Goal: Answer question/provide support: Share knowledge or assist other users

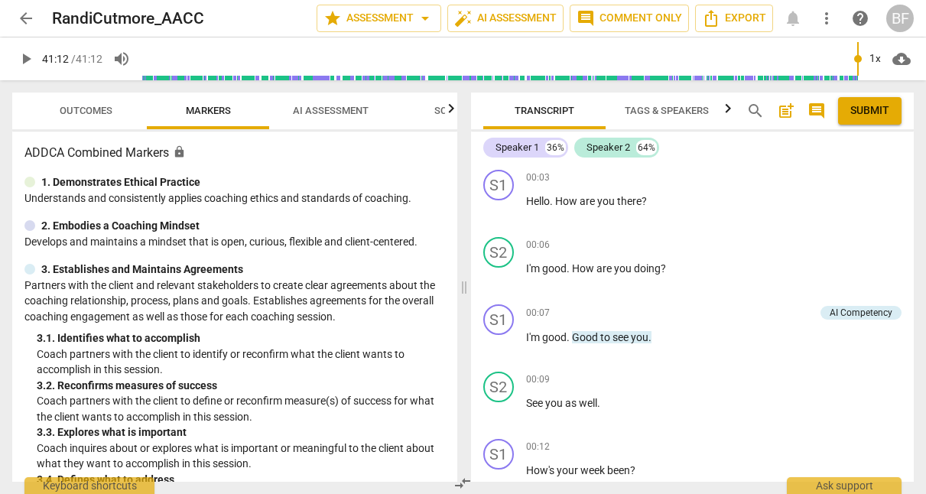
click at [24, 55] on span "play_arrow" at bounding box center [26, 59] width 18 height 18
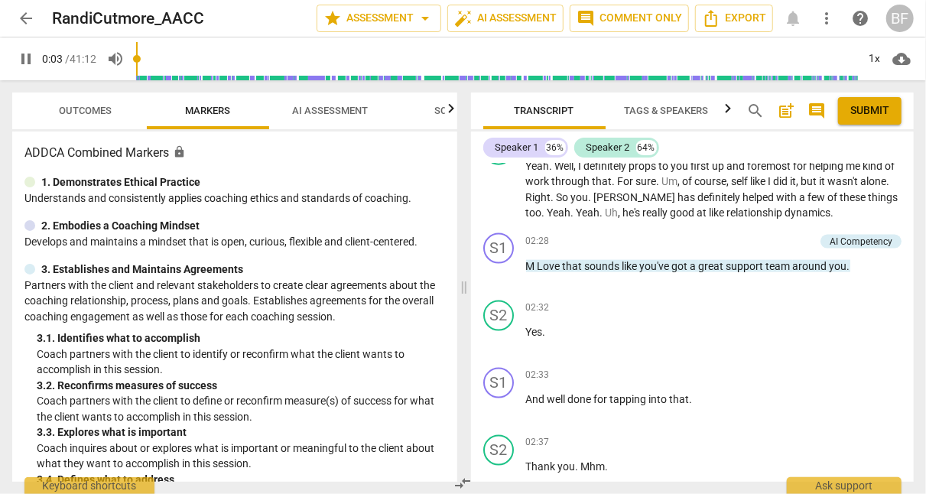
scroll to position [31, 0]
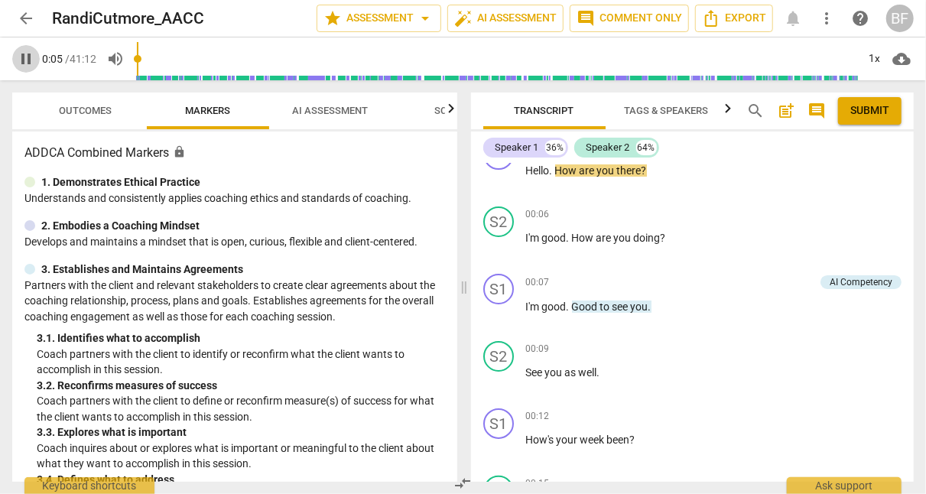
click at [26, 60] on span "pause" at bounding box center [26, 59] width 18 height 18
click at [28, 58] on span "play_arrow" at bounding box center [26, 59] width 18 height 18
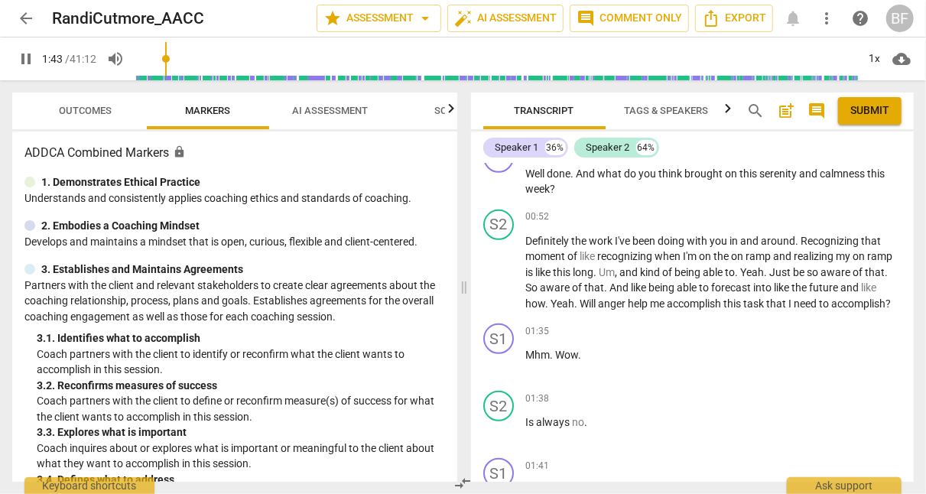
scroll to position [830, 0]
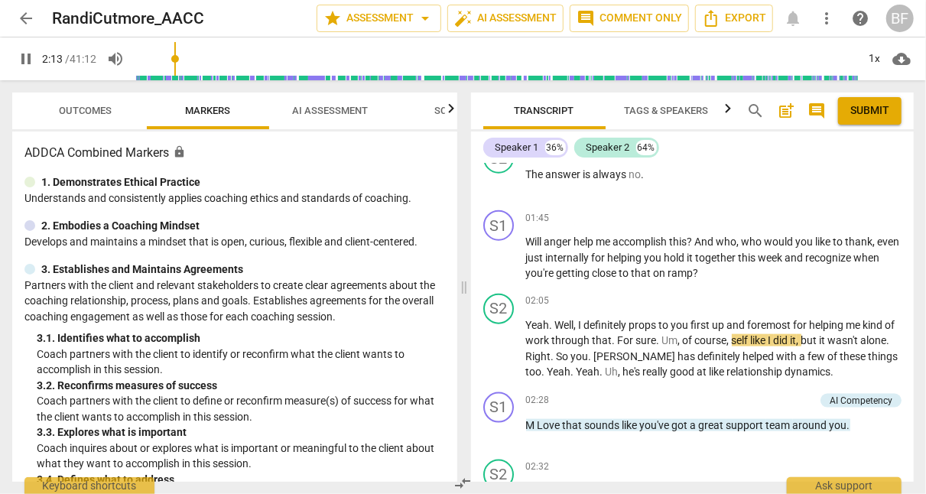
click at [813, 215] on div "+" at bounding box center [818, 217] width 15 height 15
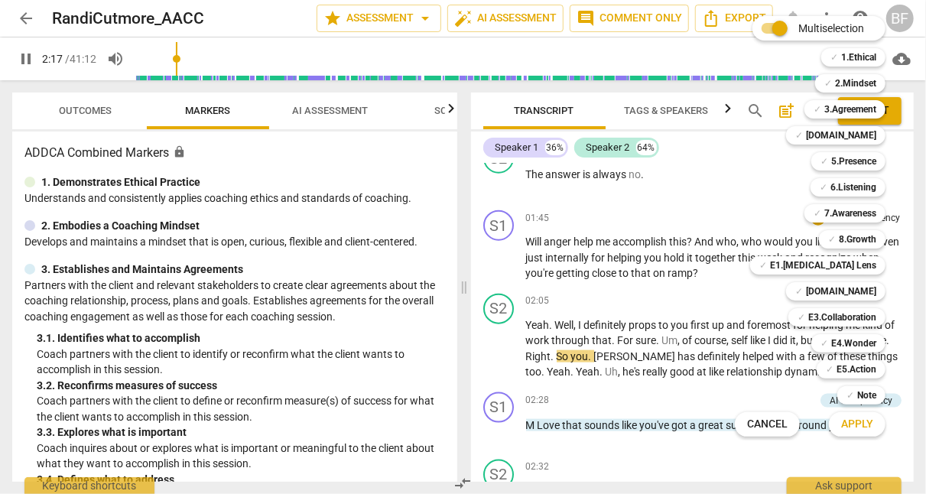
click at [861, 311] on b "E3.Collaboration" at bounding box center [842, 317] width 68 height 18
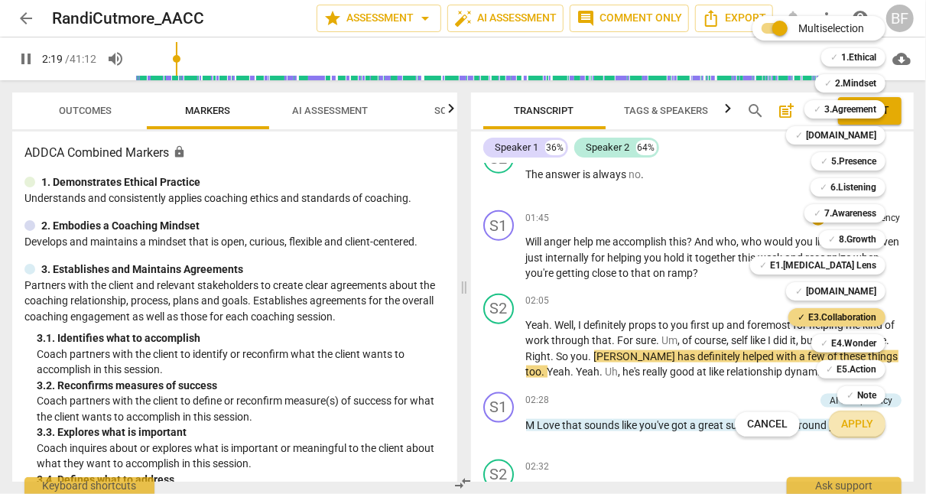
click at [862, 420] on span "Apply" at bounding box center [857, 424] width 32 height 15
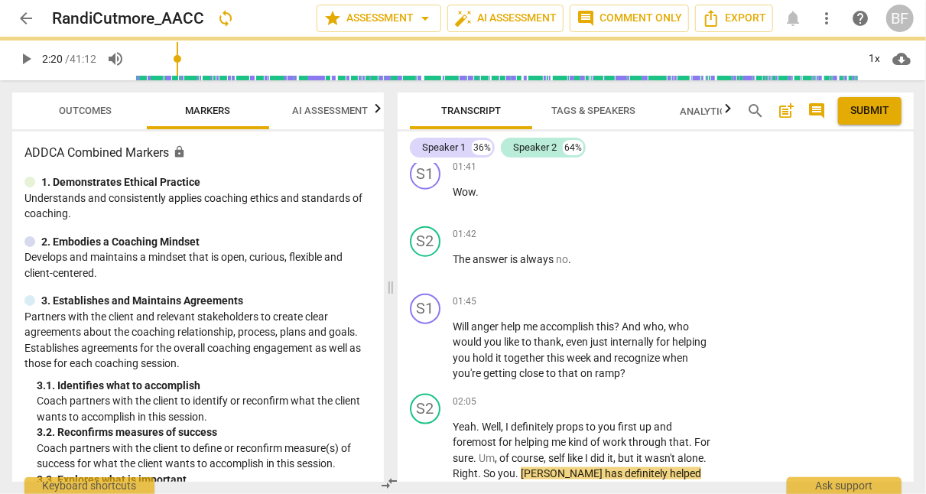
type input "140"
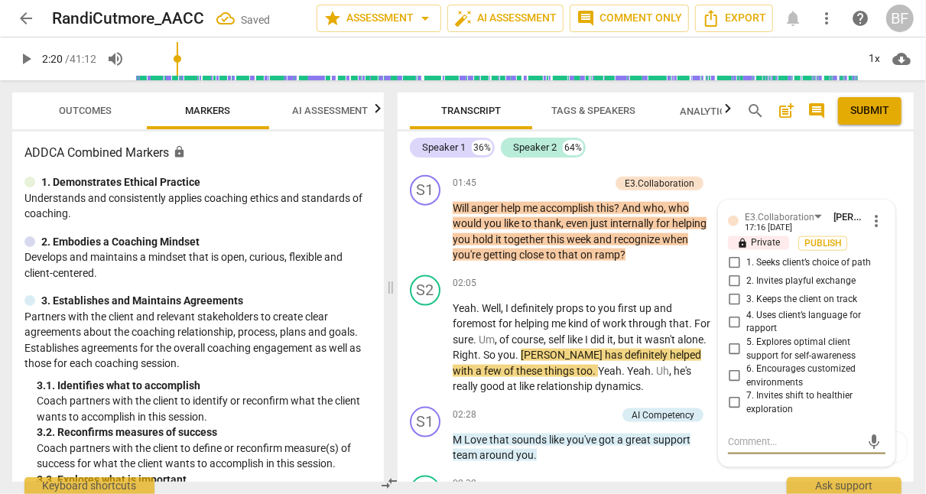
scroll to position [949, 0]
click at [730, 316] on input "4. Uses client’s language for rapport" at bounding box center [734, 321] width 24 height 18
checkbox input "true"
click at [851, 180] on div "S1 play_arrow pause 01:45 + Add competency E3.Collaboration keyboard_arrow_righ…" at bounding box center [656, 218] width 516 height 100
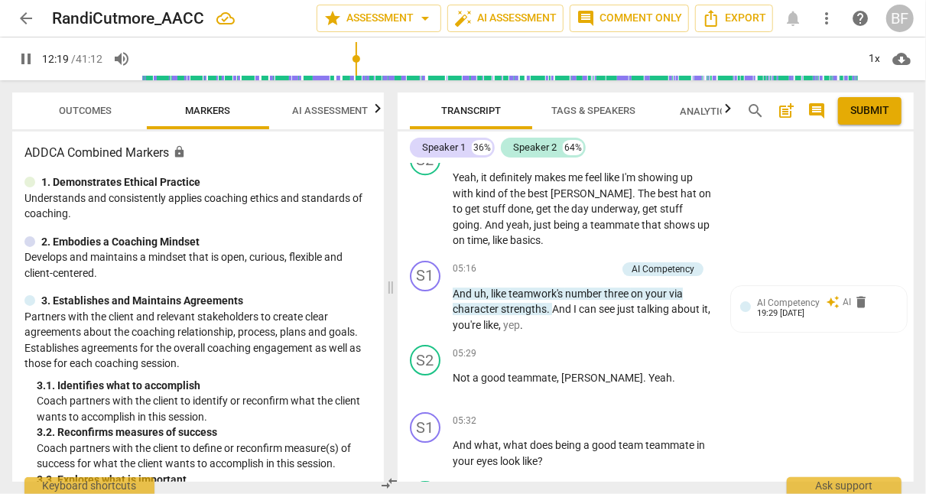
scroll to position [4378, 0]
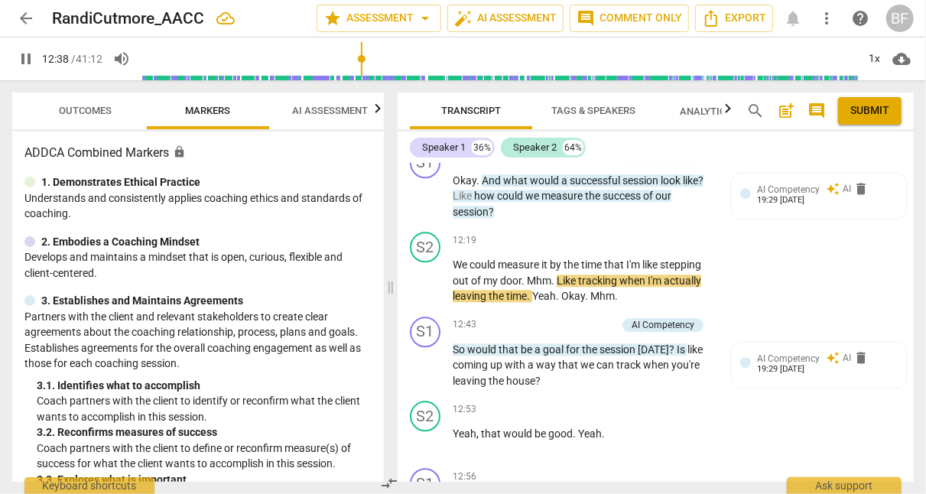
click at [427, 271] on span "pause" at bounding box center [426, 280] width 18 height 18
type input "759"
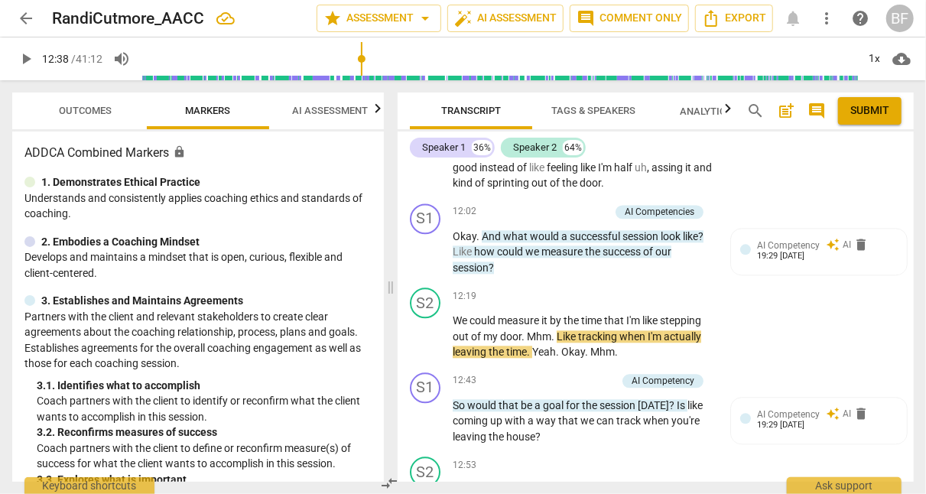
scroll to position [4322, 0]
click at [804, 252] on div "19:29 [DATE]" at bounding box center [780, 257] width 47 height 10
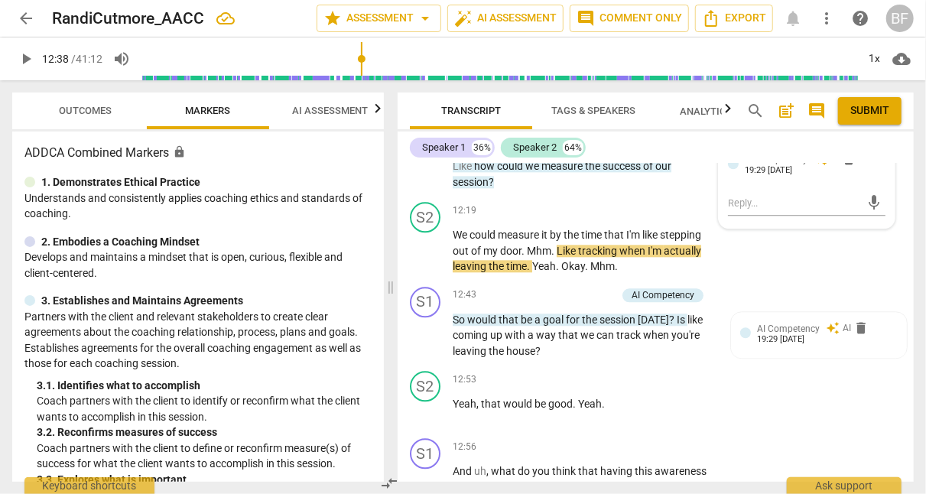
scroll to position [4409, 0]
click at [783, 334] on div "19:29 [DATE]" at bounding box center [780, 339] width 47 height 10
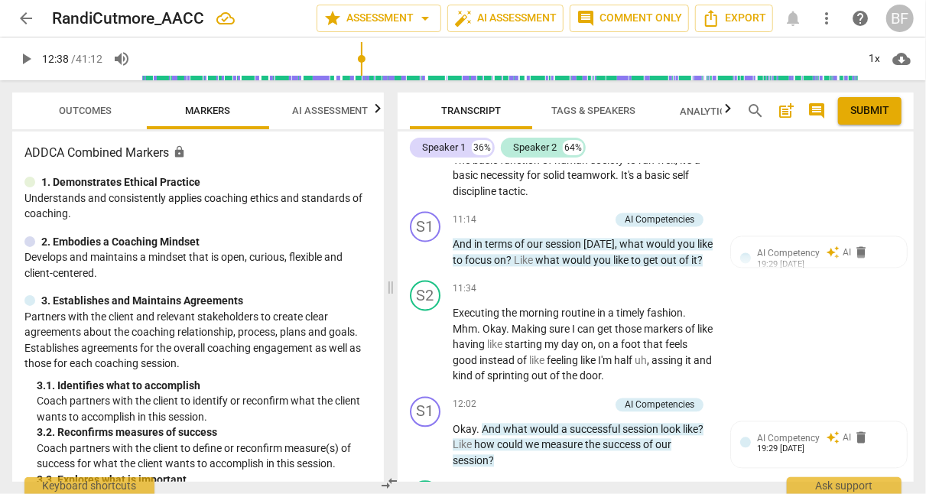
scroll to position [4134, 0]
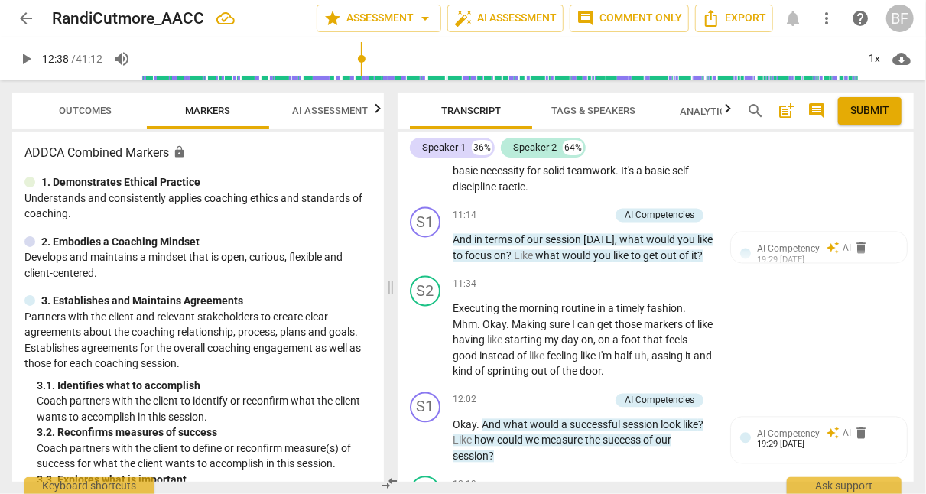
click at [768, 256] on div "19:29 [DATE]" at bounding box center [780, 261] width 47 height 10
click at [850, 241] on span "delete" at bounding box center [848, 248] width 15 height 15
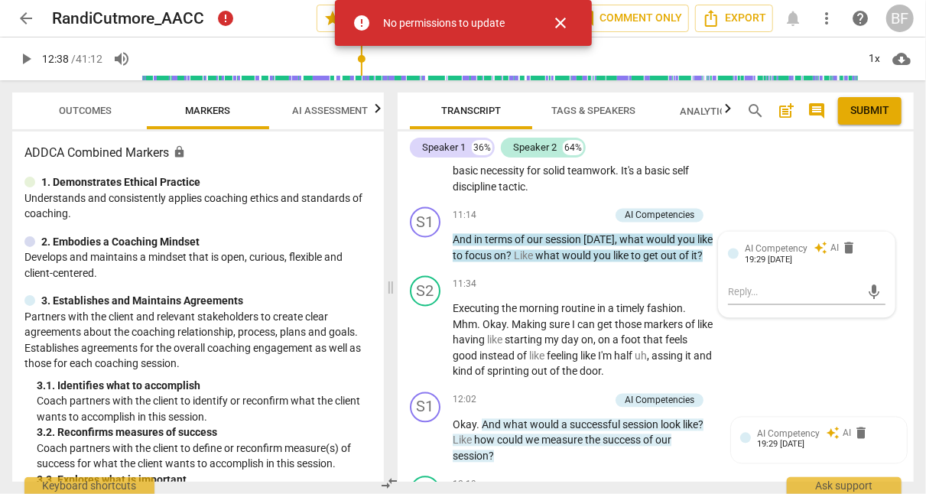
click at [643, 209] on div "AI Competencies" at bounding box center [660, 216] width 70 height 14
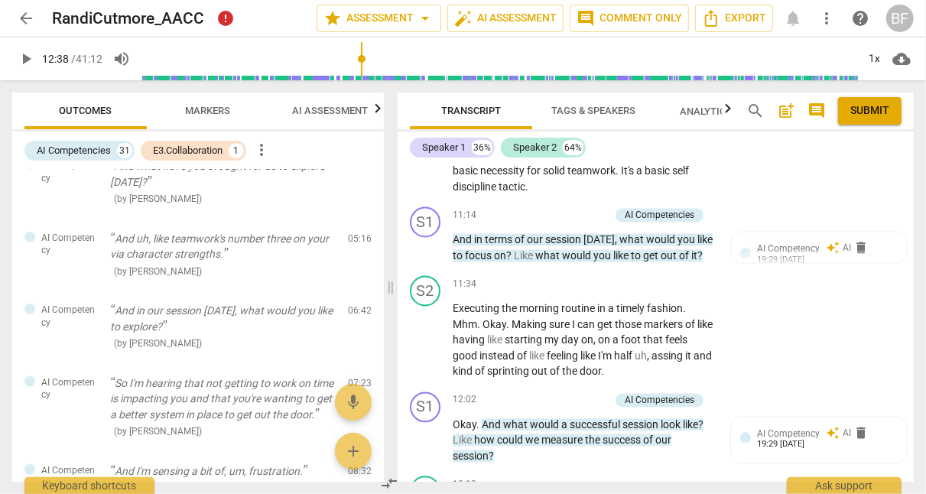
scroll to position [0, 0]
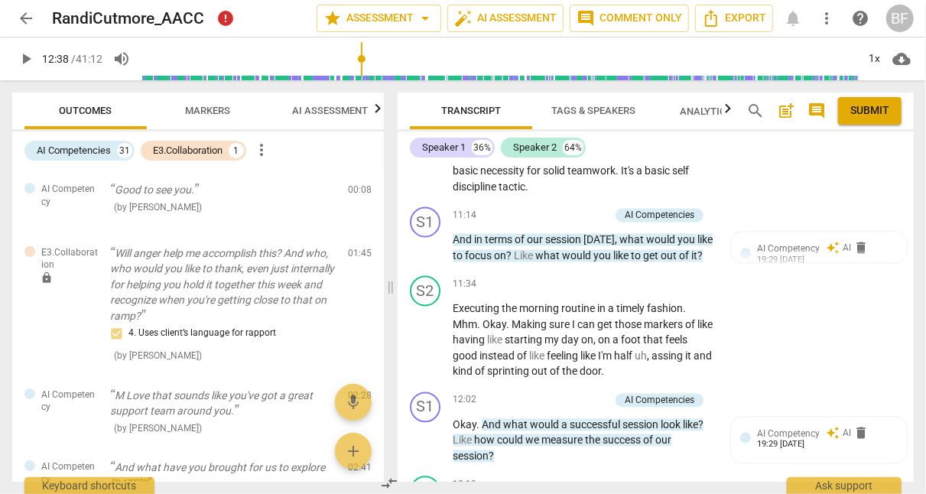
click at [47, 194] on span "AI Competency" at bounding box center [69, 195] width 57 height 25
drag, startPoint x: 37, startPoint y: 195, endPoint x: 109, endPoint y: 145, distance: 87.2
click at [109, 145] on div "AI Competencies 31 E3.Collaboration 1 more_vert AI Competency Good to see you. …" at bounding box center [198, 307] width 372 height 350
click at [109, 145] on div "AI Competencies" at bounding box center [74, 150] width 74 height 15
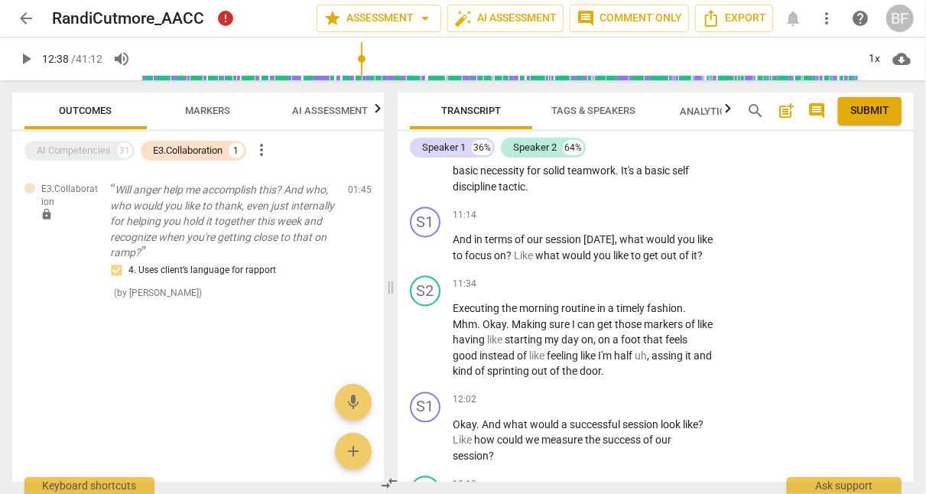
drag, startPoint x: 109, startPoint y: 145, endPoint x: 54, endPoint y: 148, distance: 54.4
click at [54, 148] on div "AI Competencies" at bounding box center [74, 150] width 74 height 15
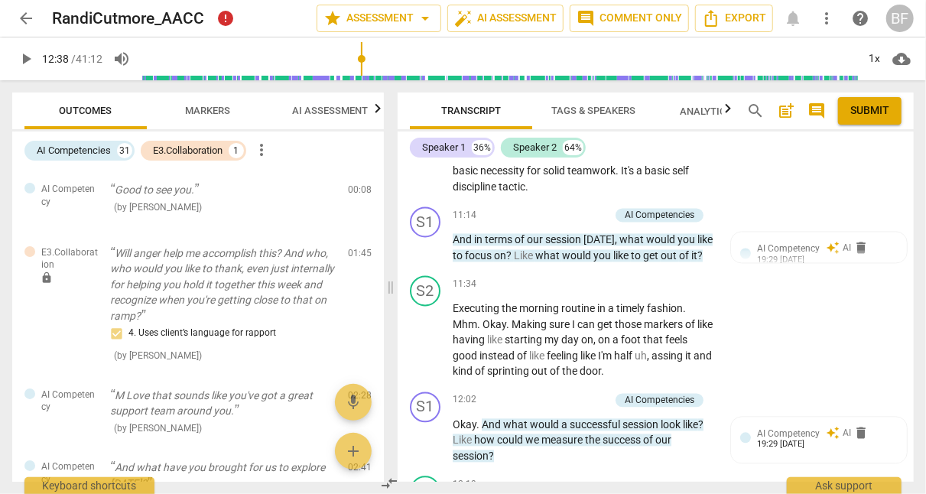
drag, startPoint x: 54, startPoint y: 148, endPoint x: 41, endPoint y: 147, distance: 13.8
click at [41, 147] on div "AI Competencies" at bounding box center [74, 150] width 74 height 15
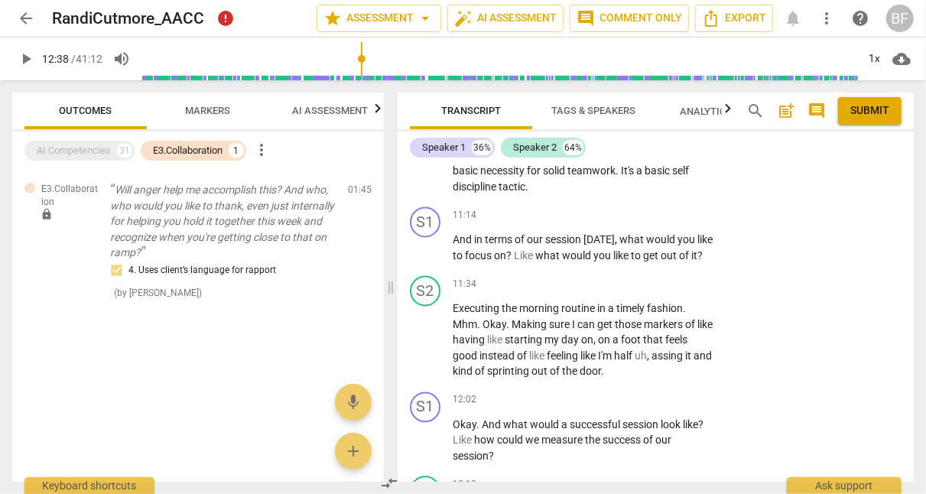
click at [41, 147] on div "AI Competencies" at bounding box center [74, 150] width 74 height 15
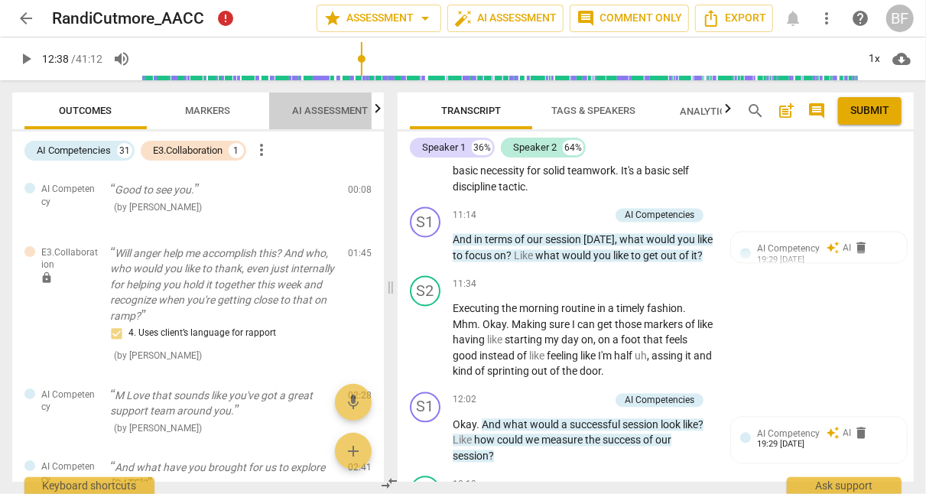
click at [346, 113] on span "AI Assessment" at bounding box center [331, 110] width 76 height 11
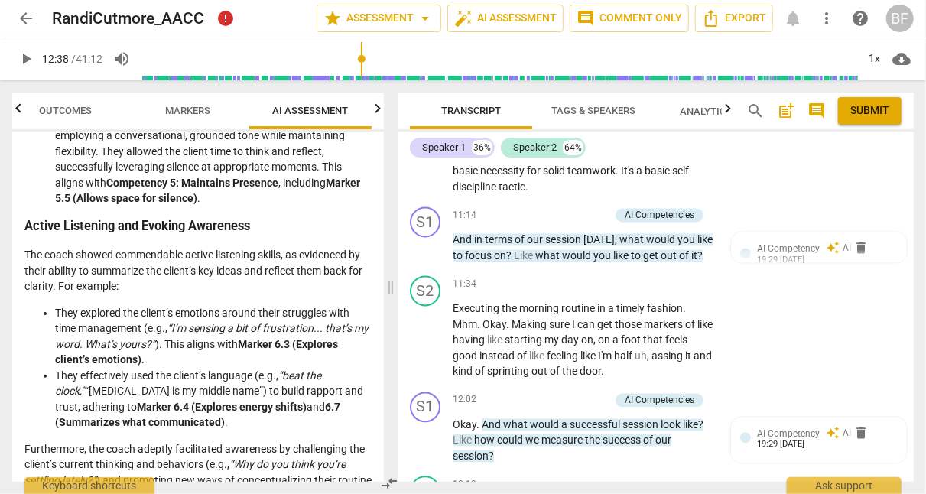
scroll to position [752, 0]
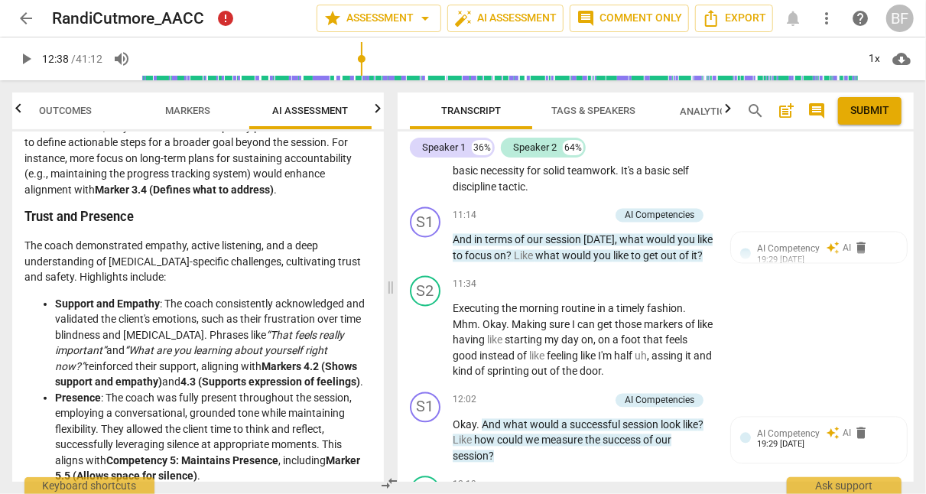
click at [416, 8] on button "star Assessment arrow_drop_down" at bounding box center [379, 19] width 125 height 28
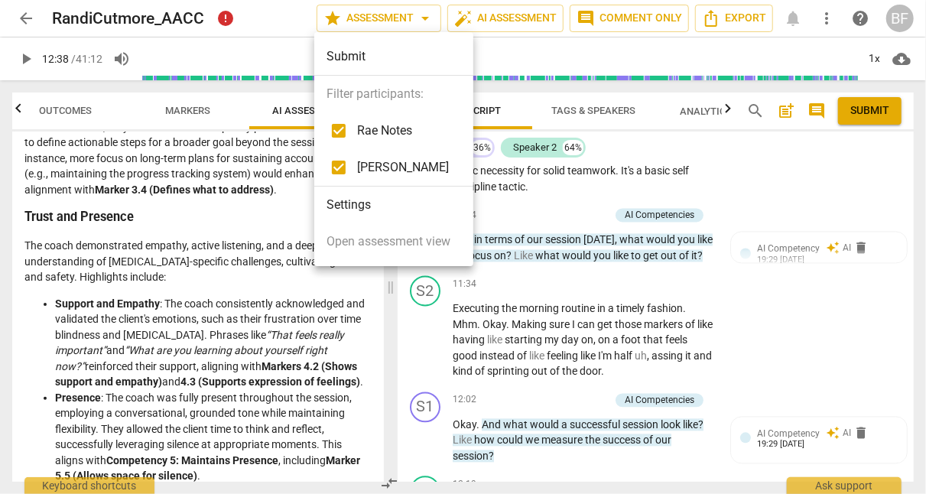
click at [521, 17] on div at bounding box center [463, 247] width 926 height 494
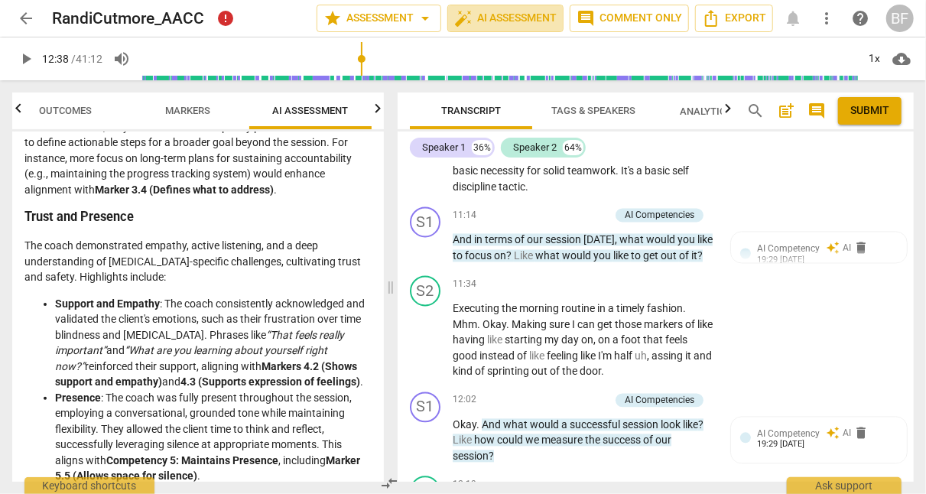
click at [521, 17] on span "auto_fix_high AI Assessment" at bounding box center [505, 18] width 102 height 18
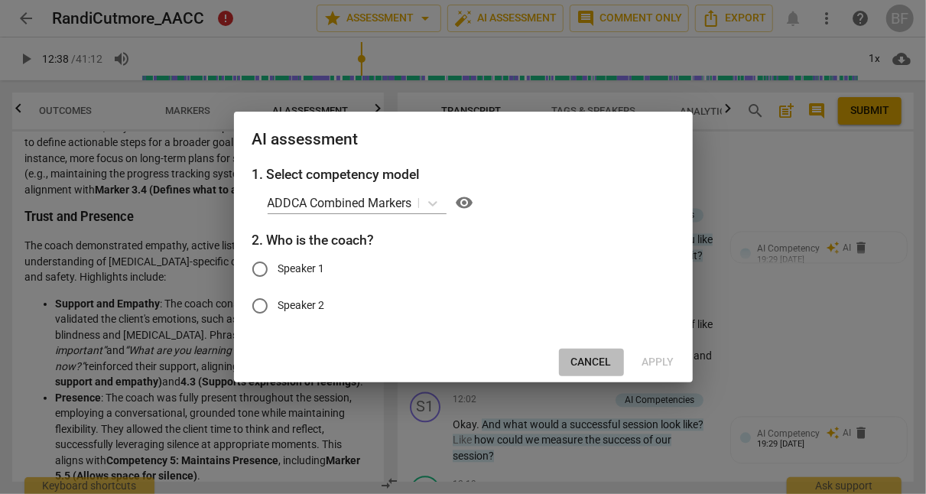
click at [596, 365] on span "Cancel" at bounding box center [591, 362] width 41 height 15
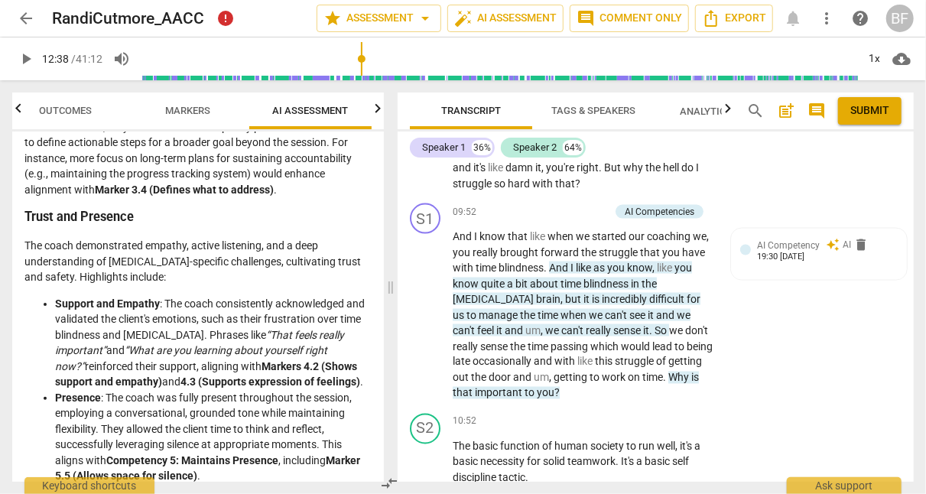
scroll to position [3842, 0]
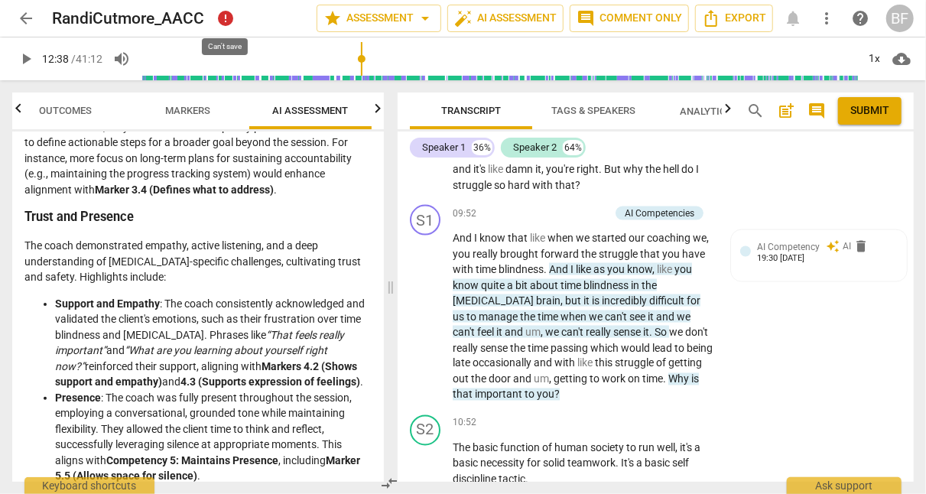
click at [223, 16] on span "error" at bounding box center [225, 17] width 19 height 19
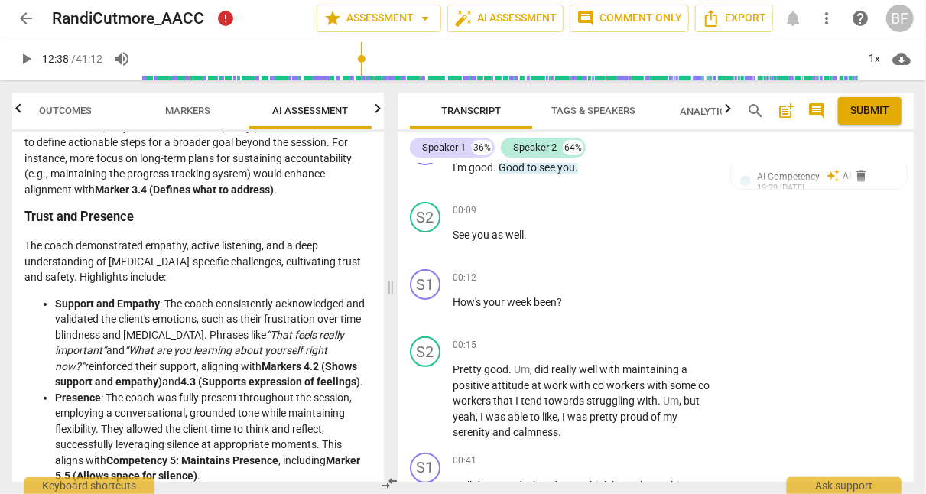
scroll to position [0, 0]
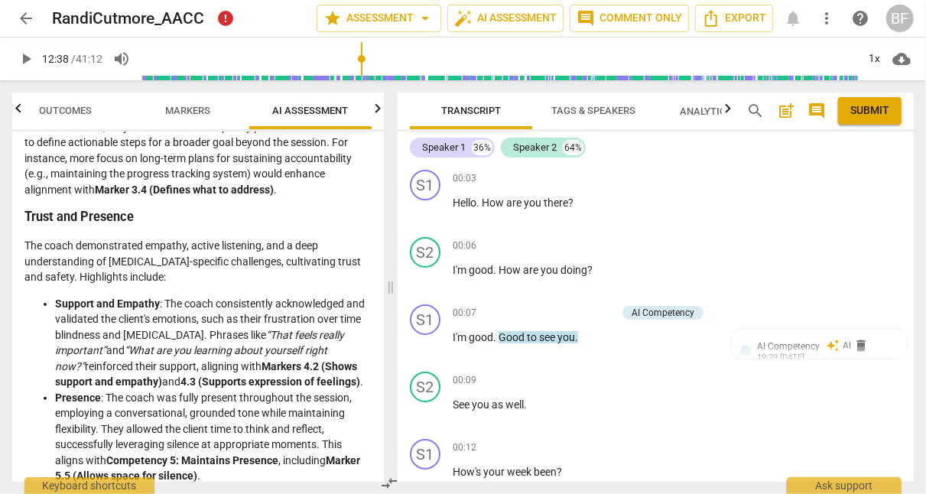
click at [667, 310] on div "AI Competency" at bounding box center [663, 313] width 63 height 14
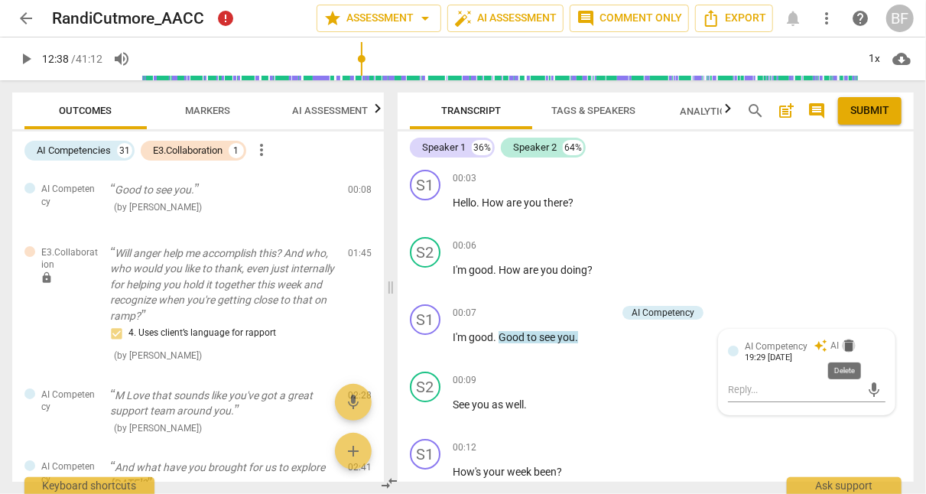
click at [851, 348] on span "delete" at bounding box center [848, 345] width 15 height 15
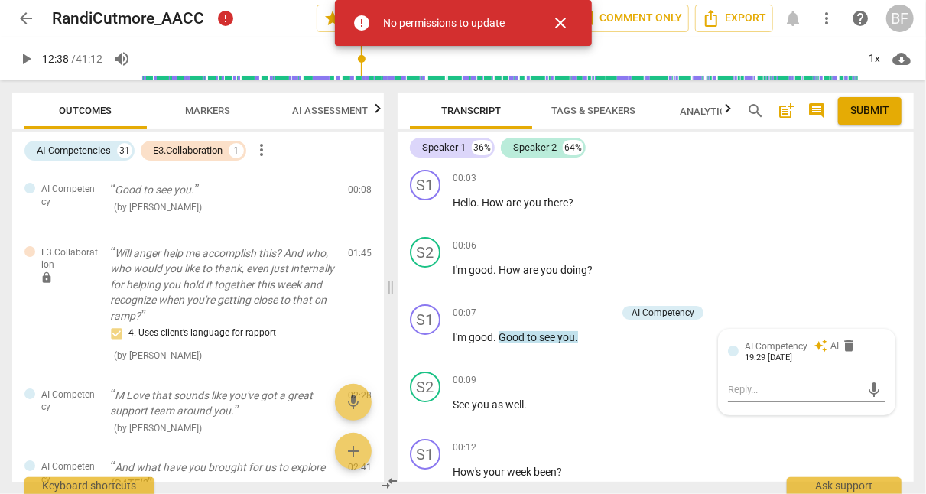
click at [771, 343] on span "AI Competency" at bounding box center [776, 346] width 63 height 11
click at [676, 314] on div "AI Competency" at bounding box center [663, 313] width 63 height 14
click at [716, 311] on span "keyboard_arrow_right" at bounding box center [715, 313] width 18 height 18
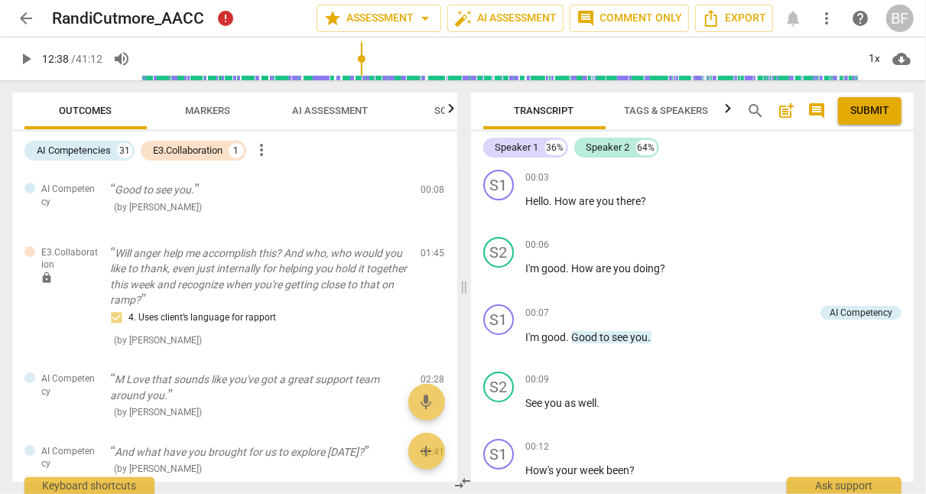
click at [596, 327] on div "00:07 + Add competency AI Competency keyboard_arrow_right I'm good . Good to se…" at bounding box center [714, 331] width 376 height 55
click at [591, 336] on span "Good" at bounding box center [586, 337] width 28 height 12
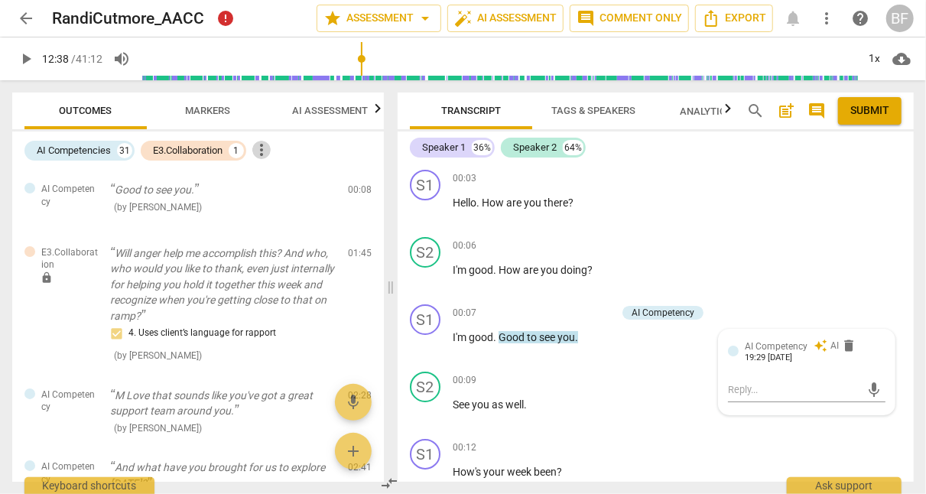
click at [262, 156] on span "more_vert" at bounding box center [261, 150] width 18 height 18
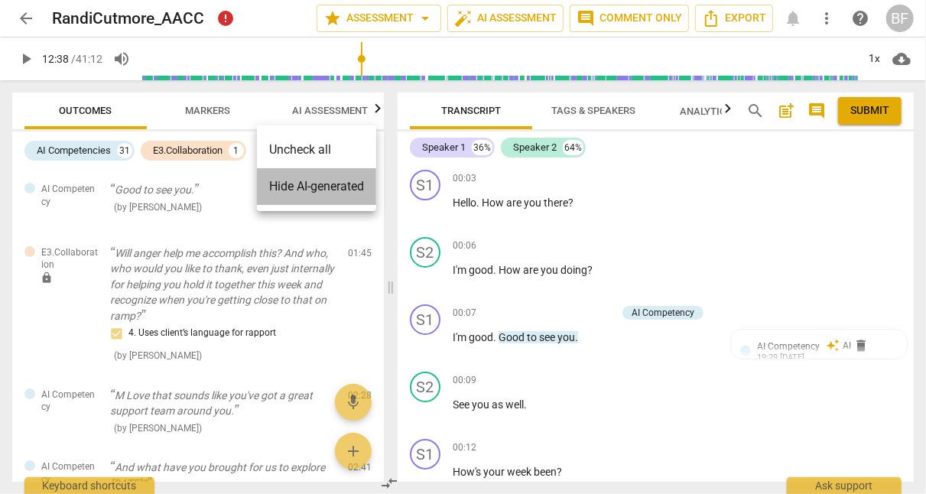
click at [286, 189] on li "Hide AI-generated" at bounding box center [316, 186] width 119 height 37
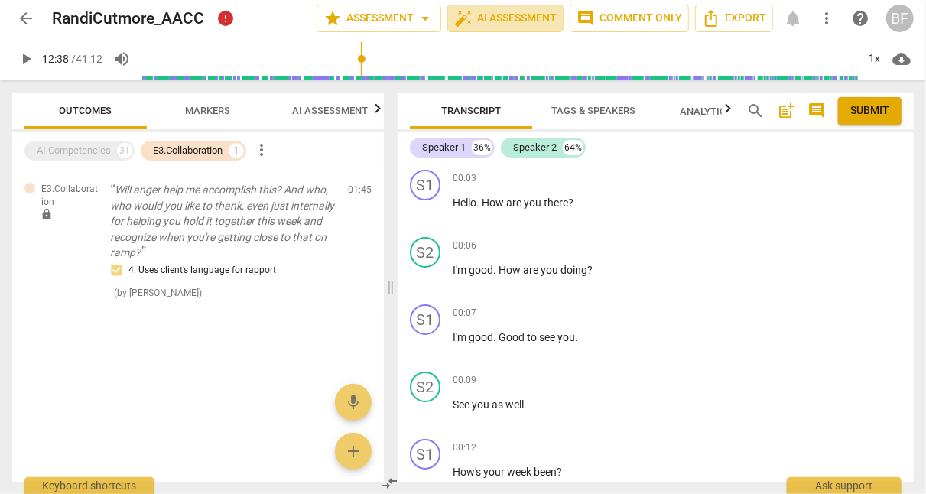
drag, startPoint x: 519, startPoint y: 10, endPoint x: 476, endPoint y: 14, distance: 43.8
click at [476, 14] on span "auto_fix_high AI Assessment" at bounding box center [505, 18] width 102 height 18
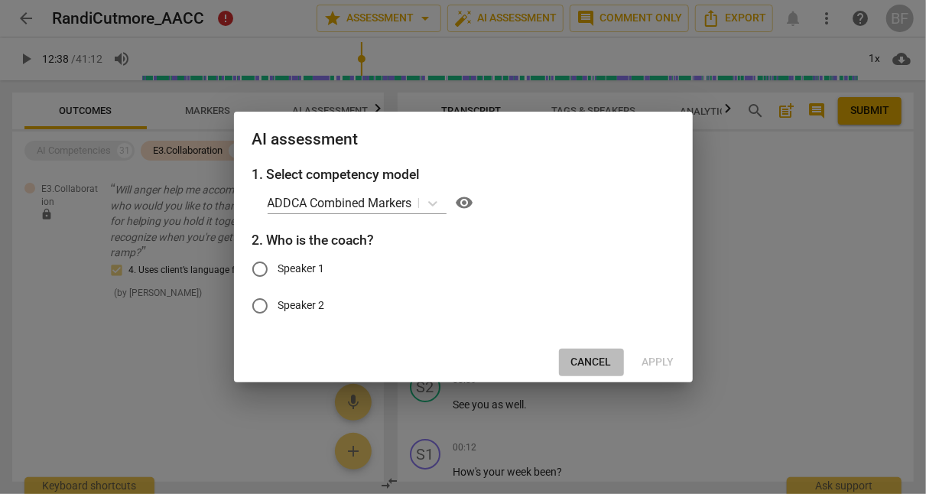
click at [599, 356] on span "Cancel" at bounding box center [591, 362] width 41 height 15
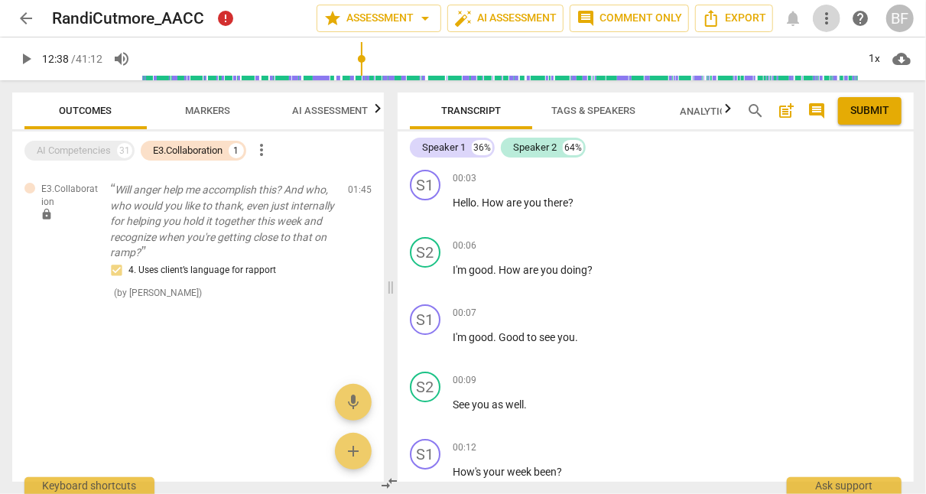
click at [829, 15] on span "more_vert" at bounding box center [826, 18] width 18 height 18
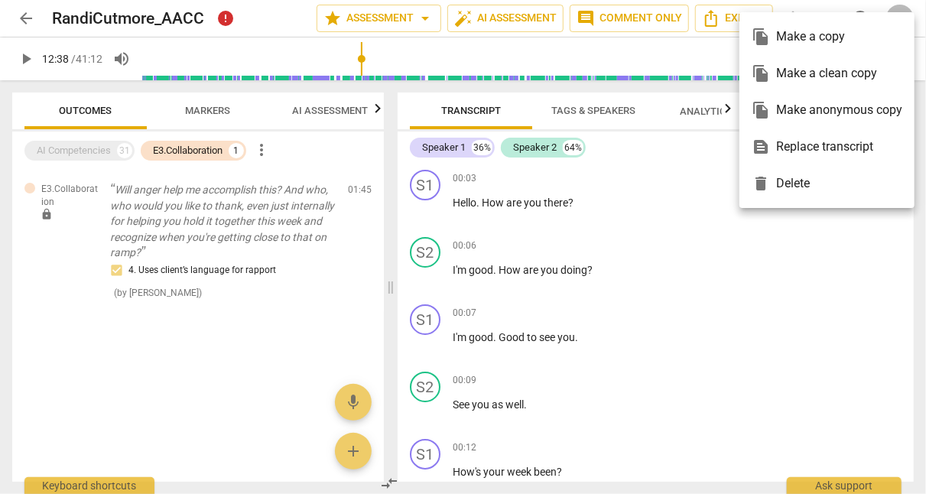
click at [697, 63] on div at bounding box center [463, 247] width 926 height 494
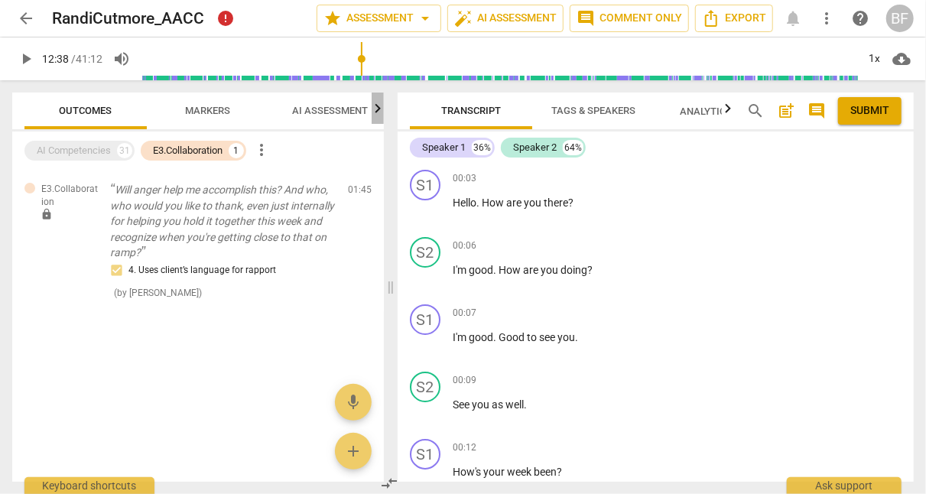
click at [375, 109] on icon "button" at bounding box center [378, 108] width 18 height 18
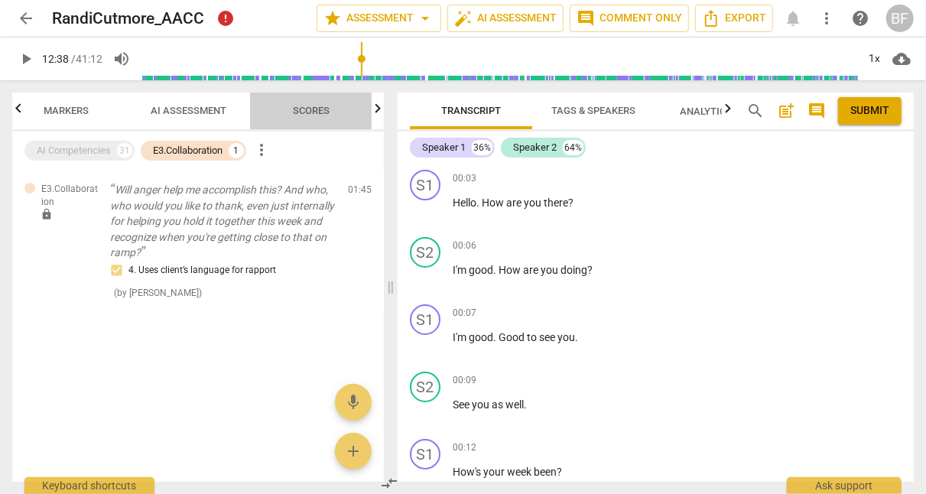
click at [319, 115] on span "Scores" at bounding box center [311, 110] width 37 height 11
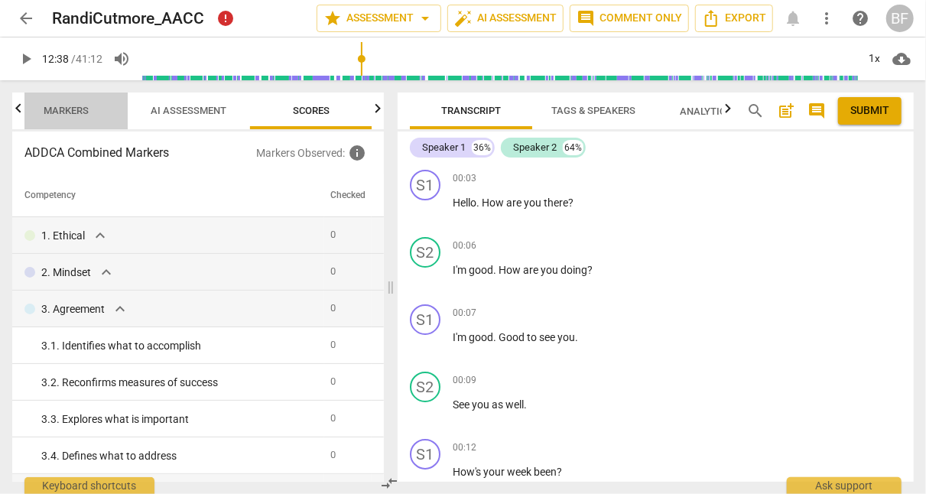
click at [70, 109] on span "Markers" at bounding box center [66, 110] width 45 height 11
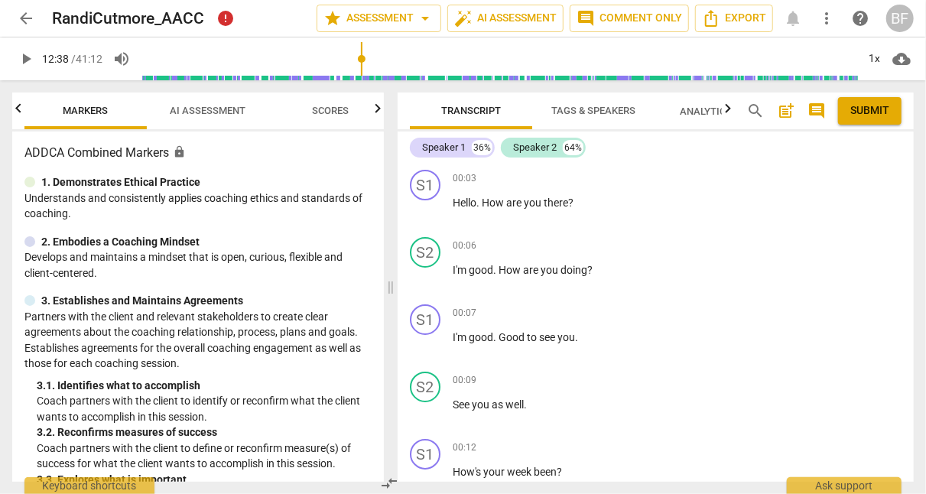
scroll to position [0, 122]
click at [193, 104] on span "AI Assessment" at bounding box center [208, 111] width 112 height 21
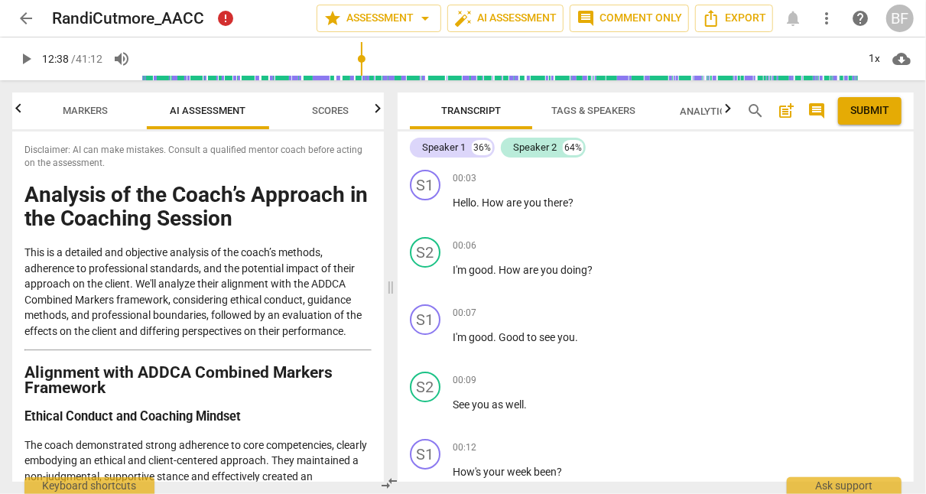
click at [88, 124] on button "Markers" at bounding box center [85, 111] width 122 height 37
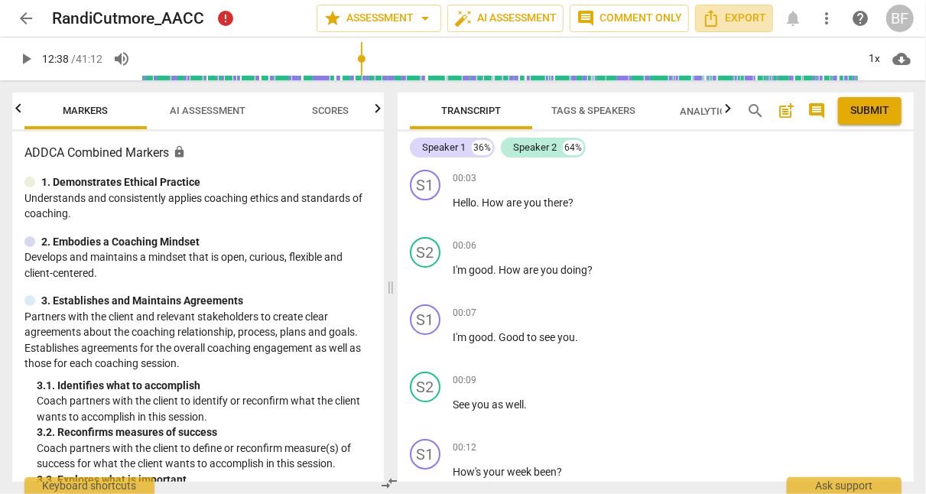
click at [736, 22] on span "Export" at bounding box center [734, 18] width 64 height 18
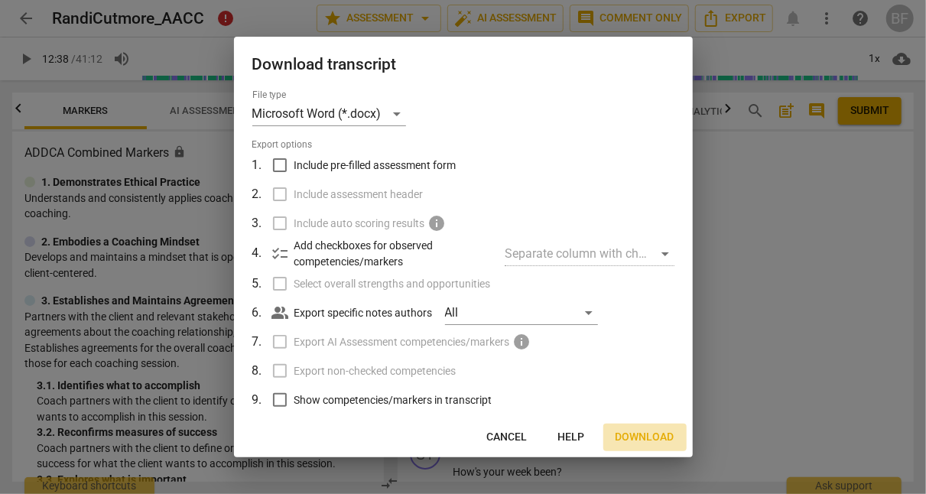
click at [630, 440] on span "Download" at bounding box center [645, 437] width 59 height 15
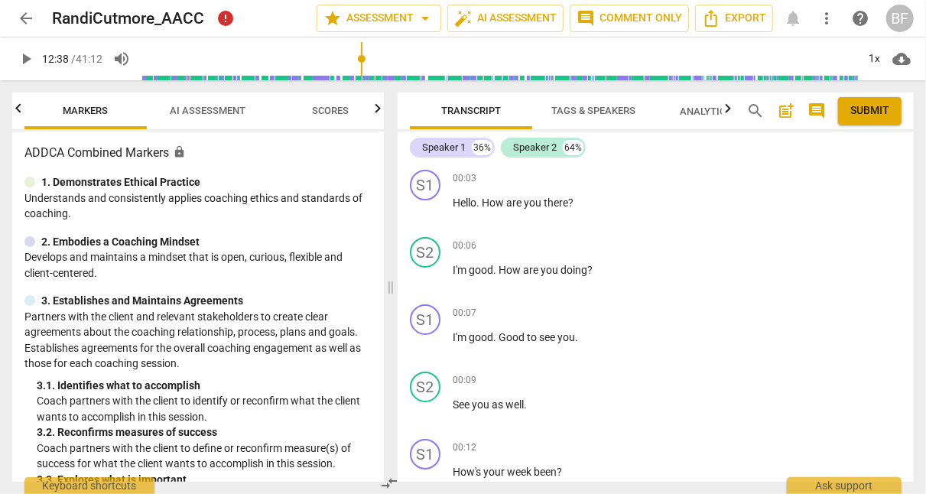
click at [0, 435] on div "Outcomes Markers AI Assessment Scores ADDCA Combined Markers lock 1. Demonstrat…" at bounding box center [195, 287] width 390 height 414
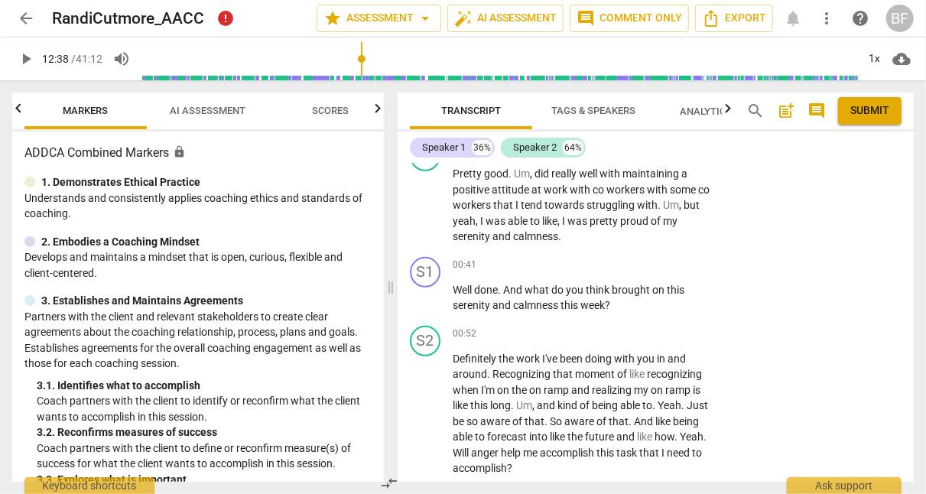
scroll to position [366, 0]
click at [625, 257] on div "+ Add competency" at bounding box center [657, 264] width 91 height 15
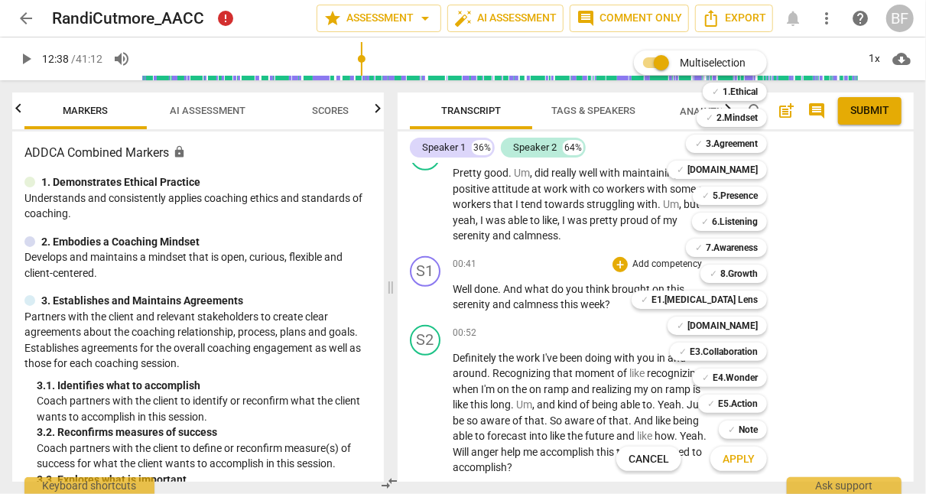
click at [733, 378] on b "E4.Wonder" at bounding box center [735, 378] width 45 height 18
click at [740, 452] on span "Apply" at bounding box center [739, 459] width 32 height 15
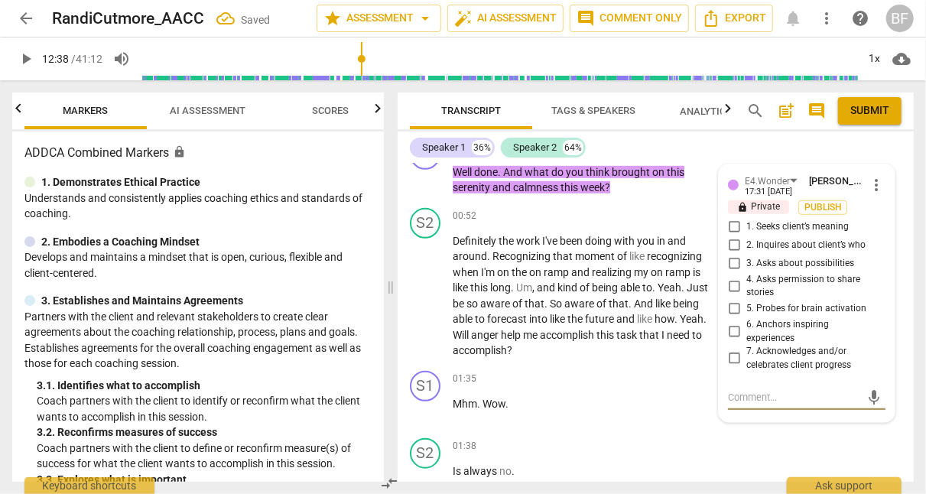
scroll to position [478, 0]
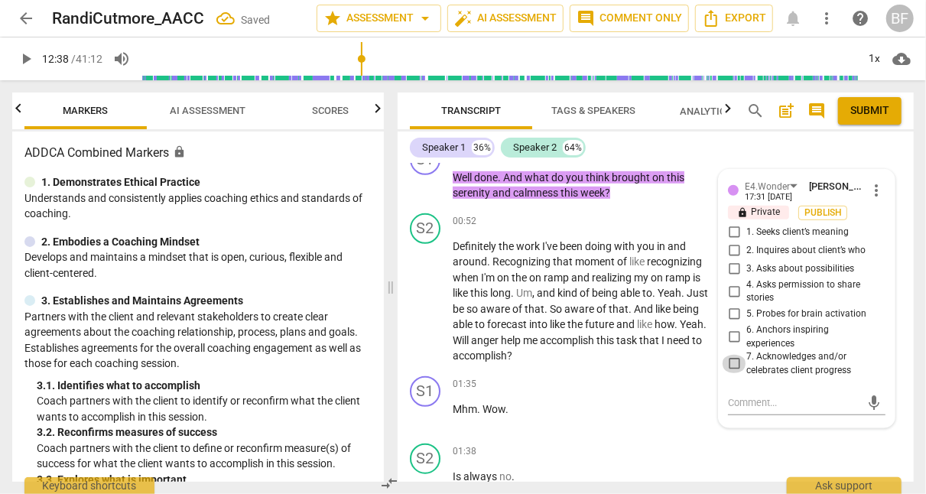
click at [726, 359] on input "7. Acknowledges and/or celebrates client progress" at bounding box center [734, 364] width 24 height 18
checkbox input "true"
click at [729, 331] on input "6. Anchors inspiring experiences" at bounding box center [734, 337] width 24 height 18
checkbox input "true"
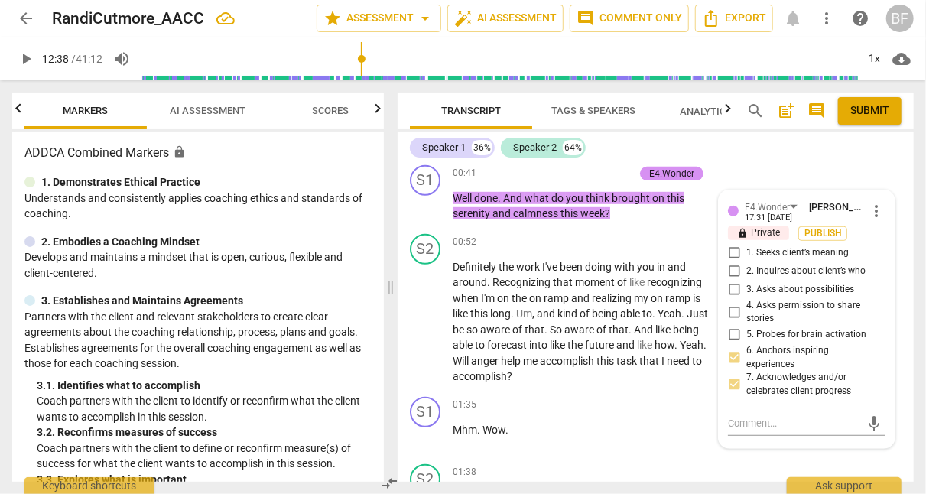
scroll to position [456, 0]
click at [729, 331] on input "5. Probes for brain activation" at bounding box center [734, 336] width 24 height 18
checkbox input "true"
click at [817, 158] on div "Speaker 1 36% Speaker 2 64%" at bounding box center [656, 148] width 492 height 26
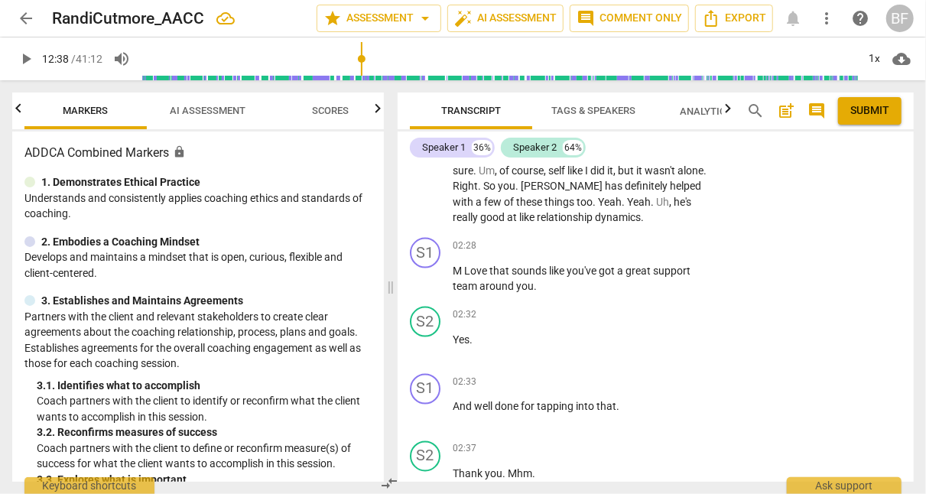
scroll to position [1118, 0]
click at [613, 241] on div "+" at bounding box center [619, 245] width 15 height 15
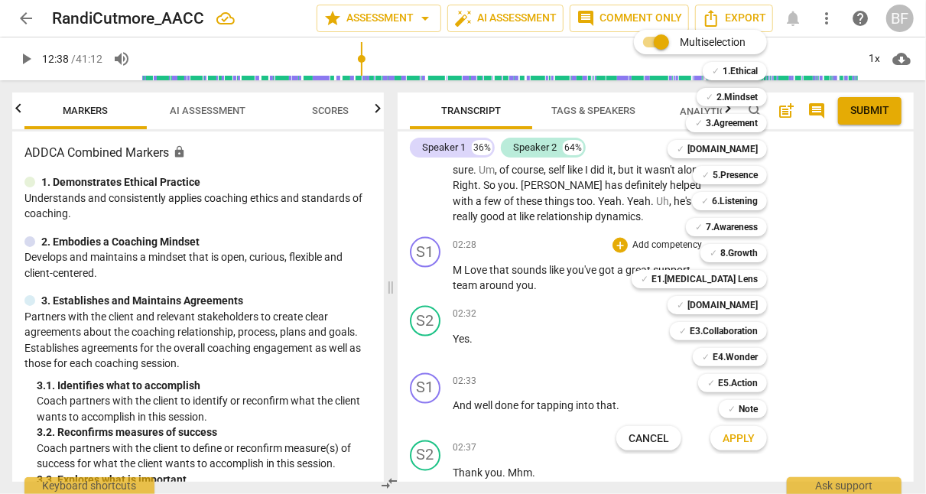
click at [742, 151] on b "[DOMAIN_NAME]" at bounding box center [722, 149] width 70 height 18
click at [723, 303] on b "[DOMAIN_NAME]" at bounding box center [722, 305] width 70 height 18
click at [739, 329] on b "E3.Collaboration" at bounding box center [724, 331] width 68 height 18
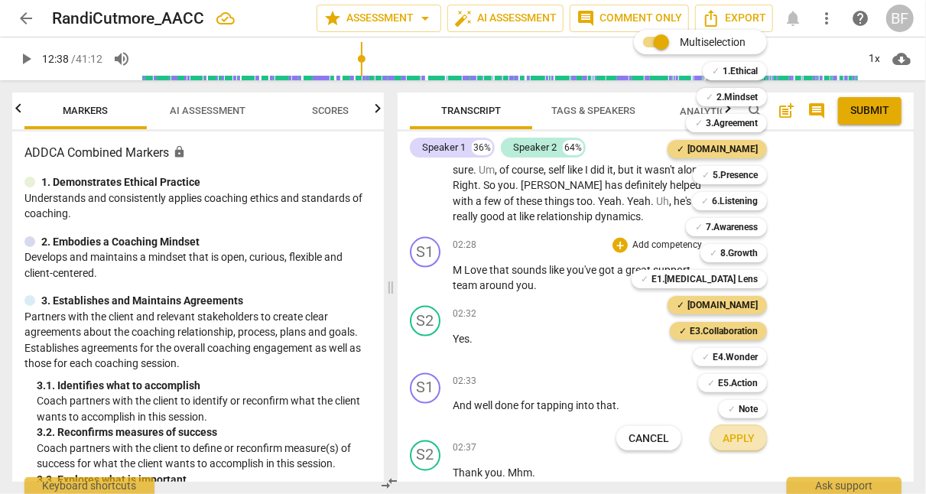
click at [743, 446] on button "Apply" at bounding box center [738, 438] width 57 height 28
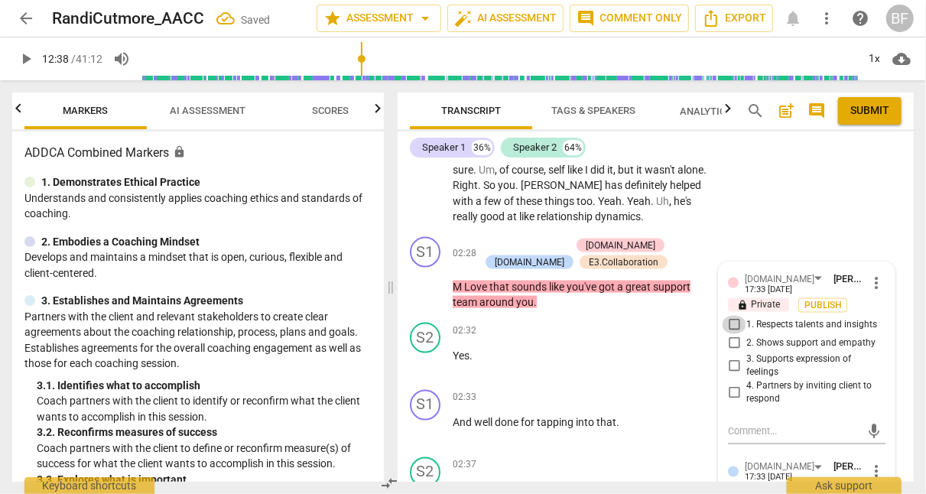
click at [736, 317] on input "1. Respects talents and insights" at bounding box center [734, 325] width 24 height 18
checkbox input "true"
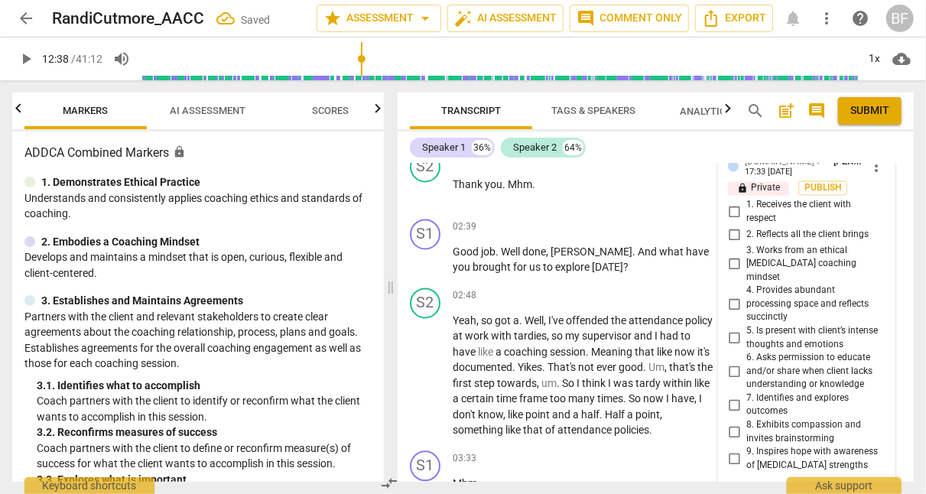
scroll to position [1437, 0]
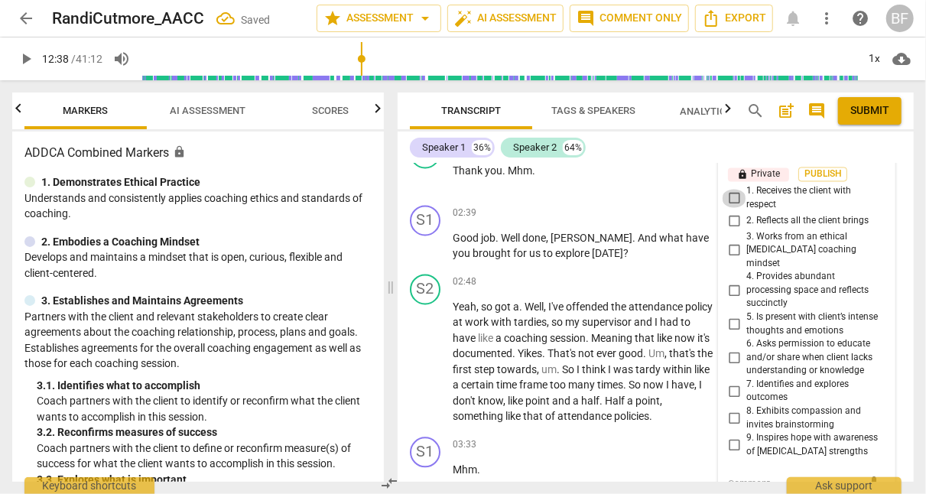
click at [732, 190] on input "1. Receives the client with respect" at bounding box center [734, 199] width 24 height 18
checkbox input "true"
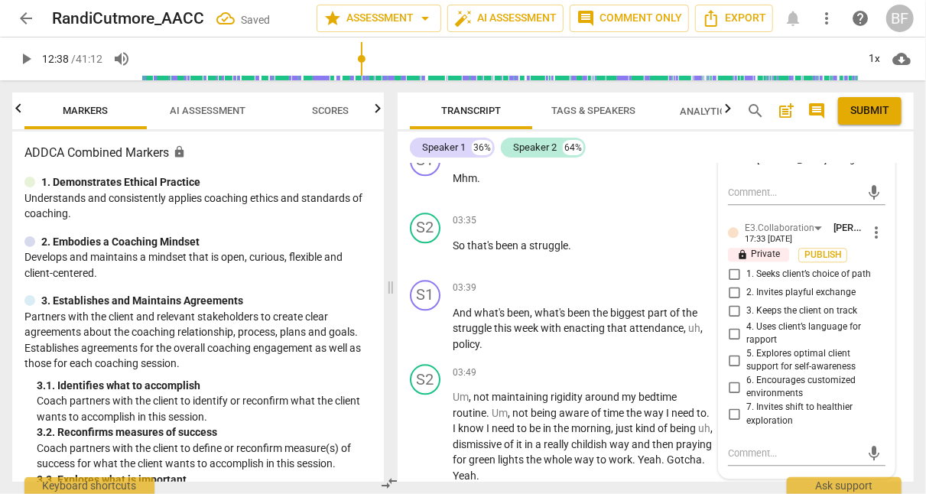
scroll to position [1758, 0]
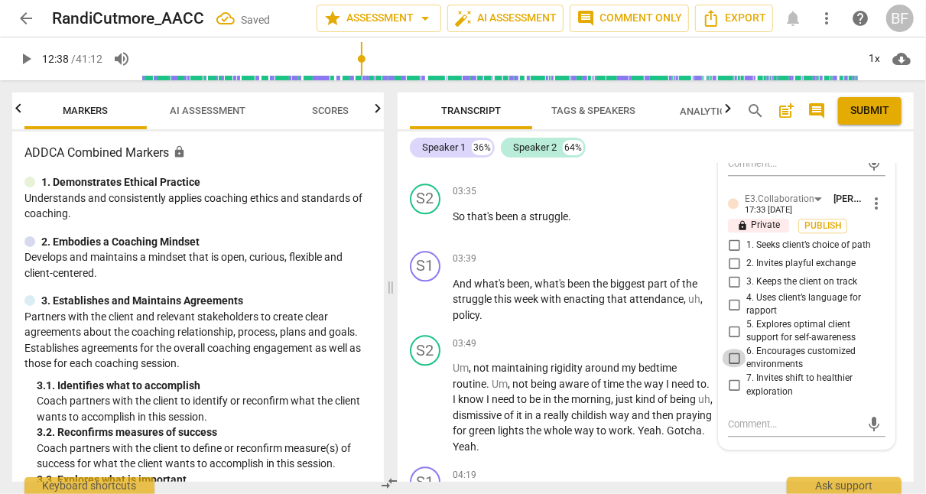
click at [729, 349] on input "6. Encourages customized environments" at bounding box center [734, 358] width 24 height 18
checkbox input "true"
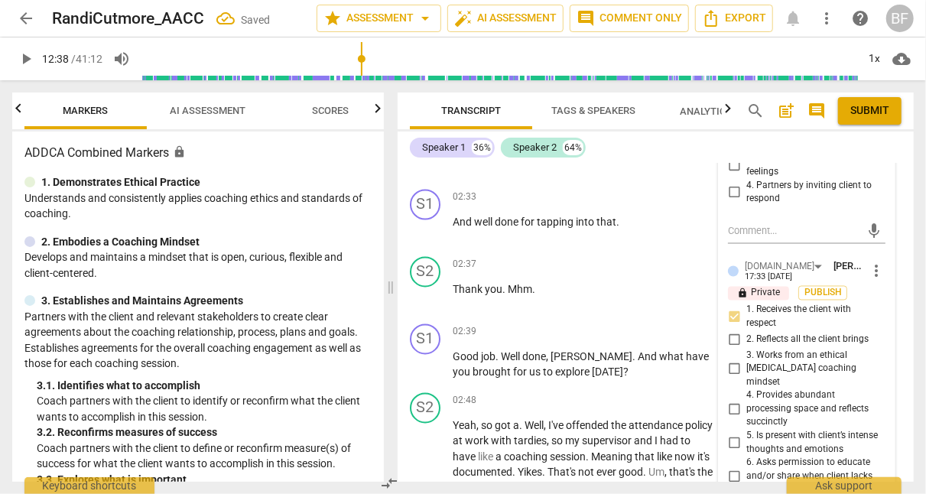
scroll to position [1317, 0]
click at [893, 224] on div "S1 play_arrow pause 02:33 + Add competency keyboard_arrow_right And well done f…" at bounding box center [656, 217] width 516 height 67
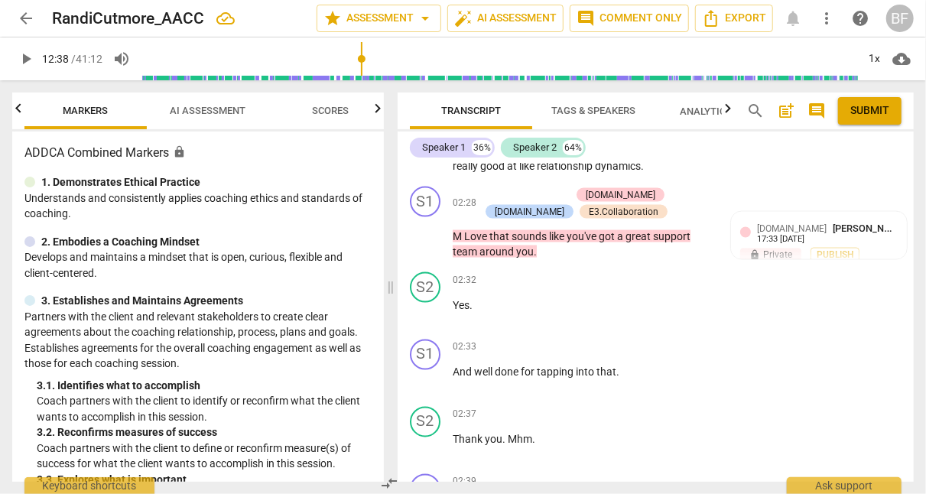
scroll to position [1168, 0]
click at [616, 341] on div "+" at bounding box center [619, 348] width 15 height 15
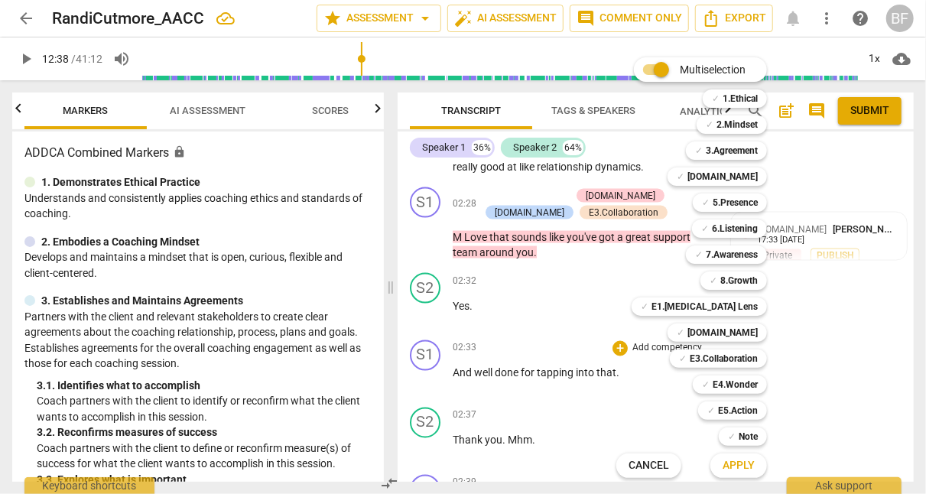
click at [745, 387] on b "E4.Wonder" at bounding box center [735, 384] width 45 height 18
click at [728, 309] on b "E1.[MEDICAL_DATA] Lens" at bounding box center [704, 306] width 106 height 18
click at [749, 177] on b "[DOMAIN_NAME]" at bounding box center [722, 176] width 70 height 18
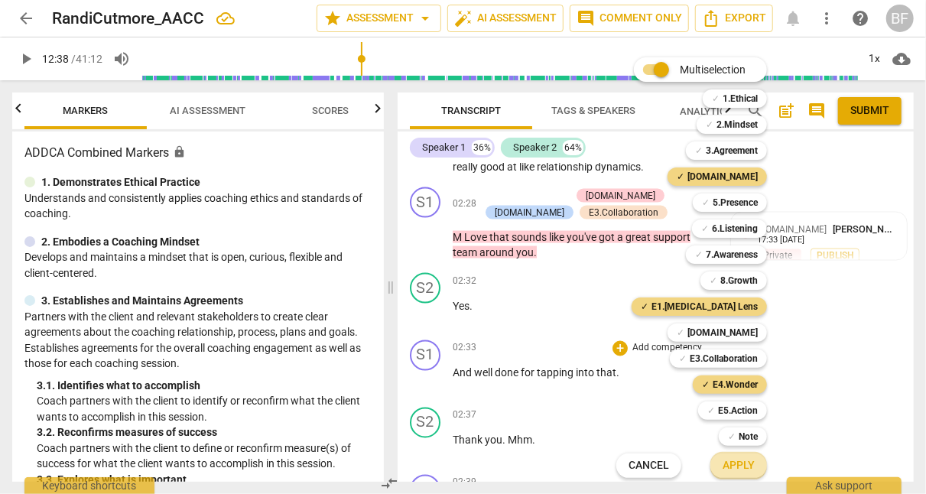
click at [733, 461] on span "Apply" at bounding box center [739, 465] width 32 height 15
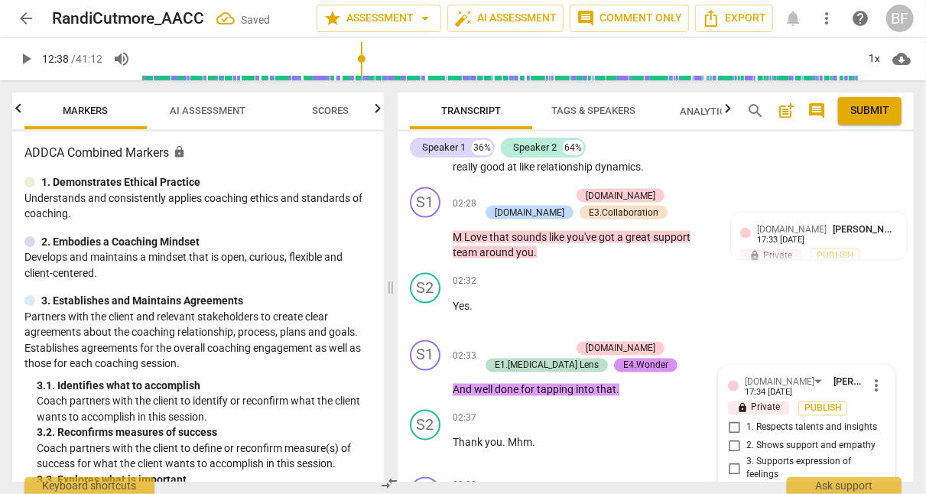
scroll to position [1374, 0]
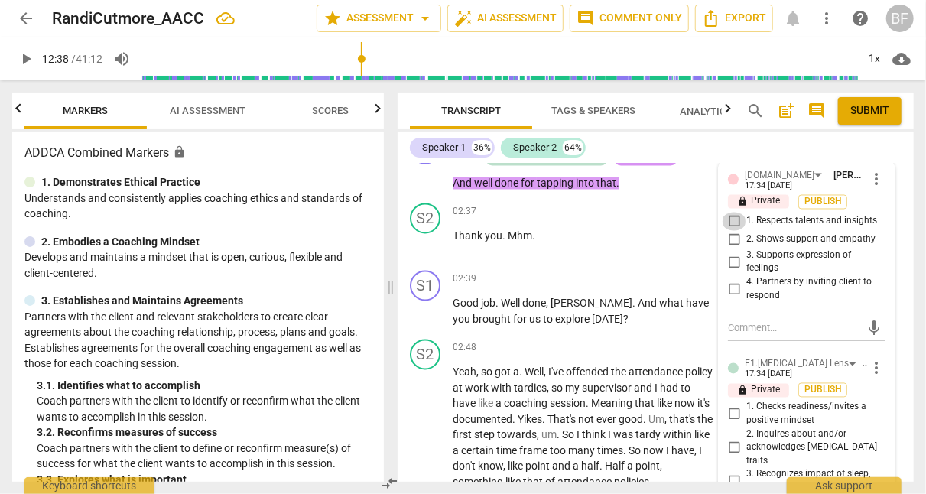
click at [734, 215] on input "1. Respects talents and insights" at bounding box center [734, 222] width 24 height 18
checkbox input "true"
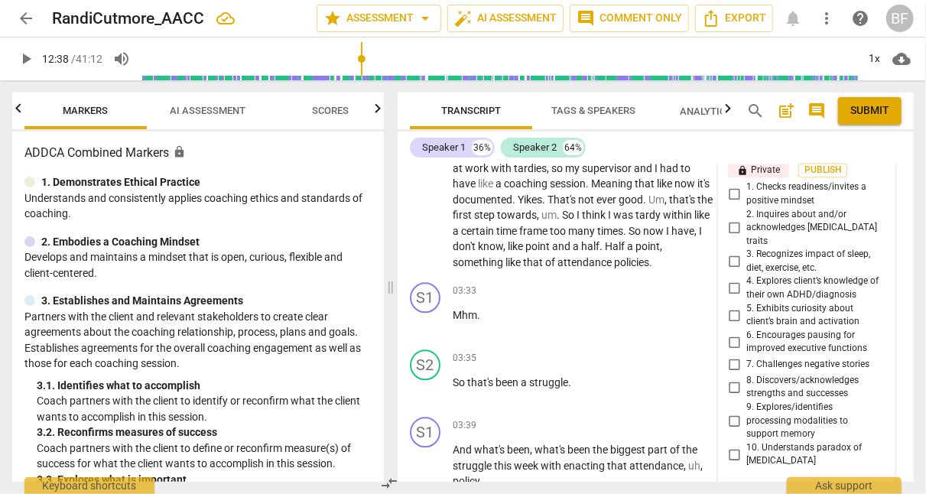
scroll to position [1596, 0]
click at [726, 376] on input "8. Discovers/acknowledges strengths and successes" at bounding box center [734, 385] width 24 height 18
checkbox input "true"
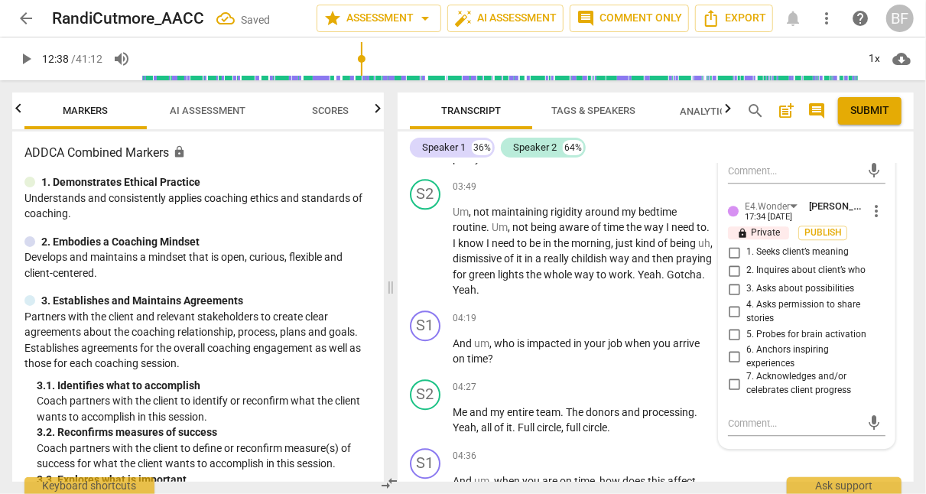
scroll to position [1918, 0]
click at [729, 374] on input "7. Acknowledges and/or celebrates client progress" at bounding box center [734, 383] width 24 height 18
checkbox input "true"
click at [731, 456] on div "S1 play_arrow pause 04:36 + Add competency keyboard_arrow_right And um , when y…" at bounding box center [656, 475] width 516 height 69
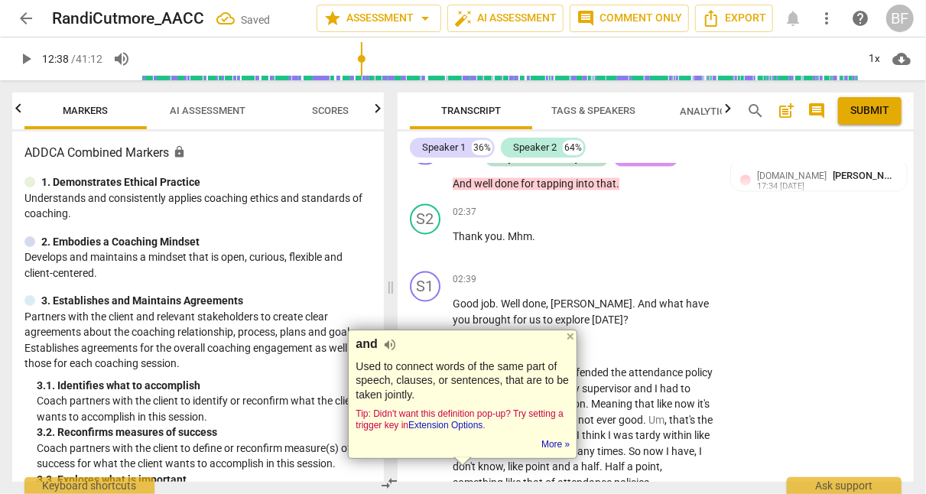
scroll to position [1377, 0]
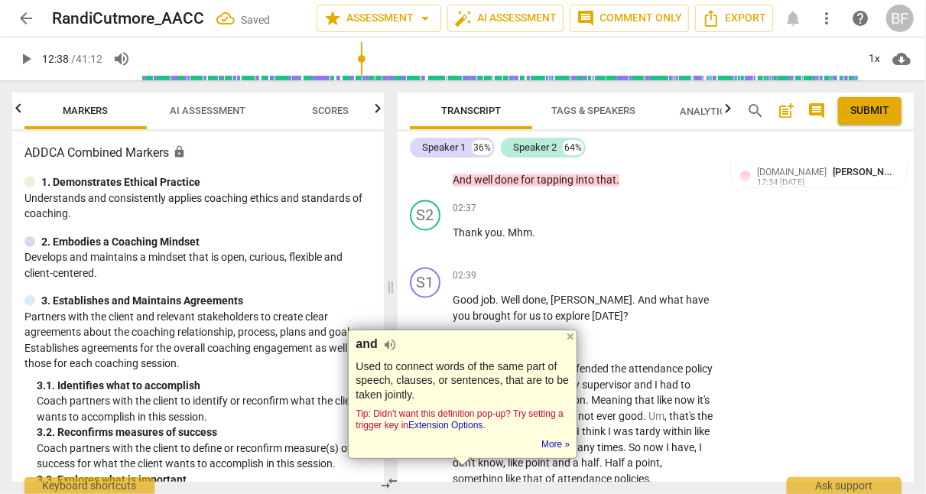
click at [575, 333] on div at bounding box center [570, 336] width 12 height 12
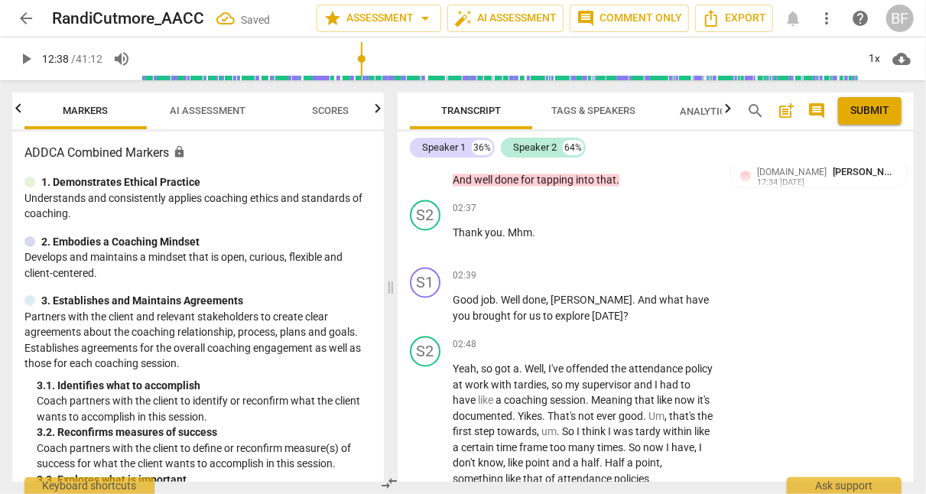
click at [575, 336] on div "02:48 + Add competency keyboard_arrow_right" at bounding box center [588, 344] width 271 height 17
click at [612, 268] on div "+" at bounding box center [619, 275] width 15 height 15
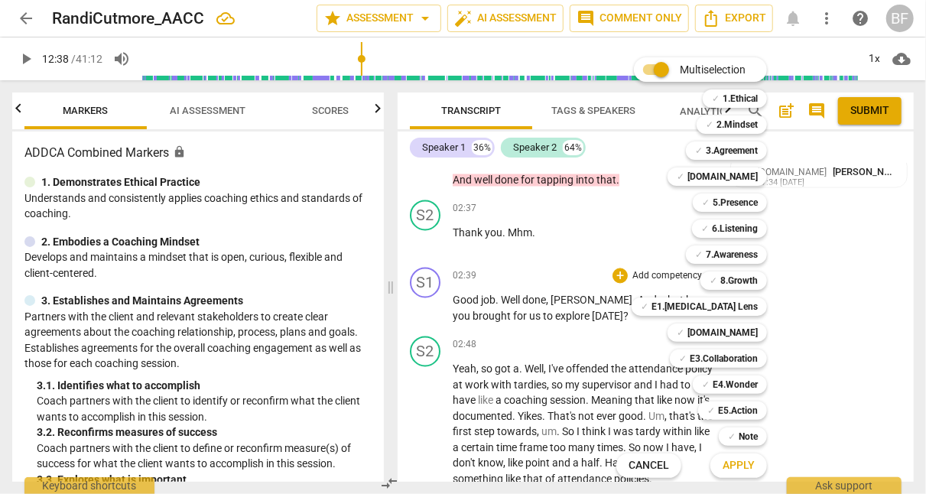
click at [739, 281] on b "8.Growth" at bounding box center [738, 280] width 37 height 18
click at [741, 465] on span "Apply" at bounding box center [739, 465] width 32 height 15
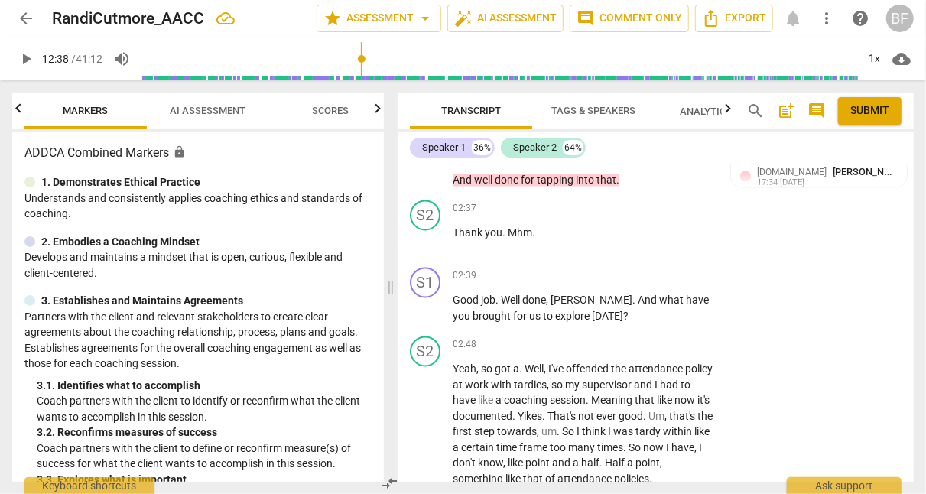
click at [618, 270] on div "+" at bounding box center [619, 275] width 15 height 15
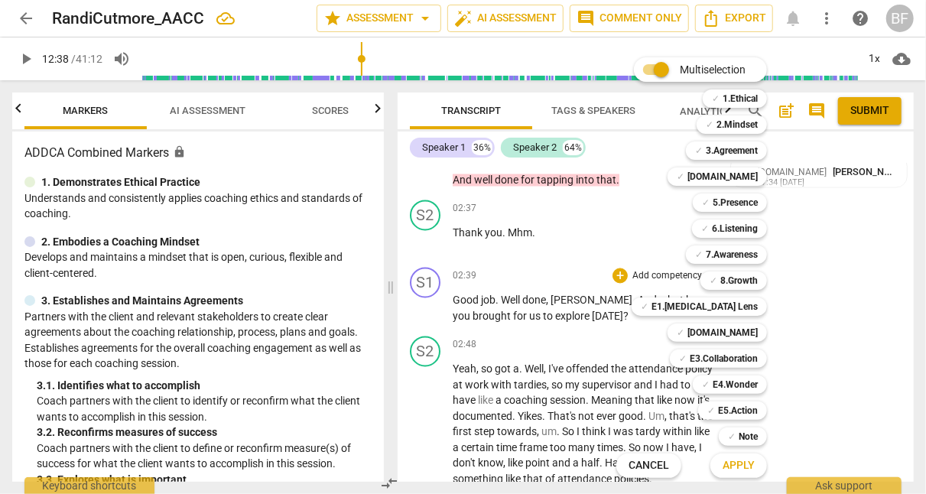
click at [727, 409] on b "E5.Action" at bounding box center [738, 410] width 40 height 18
click at [742, 277] on b "8.Growth" at bounding box center [738, 280] width 37 height 18
click at [728, 466] on span "Apply" at bounding box center [739, 465] width 32 height 15
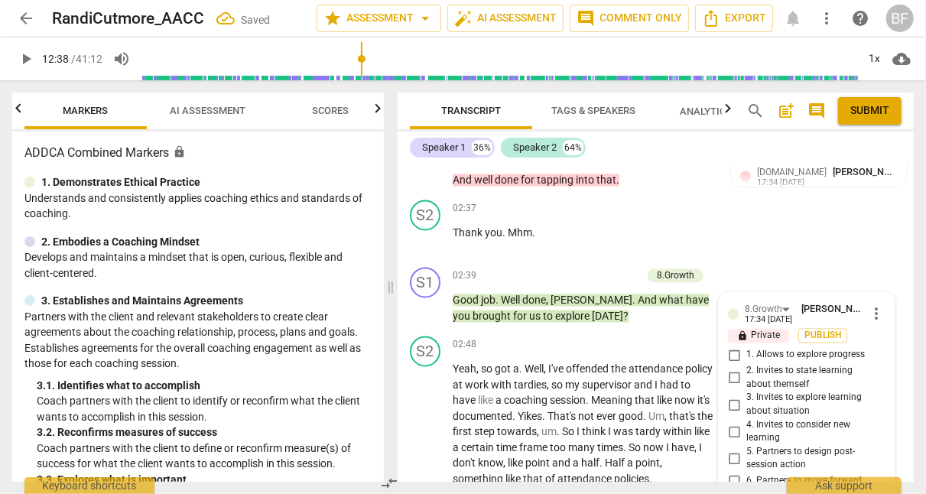
scroll to position [1636, 0]
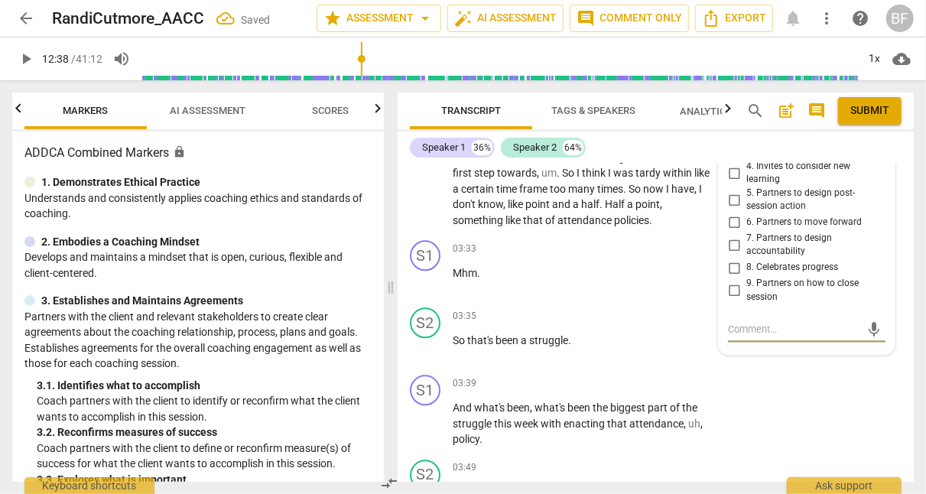
click at [729, 259] on input "8. Celebrates progress" at bounding box center [734, 267] width 24 height 18
checkbox input "true"
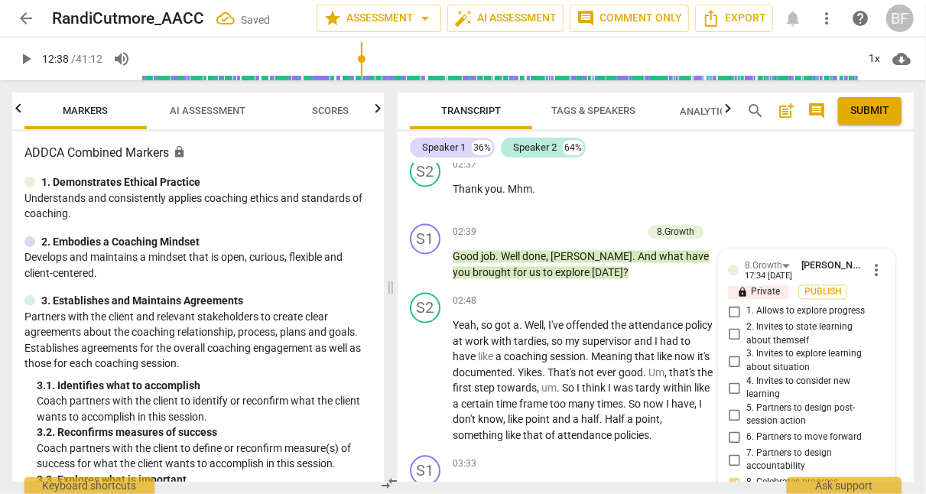
scroll to position [1420, 0]
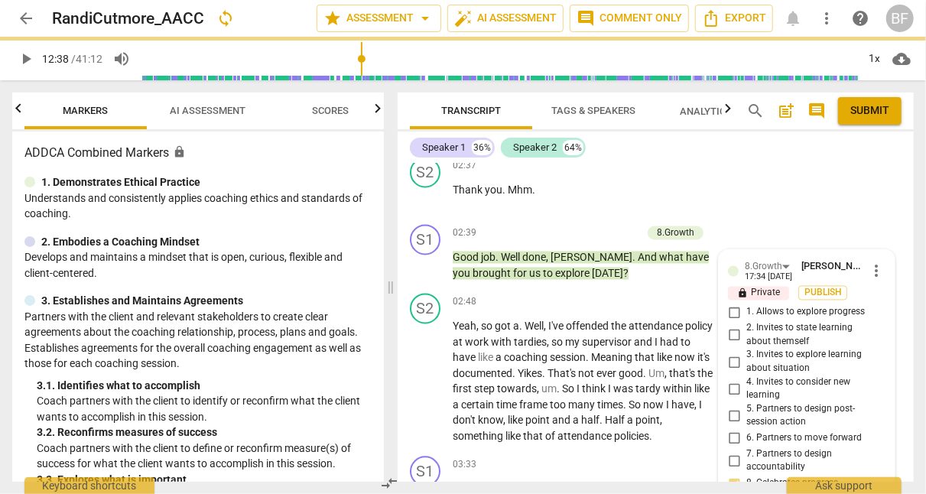
click at [559, 227] on div "+" at bounding box center [558, 233] width 15 height 15
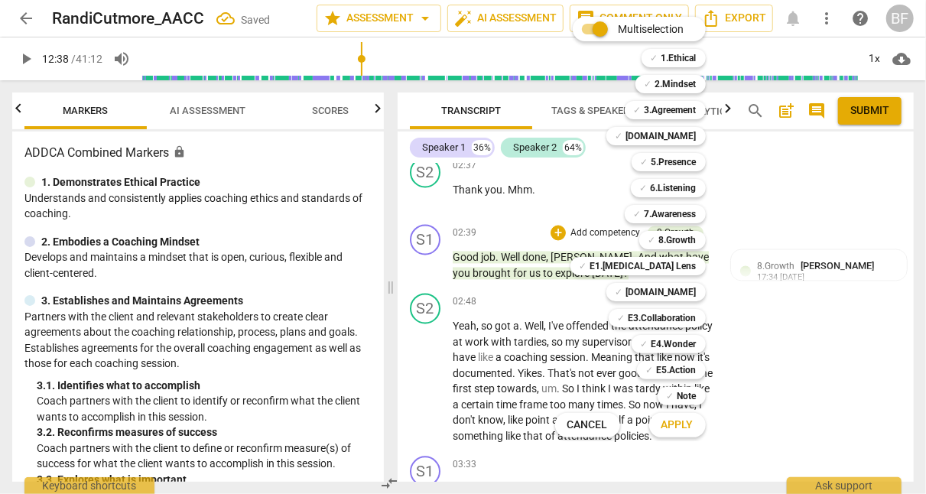
click at [683, 113] on b "3.Agreement" at bounding box center [671, 110] width 52 height 18
click at [681, 421] on span "Apply" at bounding box center [677, 424] width 32 height 15
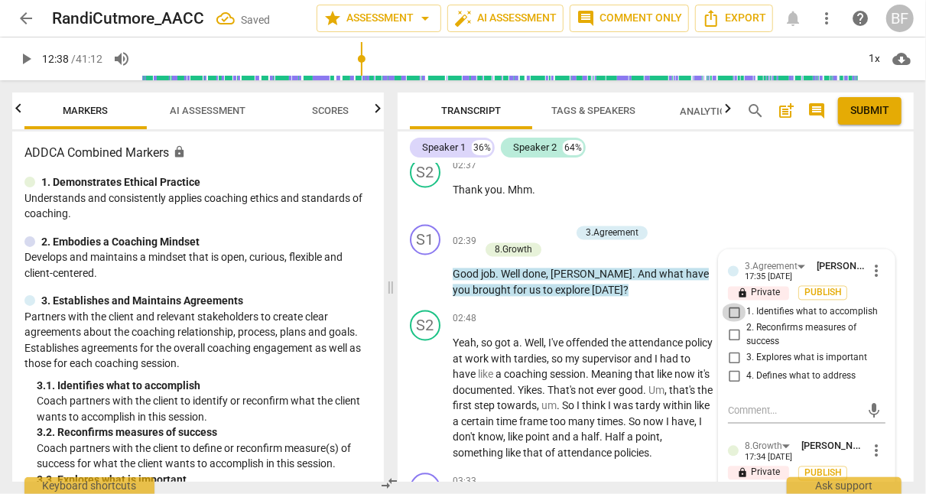
click at [730, 304] on input "1. Identifies what to accomplish" at bounding box center [734, 313] width 24 height 18
checkbox input "true"
click at [786, 168] on div "S2 play_arrow pause 02:37 + Add competency keyboard_arrow_right Thank you . Mhm…" at bounding box center [656, 184] width 516 height 67
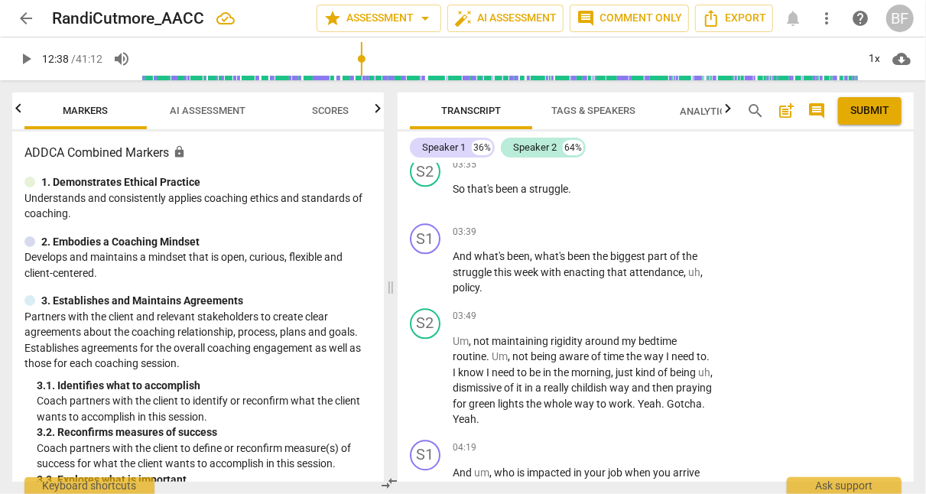
scroll to position [1805, 0]
click at [609, 223] on div "+ Add competency keyboard_arrow_right" at bounding box center [666, 231] width 114 height 17
click at [623, 223] on div "+" at bounding box center [619, 230] width 15 height 15
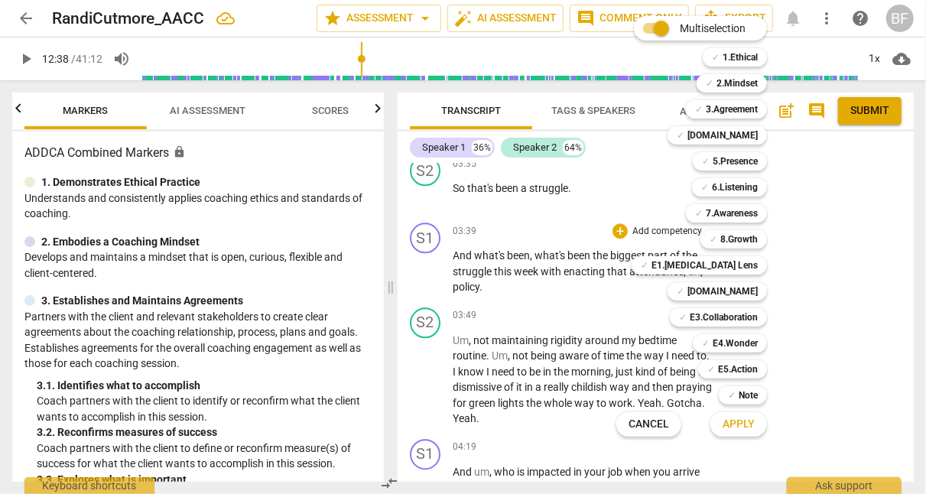
click at [743, 161] on b "5.Presence" at bounding box center [735, 161] width 45 height 18
click at [729, 421] on span "Apply" at bounding box center [739, 424] width 32 height 15
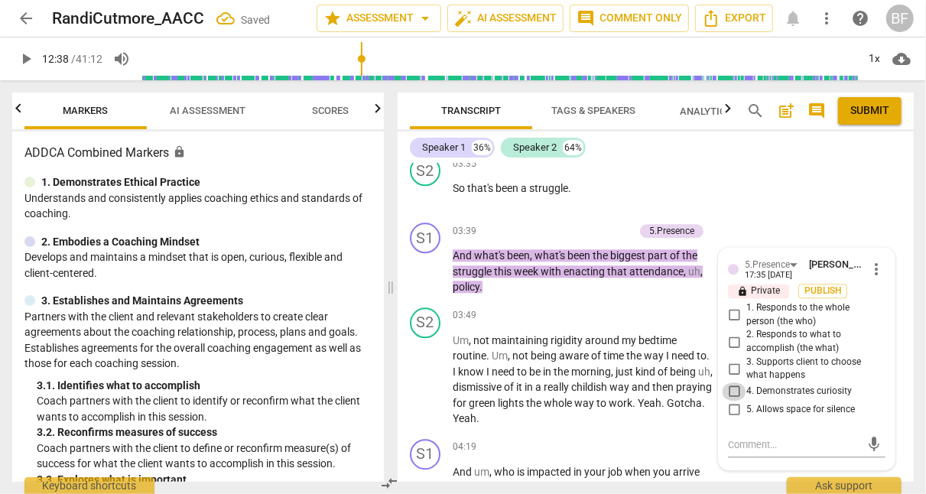
click at [731, 383] on input "4. Demonstrates curiosity" at bounding box center [734, 391] width 24 height 18
checkbox input "true"
click at [788, 182] on div "S2 play_arrow pause 03:35 + Add competency keyboard_arrow_right So that's been …" at bounding box center [656, 182] width 516 height 67
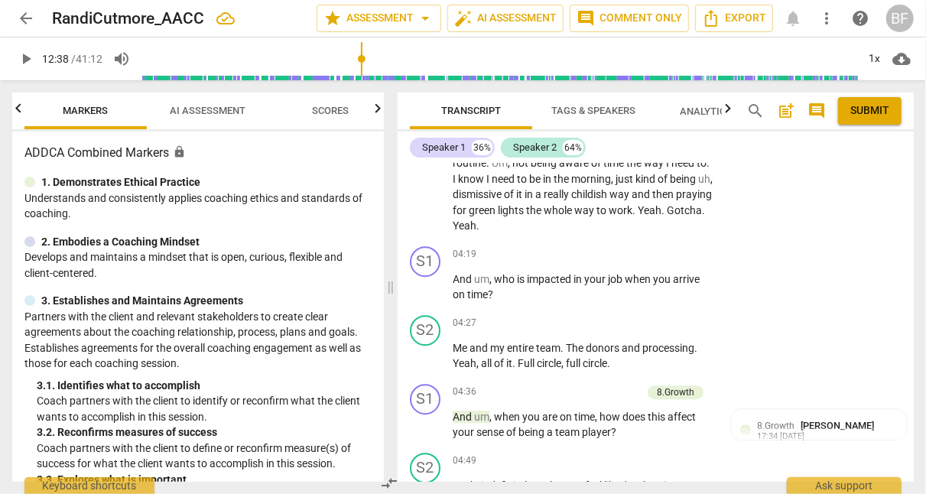
scroll to position [2000, 0]
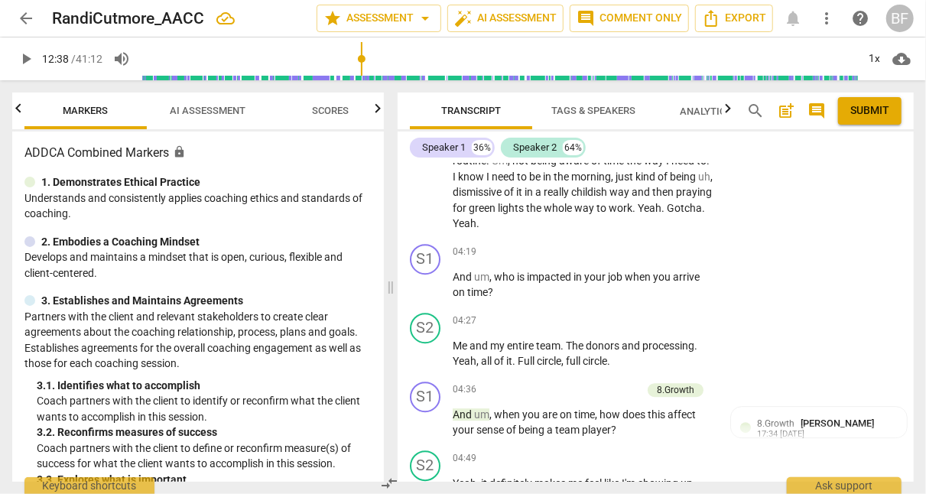
click at [618, 249] on div "+" at bounding box center [619, 252] width 15 height 15
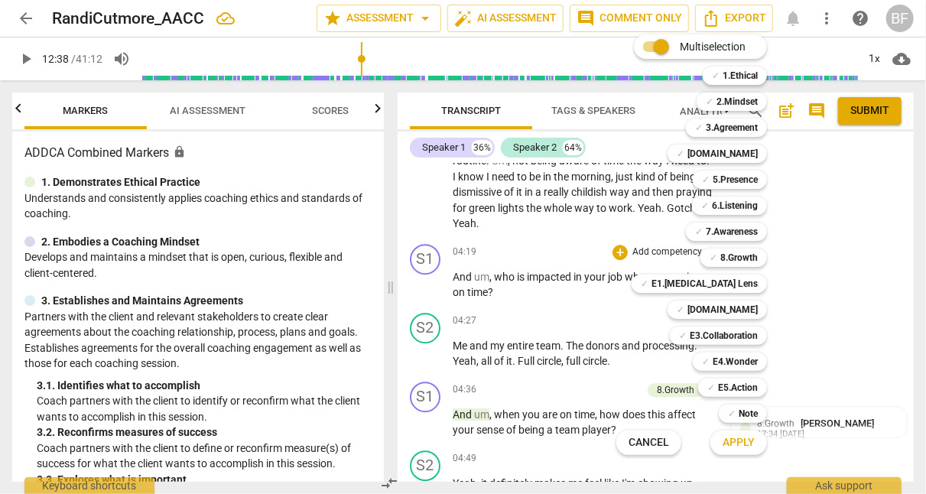
click at [725, 232] on b "7.Awareness" at bounding box center [732, 232] width 52 height 18
click at [733, 445] on span "Apply" at bounding box center [739, 442] width 32 height 15
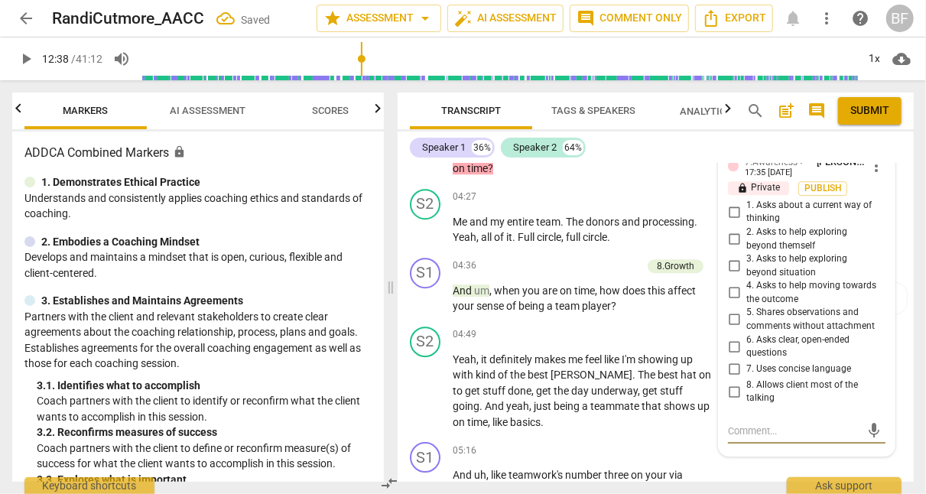
scroll to position [2120, 0]
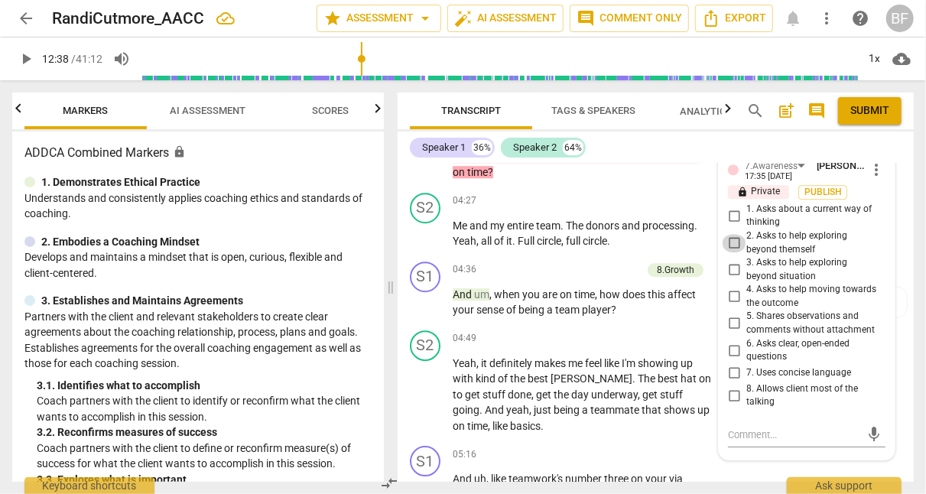
click at [731, 235] on input "2. Asks to help exploring beyond themself" at bounding box center [734, 243] width 24 height 18
checkbox input "true"
click at [896, 243] on div "S2 play_arrow pause 04:27 + Add competency keyboard_arrow_right Me and my entir…" at bounding box center [656, 221] width 516 height 69
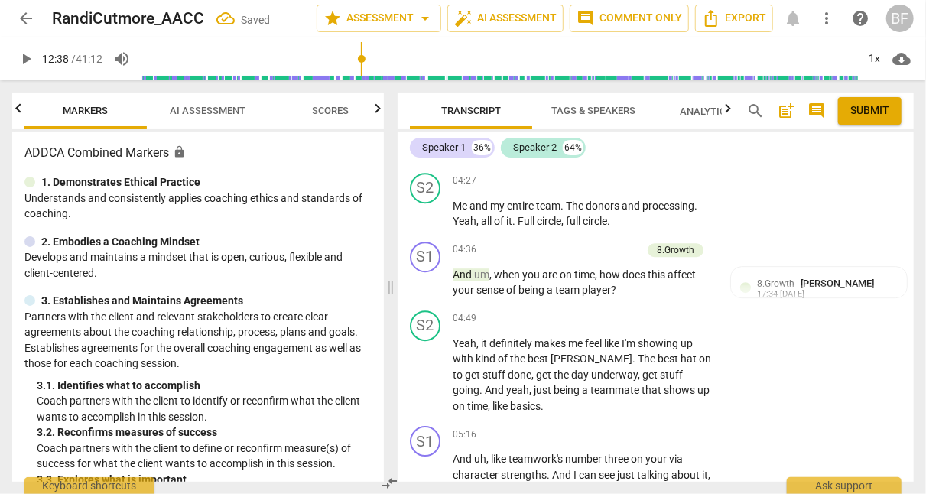
scroll to position [2140, 0]
click at [823, 278] on span "[PERSON_NAME]" at bounding box center [837, 283] width 73 height 11
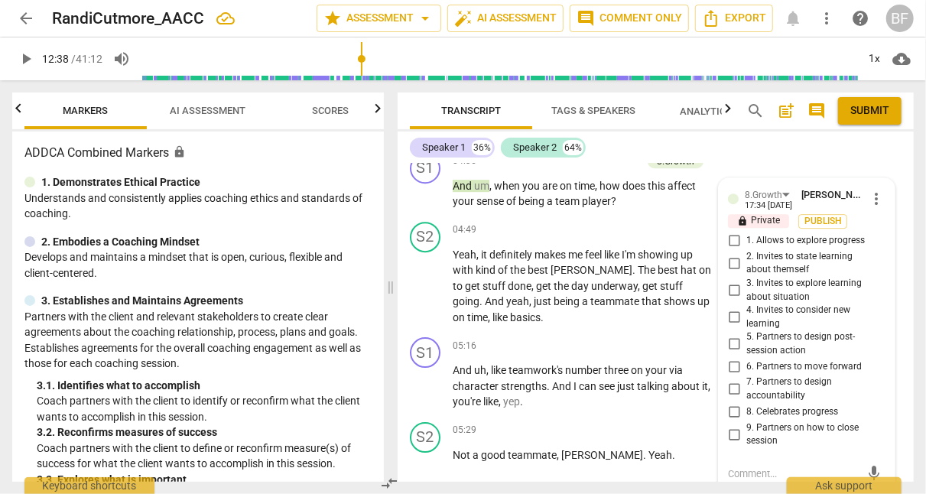
scroll to position [2230, 0]
click at [872, 189] on span "more_vert" at bounding box center [876, 198] width 18 height 18
click at [873, 219] on li "Delete" at bounding box center [886, 219] width 53 height 29
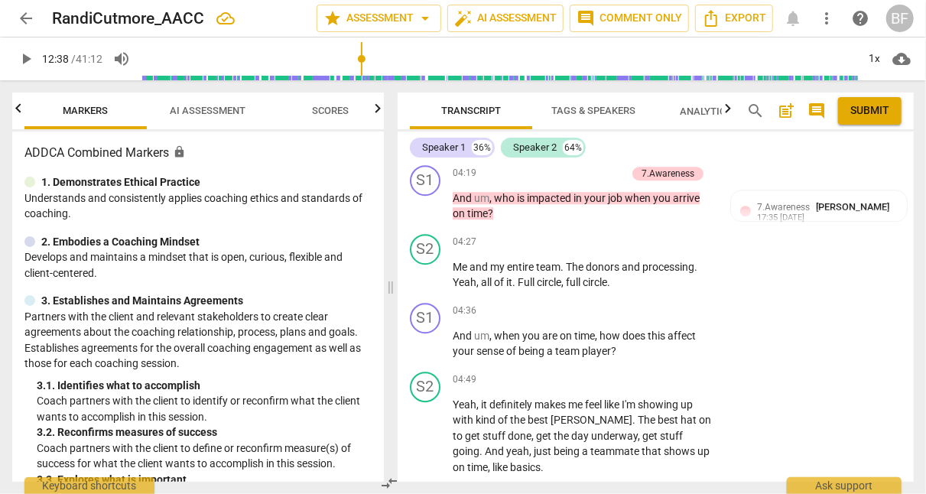
scroll to position [2092, 0]
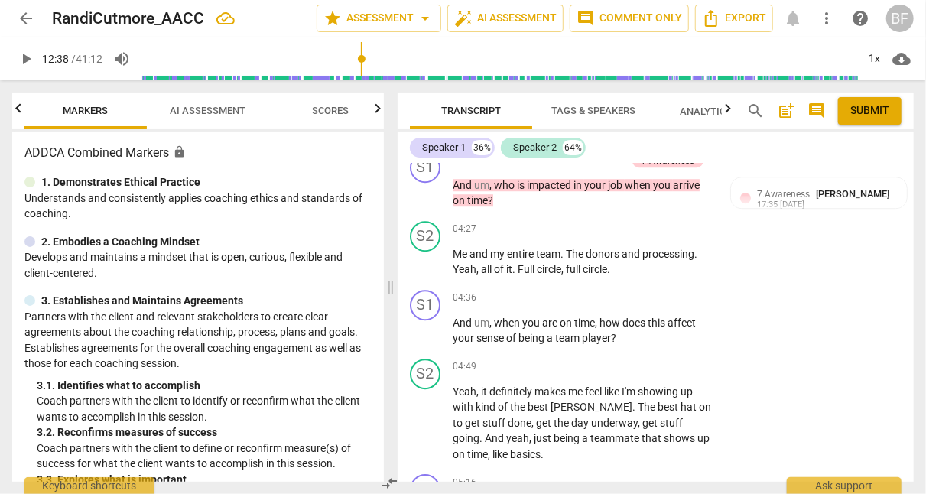
click at [619, 293] on div "+" at bounding box center [619, 298] width 15 height 15
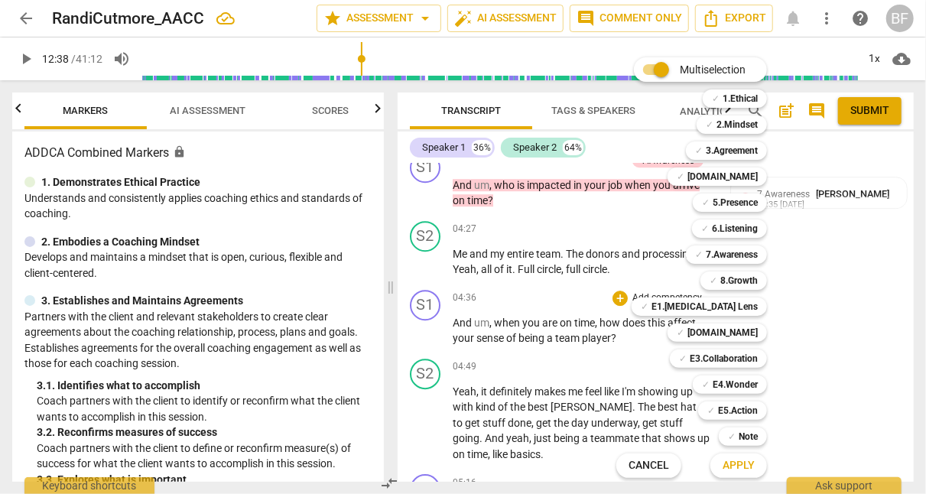
click at [725, 203] on b "5.Presence" at bounding box center [735, 202] width 45 height 18
click at [723, 253] on b "7.Awareness" at bounding box center [732, 254] width 52 height 18
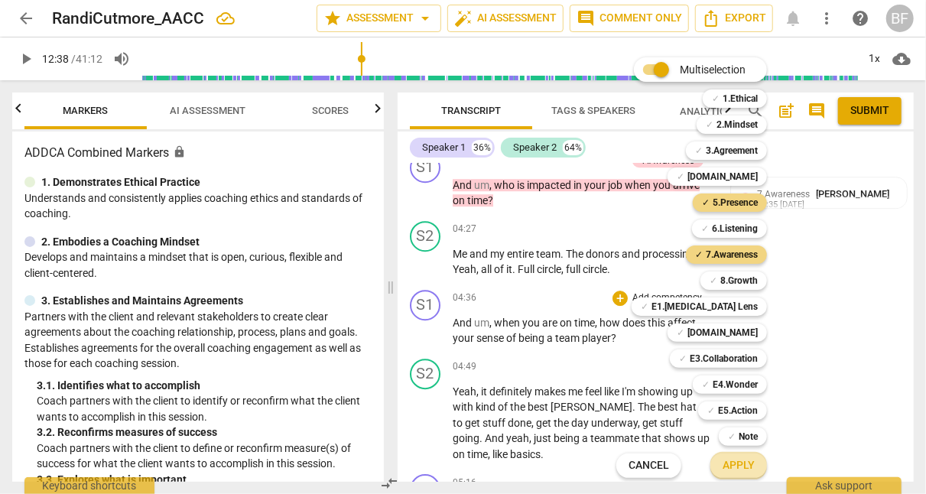
click at [730, 463] on span "Apply" at bounding box center [739, 465] width 32 height 15
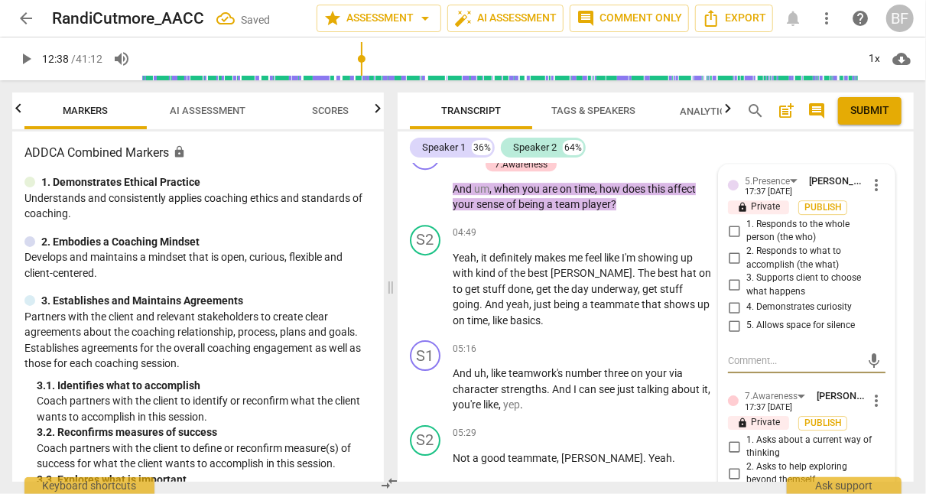
scroll to position [2240, 0]
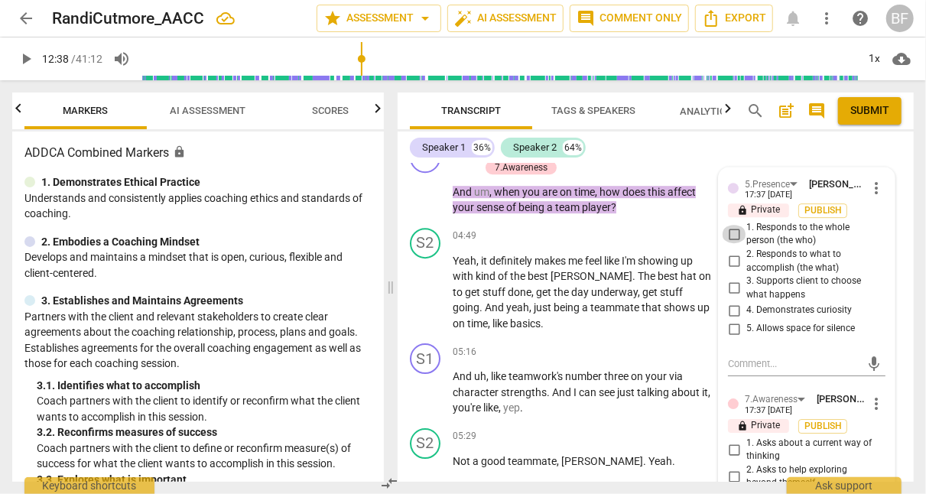
click at [733, 230] on input "1. Responds to the whole person (the who)" at bounding box center [734, 234] width 24 height 18
checkbox input "true"
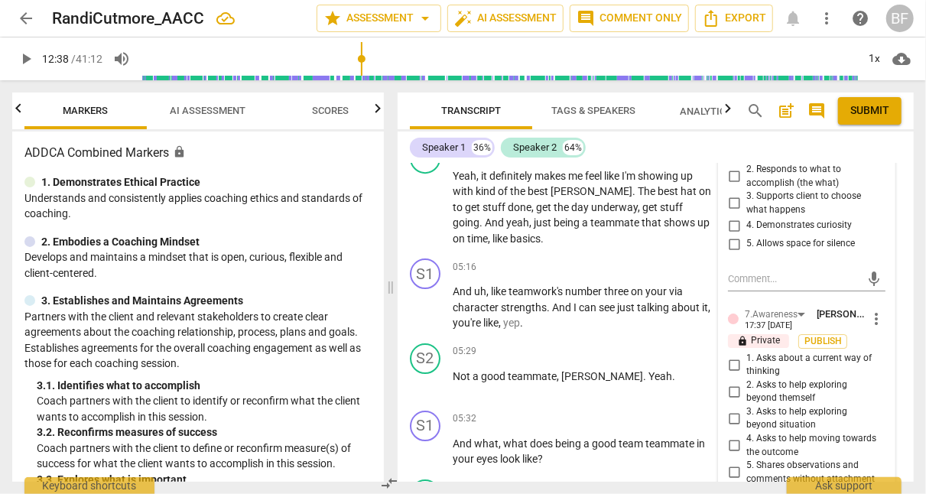
scroll to position [2328, 0]
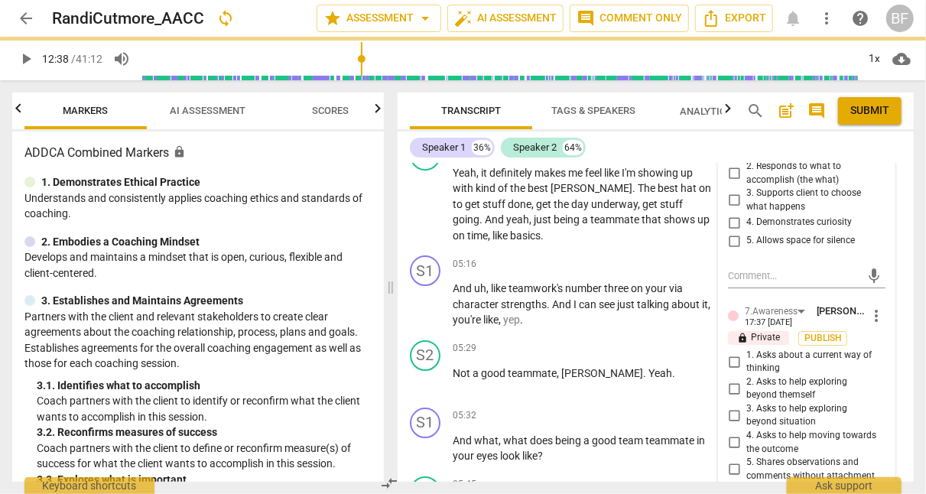
click at [730, 215] on input "4. Demonstrates curiosity" at bounding box center [734, 222] width 24 height 18
checkbox input "true"
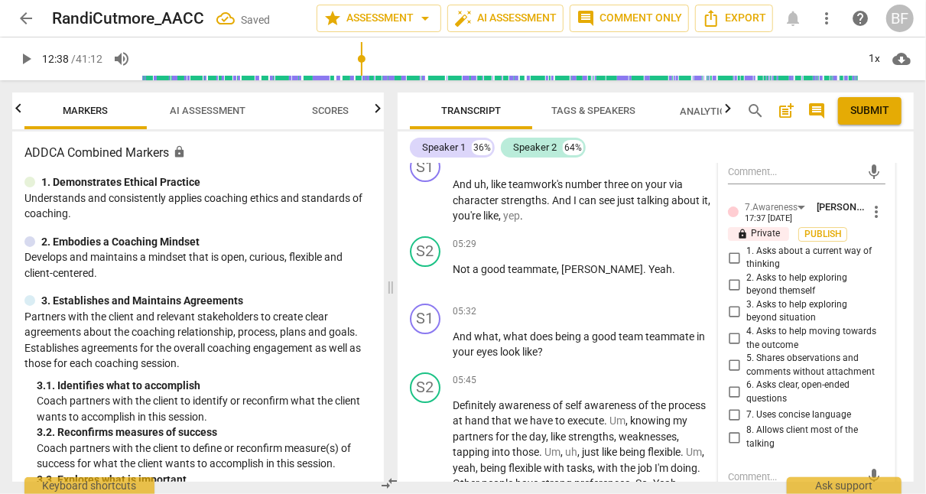
scroll to position [2432, 0]
click at [728, 252] on input "1. Asks about a current way of thinking" at bounding box center [734, 257] width 24 height 18
checkbox input "true"
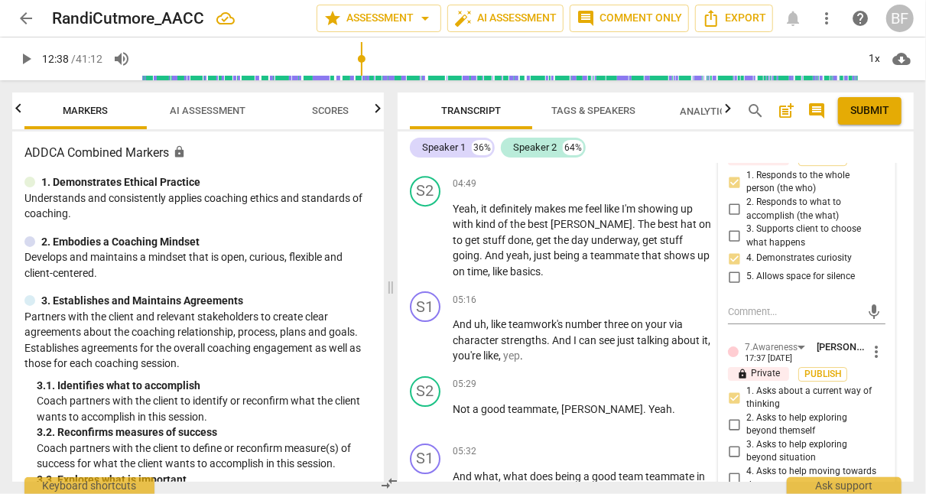
scroll to position [2292, 0]
click at [904, 202] on div "S2 play_arrow pause 04:49 + Add competency keyboard_arrow_right Yeah , it defin…" at bounding box center [656, 227] width 516 height 116
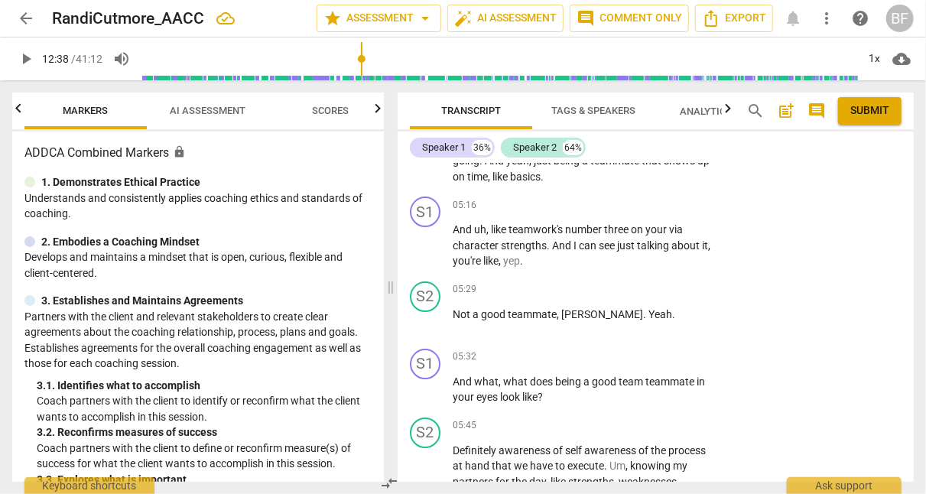
scroll to position [2389, 0]
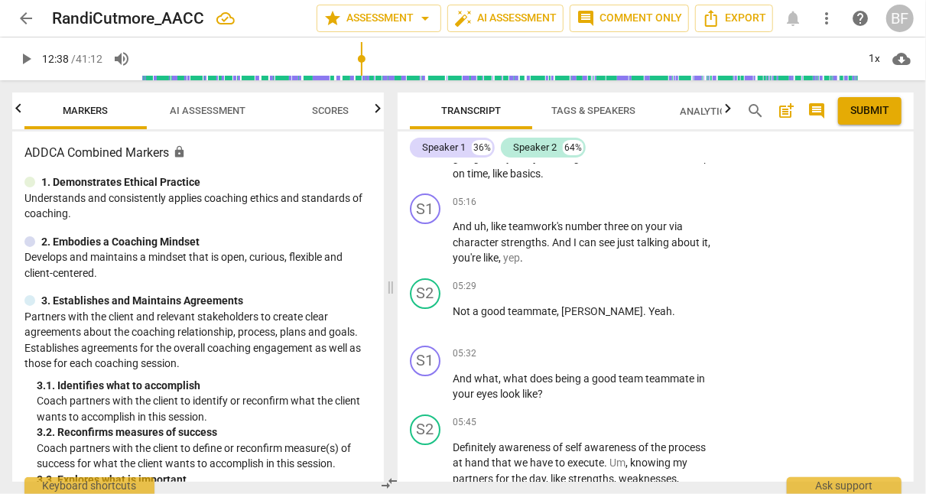
click at [616, 201] on div "+" at bounding box center [619, 201] width 15 height 15
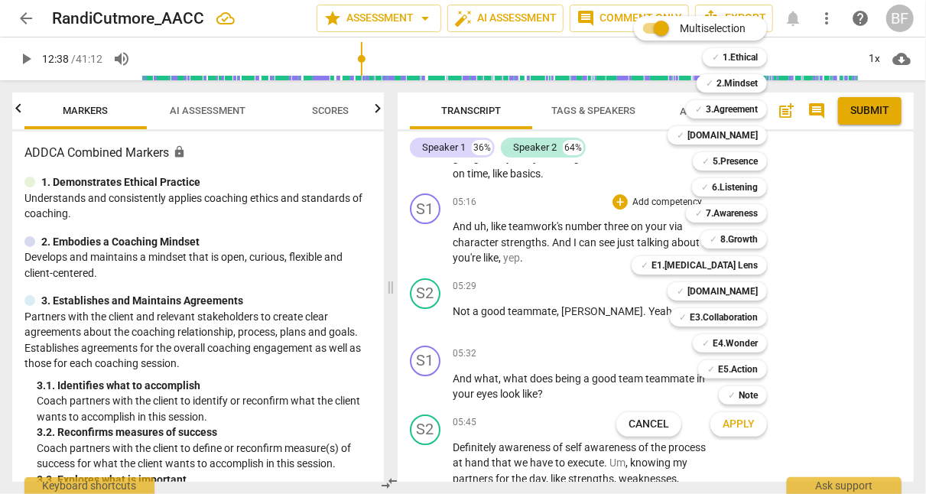
click at [750, 161] on b "5.Presence" at bounding box center [735, 161] width 45 height 18
click at [733, 265] on b "E1.[MEDICAL_DATA] Lens" at bounding box center [704, 265] width 106 height 18
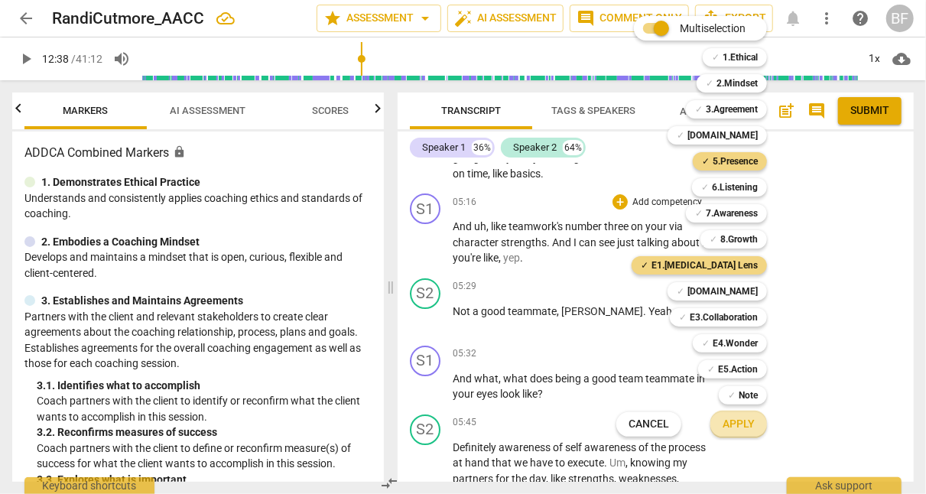
click at [735, 422] on span "Apply" at bounding box center [739, 424] width 32 height 15
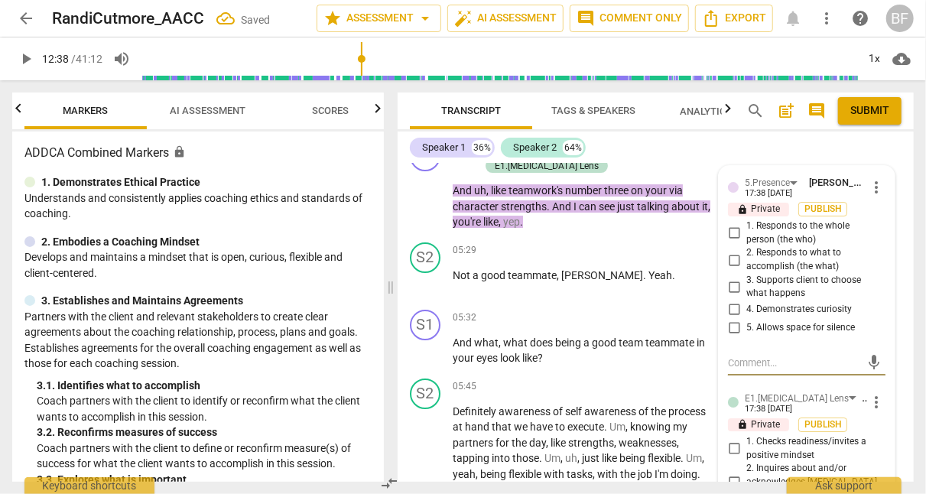
scroll to position [2443, 0]
click at [733, 229] on input "1. Responds to the whole person (the who)" at bounding box center [734, 232] width 24 height 18
checkbox input "true"
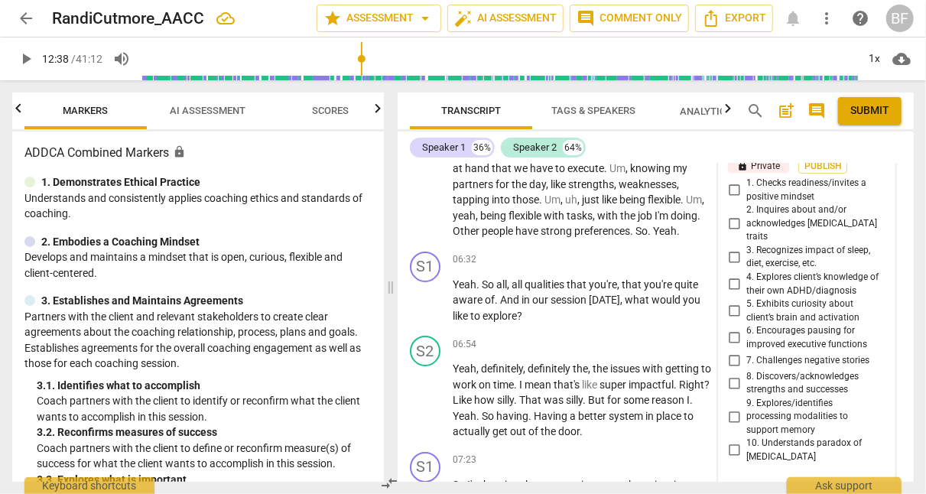
scroll to position [2701, 0]
click at [728, 373] on input "8. Discovers/acknowledges strengths and successes" at bounding box center [734, 382] width 24 height 18
checkbox input "true"
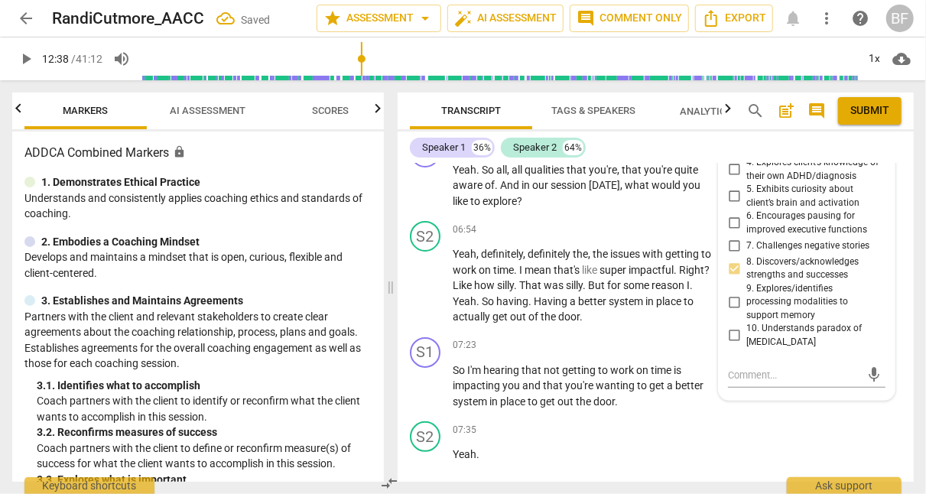
scroll to position [2827, 0]
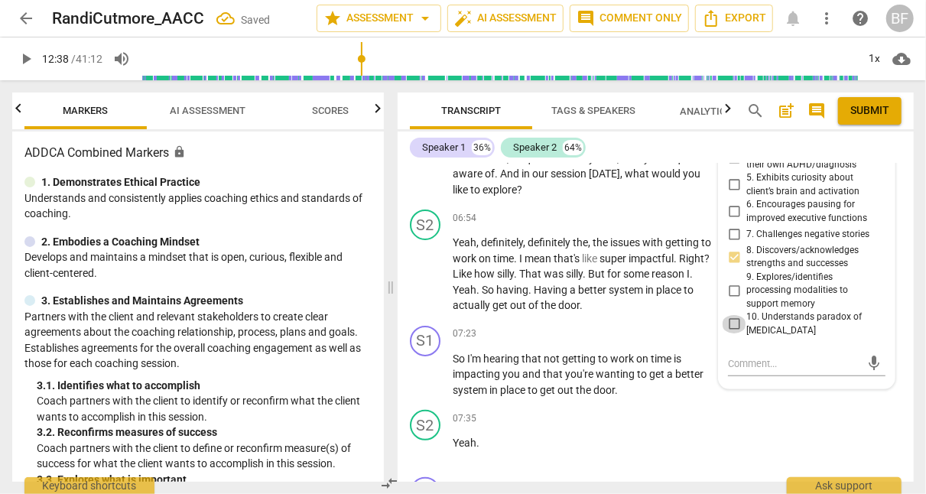
click at [732, 315] on input "10. Understands paradox of [MEDICAL_DATA]" at bounding box center [734, 324] width 24 height 18
checkbox input "true"
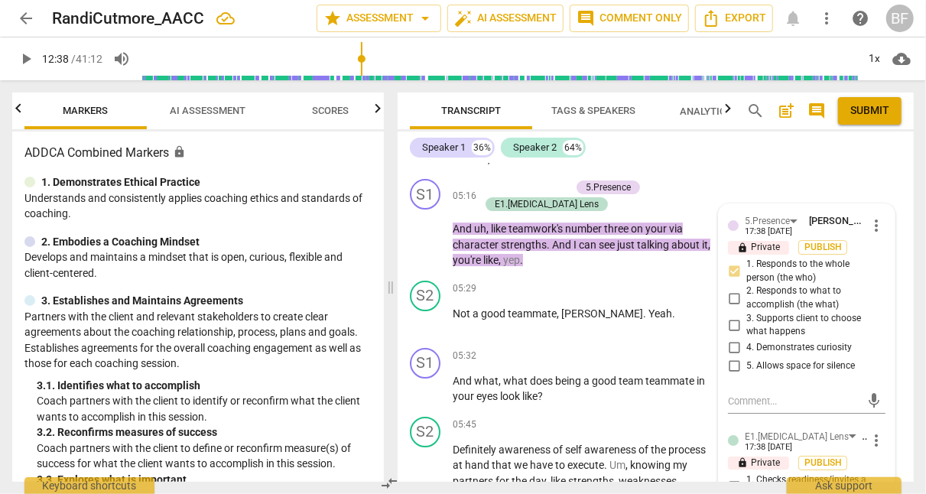
scroll to position [2404, 0]
click at [846, 173] on div "S1 play_arrow pause 05:16 + Add competency 5.Presence E1.[MEDICAL_DATA] Lens ke…" at bounding box center [656, 224] width 516 height 102
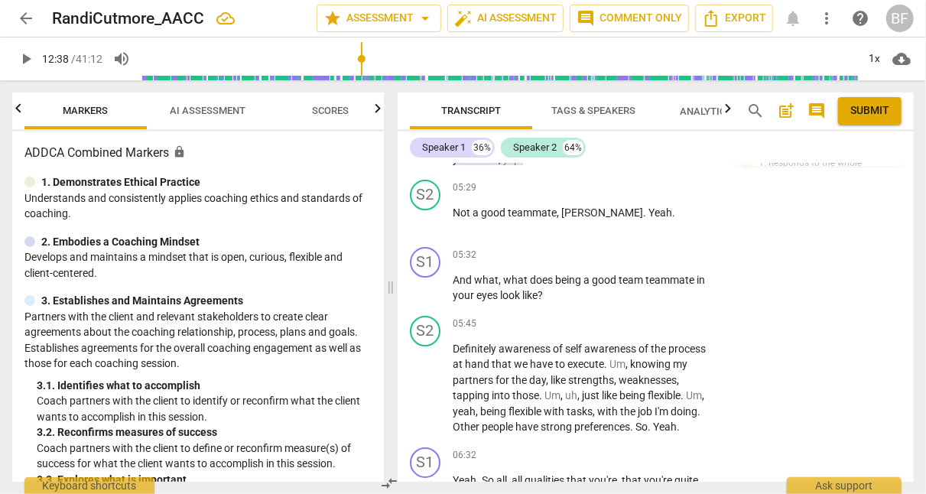
scroll to position [2532, 0]
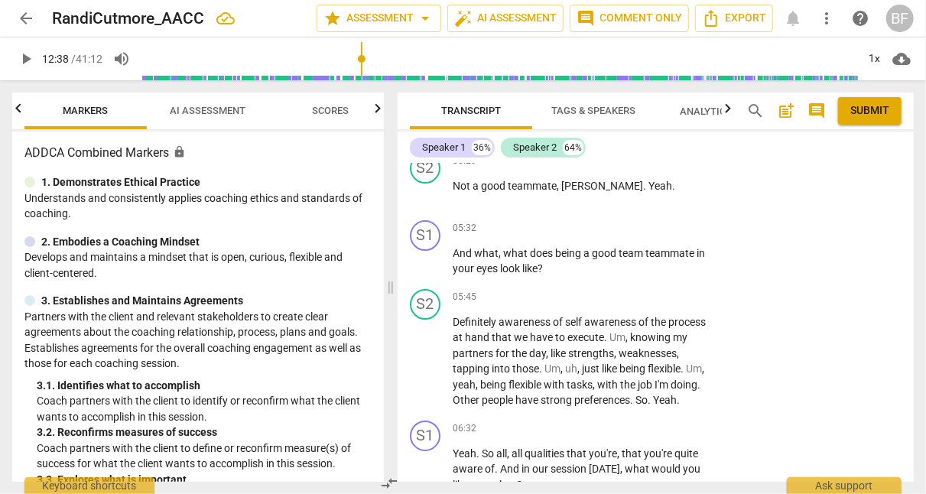
click at [616, 222] on div "+" at bounding box center [619, 228] width 15 height 15
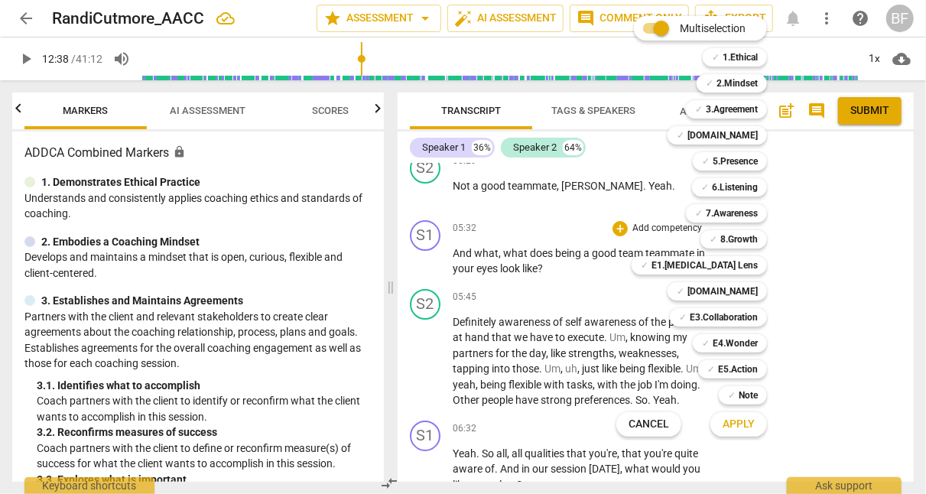
click at [739, 183] on b "6.Listening" at bounding box center [735, 187] width 46 height 18
click at [738, 213] on b "7.Awareness" at bounding box center [732, 213] width 52 height 18
click at [733, 341] on b "E4.Wonder" at bounding box center [735, 343] width 45 height 18
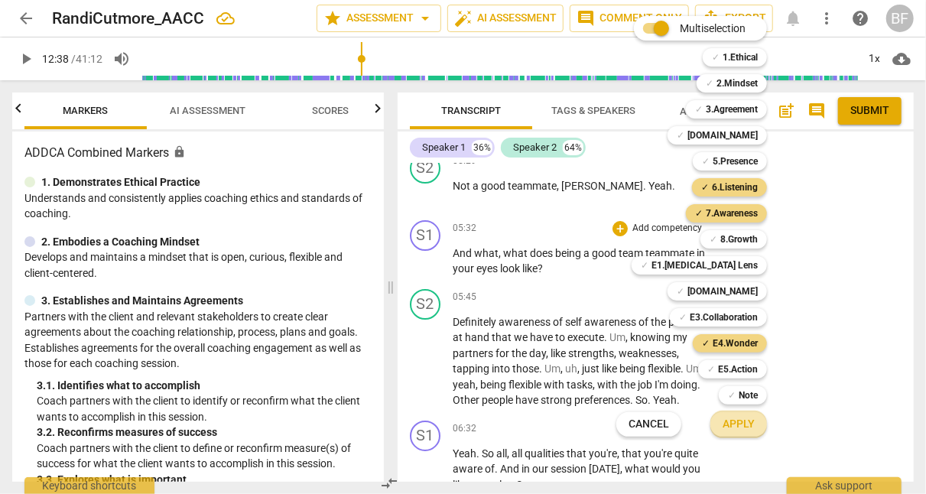
click at [736, 428] on span "Apply" at bounding box center [739, 424] width 32 height 15
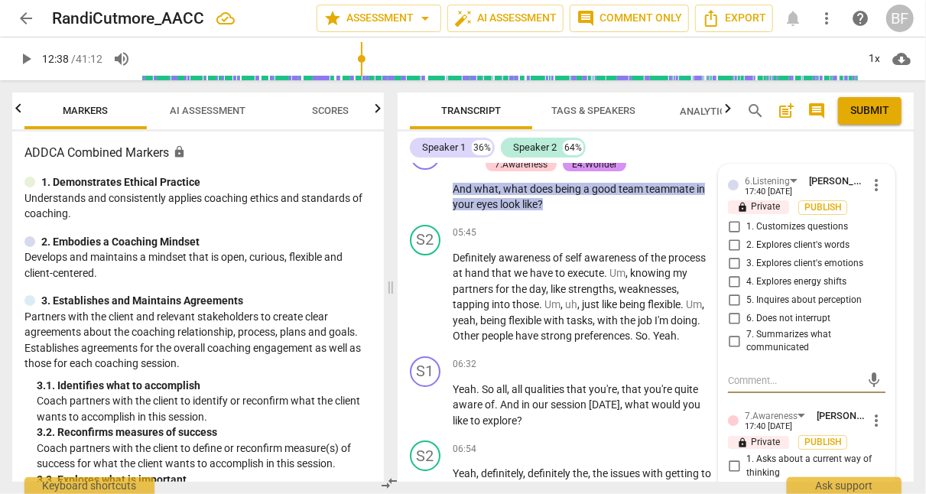
scroll to position [2608, 0]
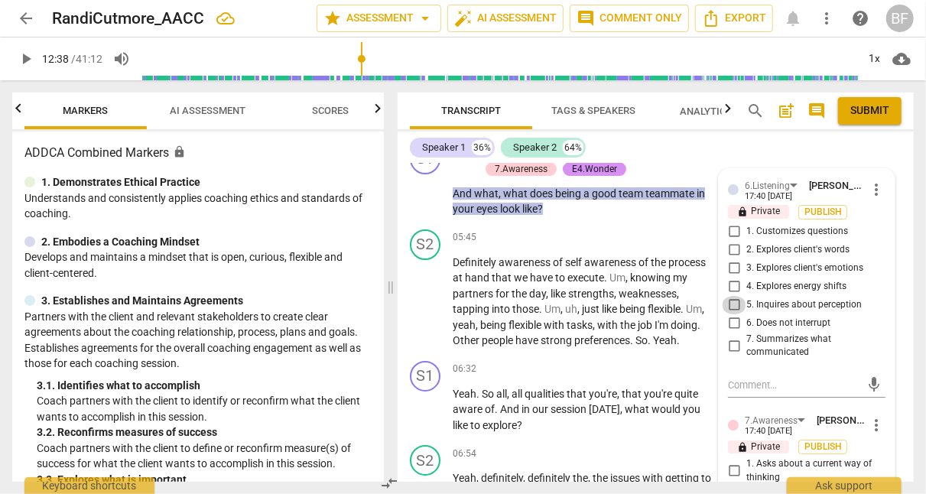
click at [731, 298] on input "5. Inquires about perception" at bounding box center [734, 305] width 24 height 18
checkbox input "true"
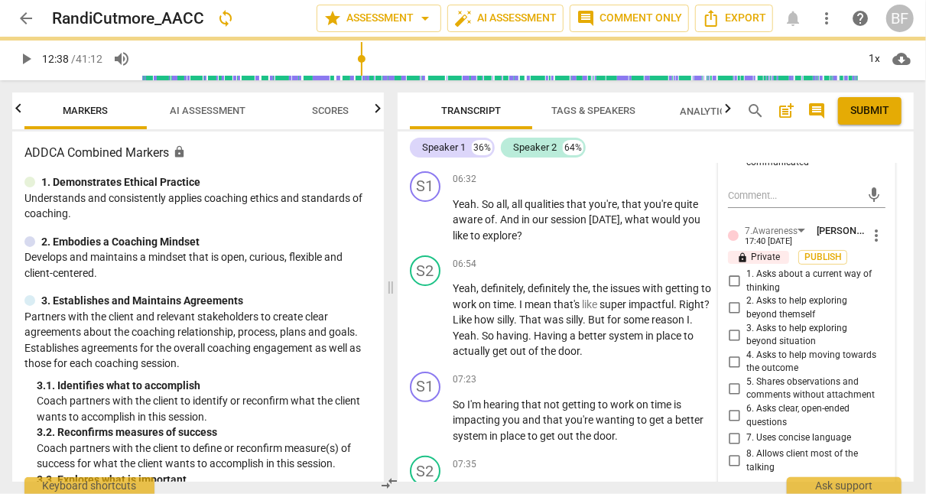
scroll to position [2852, 0]
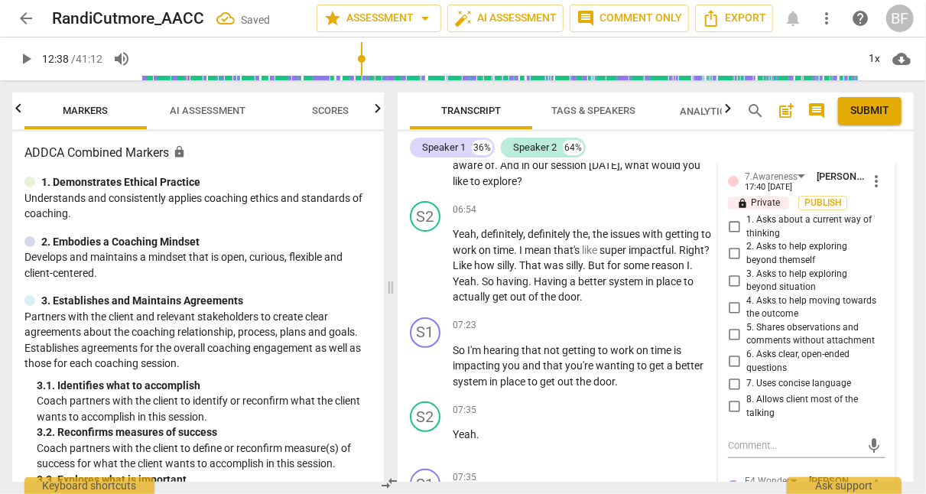
click at [728, 218] on input "1. Asks about a current way of thinking" at bounding box center [734, 227] width 24 height 18
checkbox input "true"
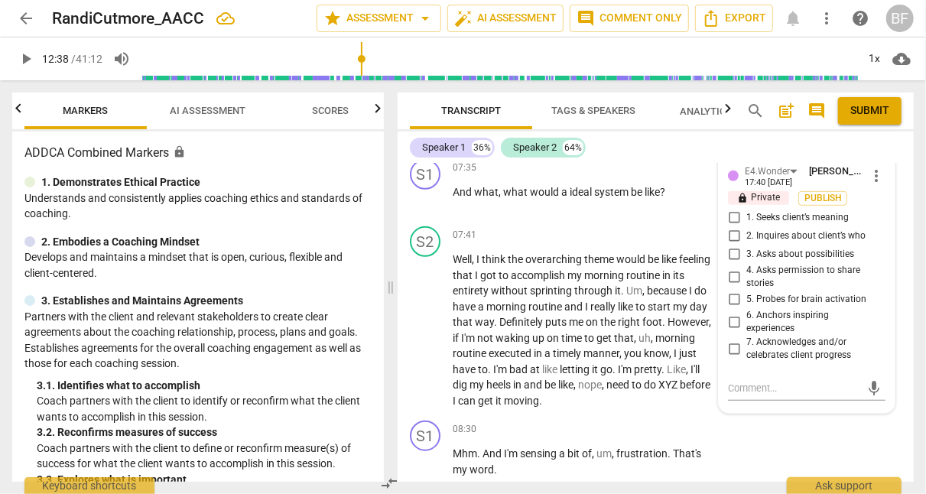
scroll to position [3156, 0]
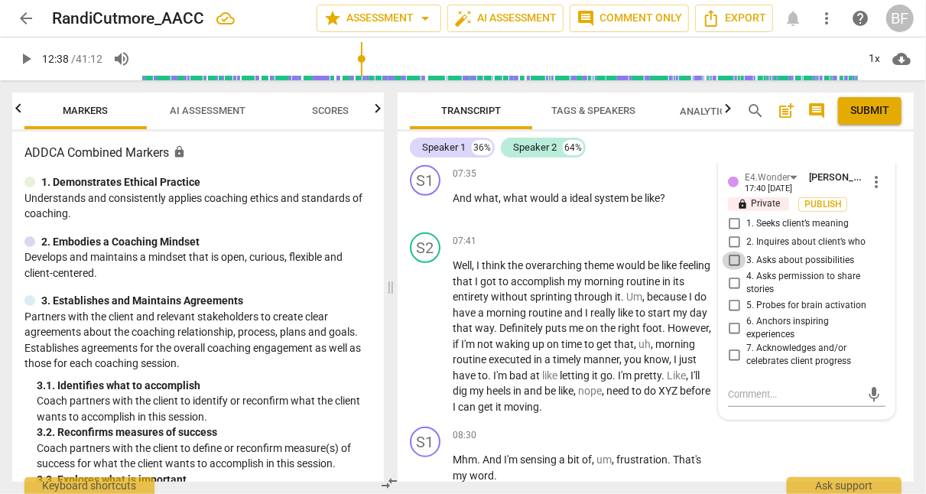
click at [733, 252] on input "3. Asks about possibilities" at bounding box center [734, 261] width 24 height 18
checkbox input "true"
click at [905, 216] on div "S1 play_arrow pause 07:35 + Add competency keyboard_arrow_right And what , what…" at bounding box center [656, 192] width 516 height 67
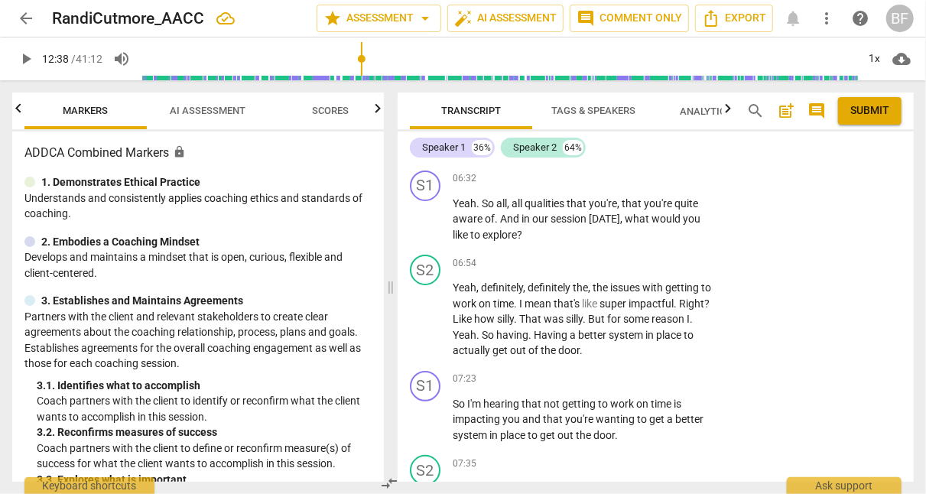
scroll to position [2786, 0]
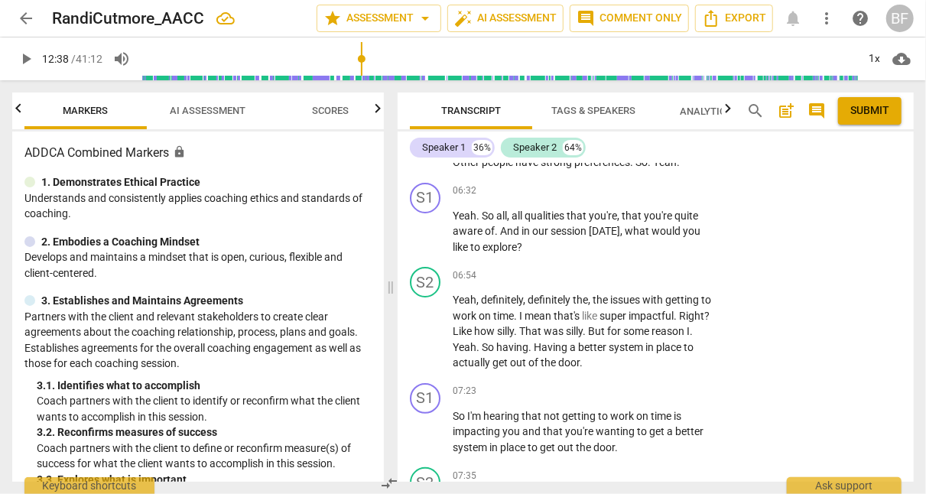
click at [617, 184] on div "+" at bounding box center [619, 191] width 15 height 15
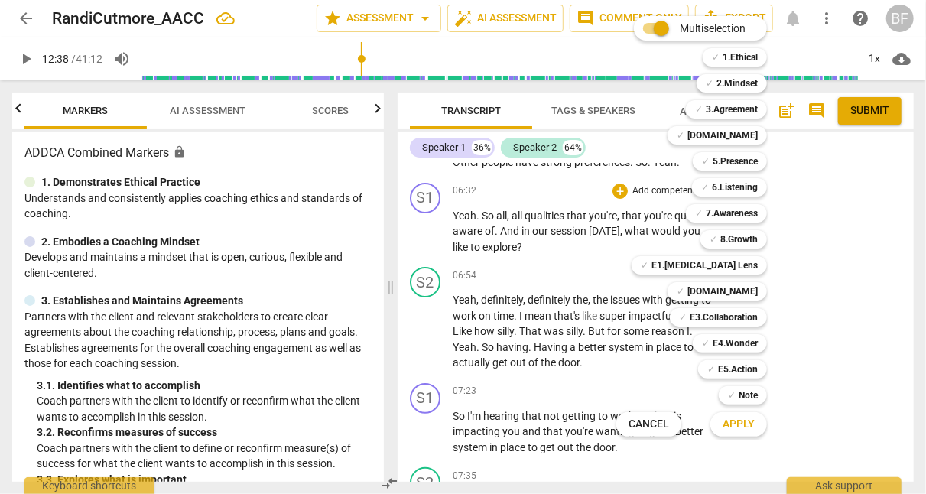
click at [720, 106] on b "3.Agreement" at bounding box center [732, 109] width 52 height 18
click at [734, 419] on span "Apply" at bounding box center [739, 424] width 32 height 15
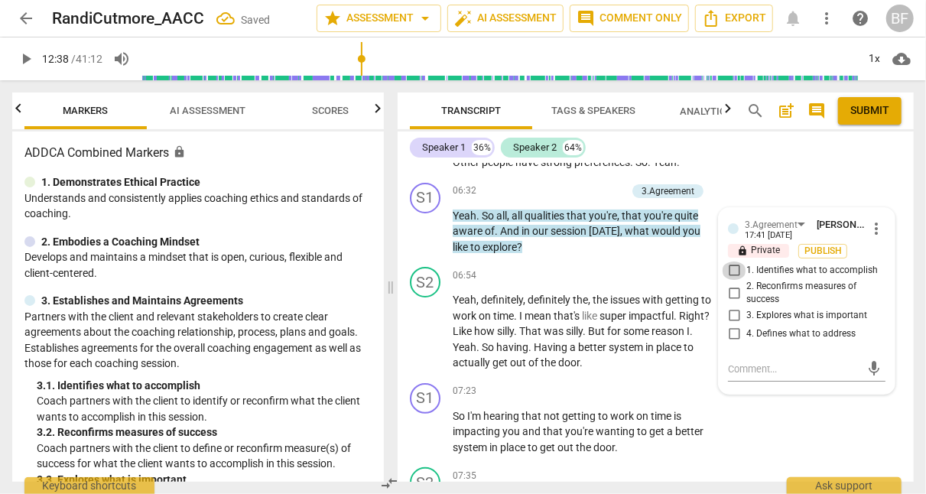
click at [732, 263] on input "1. Identifies what to accomplish" at bounding box center [734, 271] width 24 height 18
checkbox input "true"
click at [761, 364] on textarea at bounding box center [794, 369] width 133 height 15
type textarea "T"
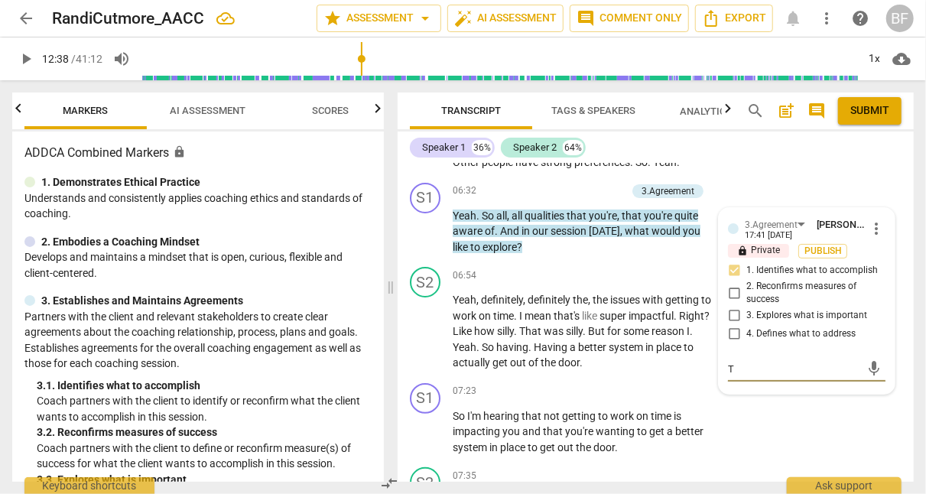
type textarea "Th"
type textarea "Thi"
type textarea "This"
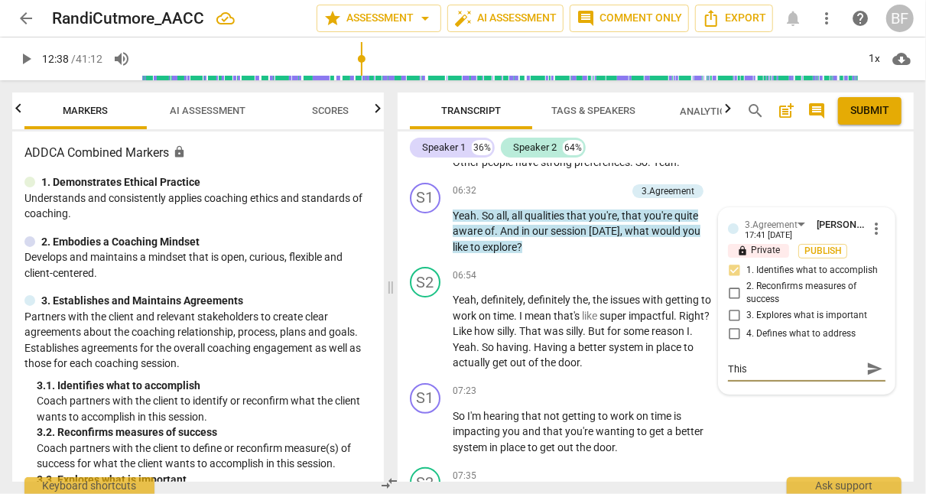
type textarea "This"
type textarea "This s"
type textarea "This so"
type textarea "This sou"
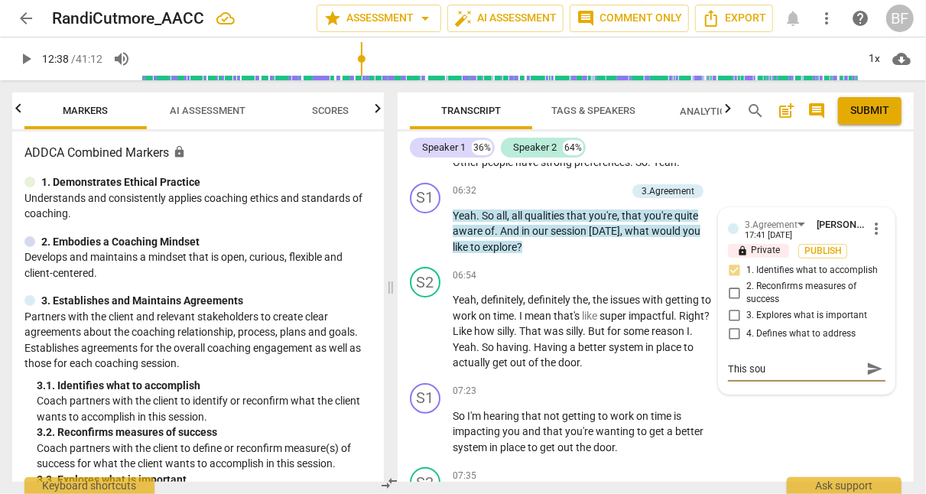
type textarea "This soun"
type textarea "This sound"
type textarea "This sounds"
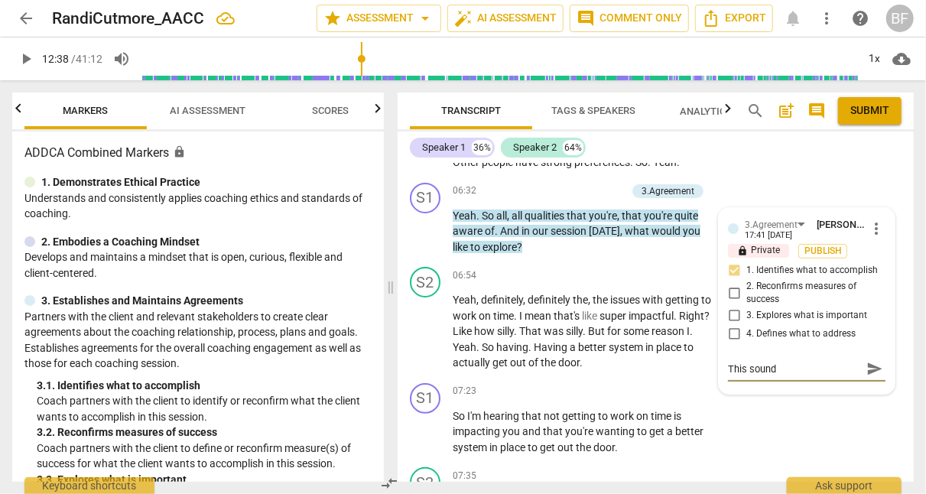
type textarea "This sounds"
type textarea "This sounds l"
type textarea "This sounds li"
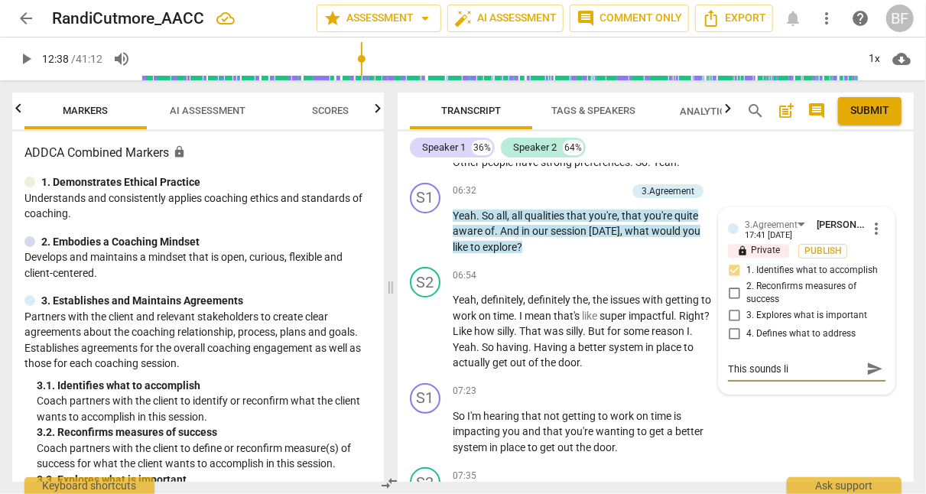
type textarea "This sounds lik"
type textarea "This sounds like"
type textarea "This sounds like a"
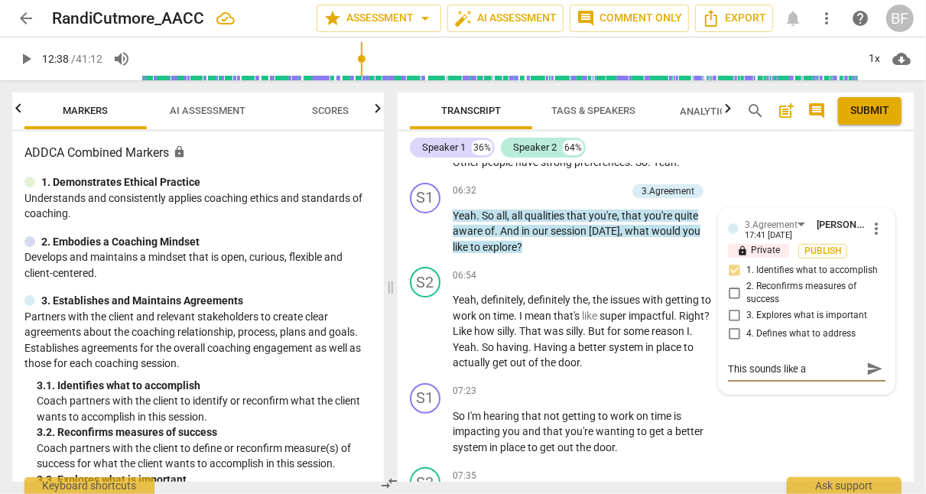
type textarea "This sounds like a"
type textarea "This sounds like a r"
type textarea "This sounds like a re"
type textarea "This sounds like a rep"
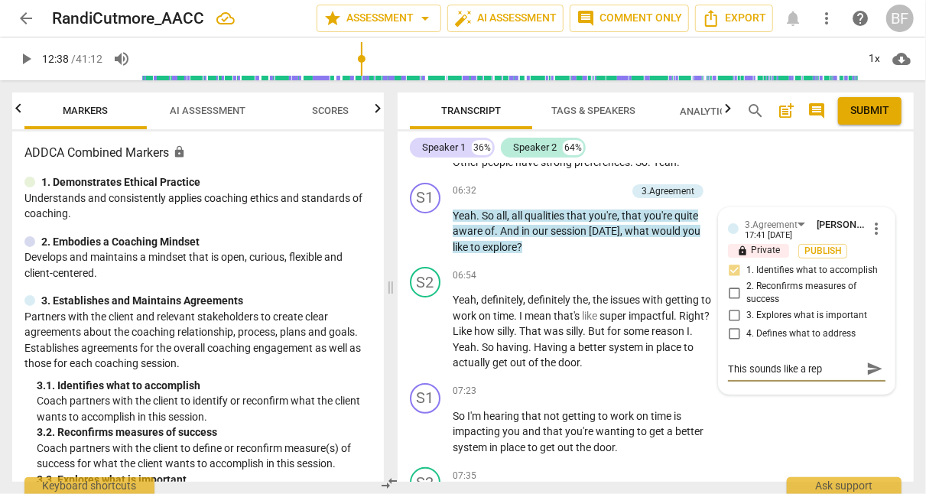
type textarea "This sounds like a repe"
type textarea "This sounds like a repea"
type textarea "This sounds like a repeat"
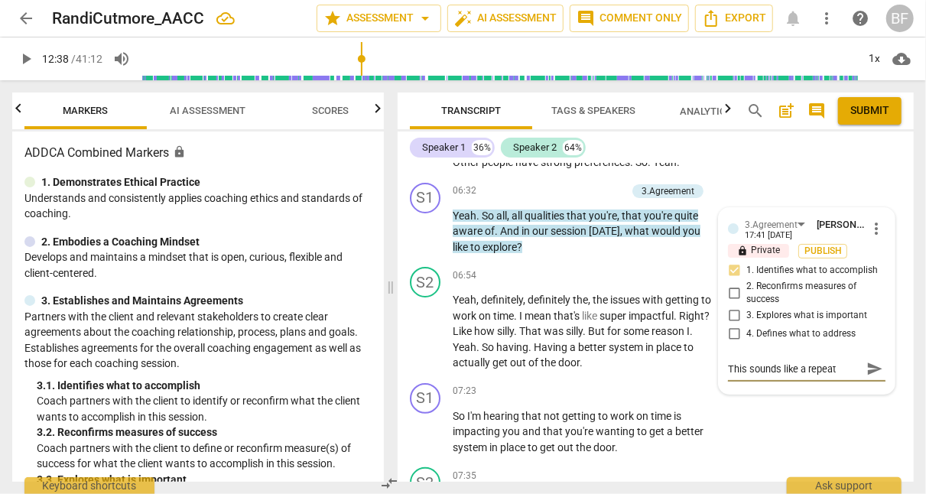
type textarea "This sounds like a repeat"
type textarea "This sounds like a repeat o"
type textarea "This sounds like a repeat of"
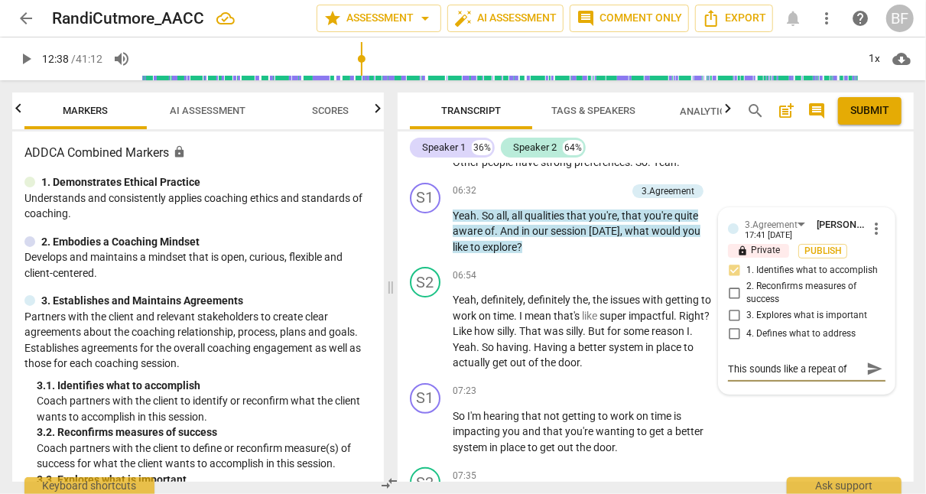
type textarea "This sounds like a repeat of t"
type textarea "This sounds like a repeat of th"
type textarea "This sounds like a repeat of the"
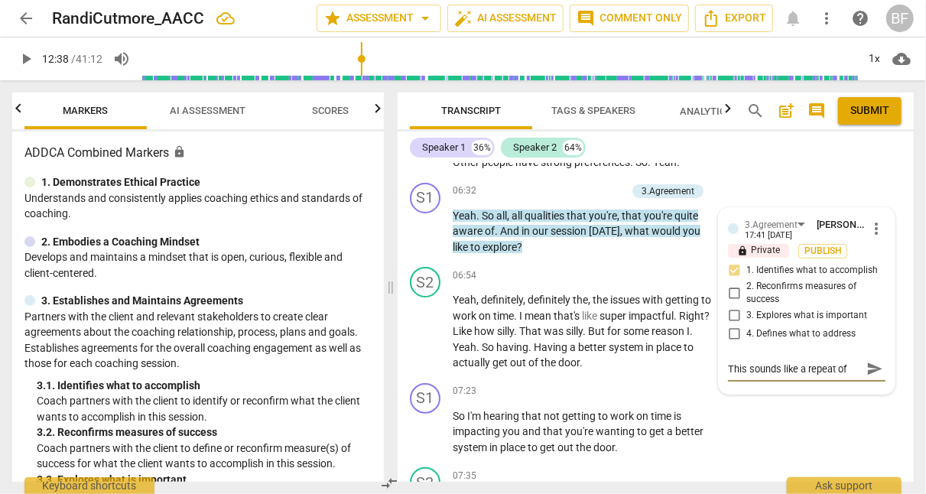
type textarea "This sounds like a repeat of the"
type textarea "This sounds like a repeat of the q"
type textarea "This sounds like a repeat of the qu"
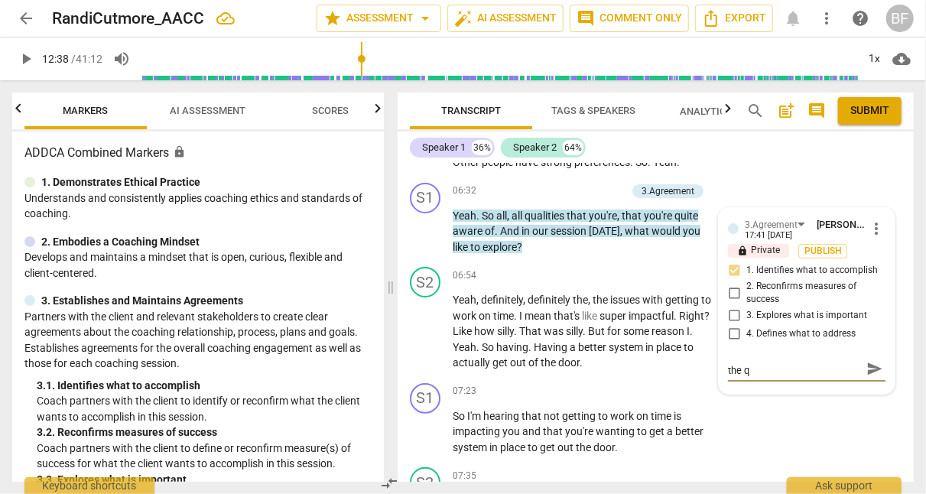
type textarea "This sounds like a repeat of the qu"
type textarea "This sounds like a repeat of the que"
type textarea "This sounds like a repeat of the ques"
type textarea "This sounds like a repeat of the quest"
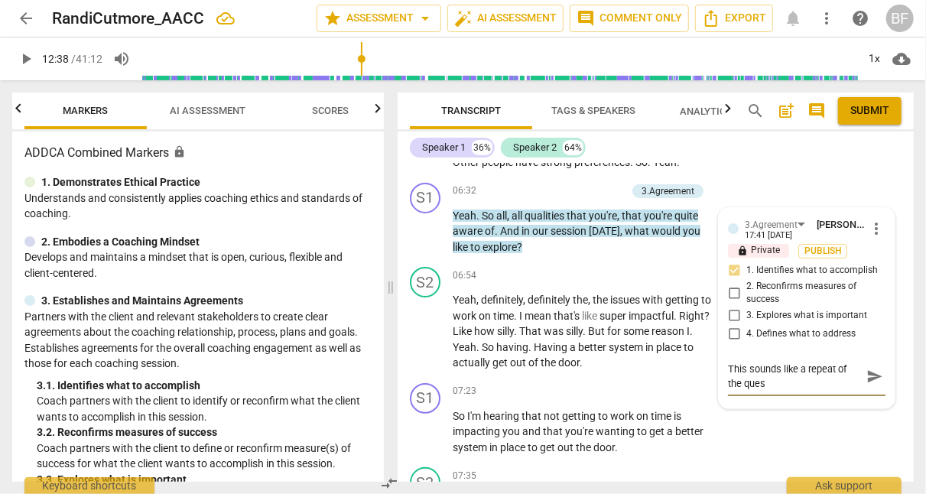
type textarea "This sounds like a repeat of the quest"
type textarea "This sounds like a repeat of the questi"
type textarea "This sounds like a repeat of the questio"
type textarea "This sounds like a repeat of the question"
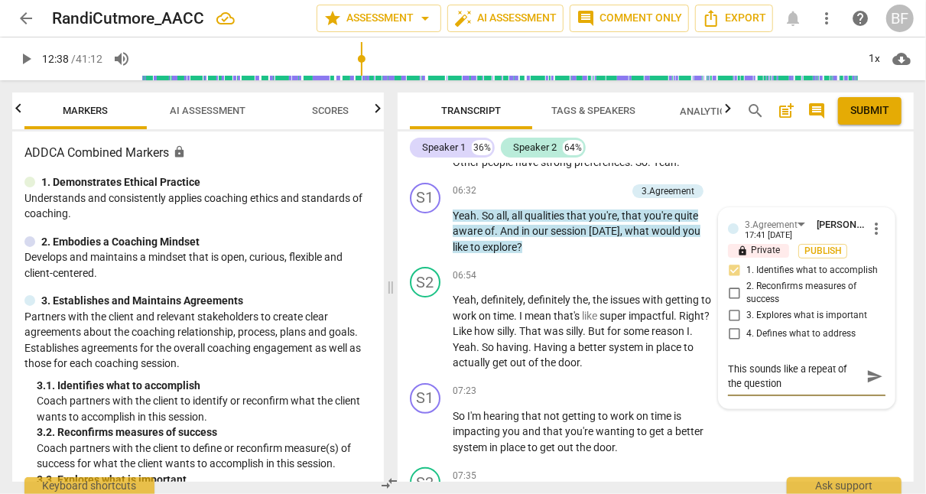
type textarea "This sounds like a repeat of the question y"
type textarea "This sounds like a repeat of the question yo"
type textarea "This sounds like a repeat of the question you"
type textarea "This sounds like a repeat of the question you a"
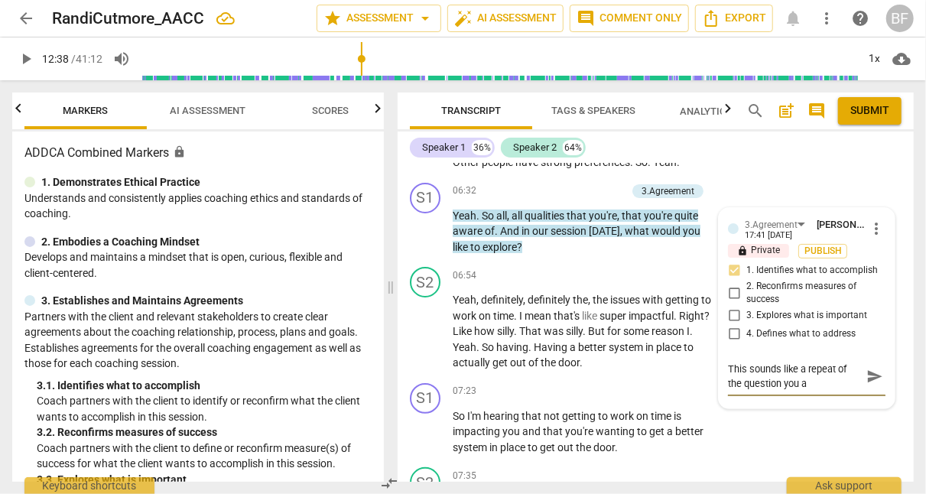
type textarea "This sounds like a repeat of the question you al"
type textarea "This sounds like a repeat of the question you alr"
type textarea "This sounds like a repeat of the question you alre"
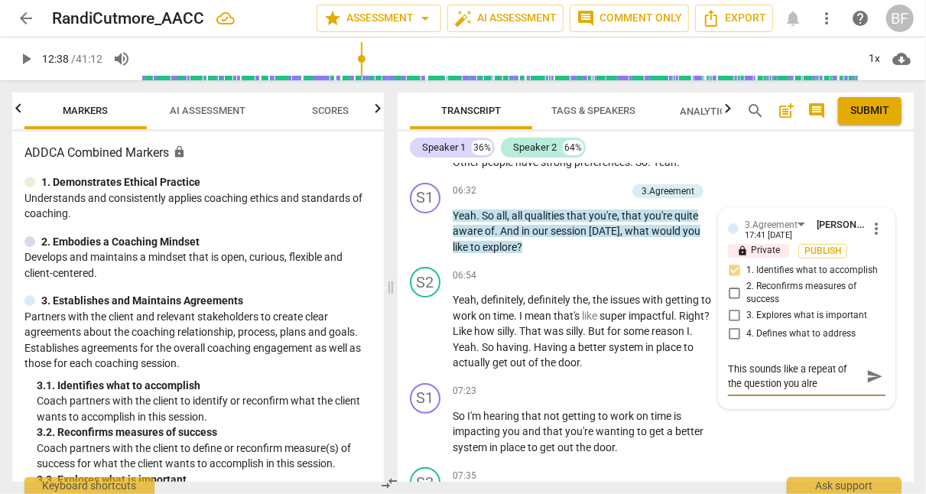
type textarea "This sounds like a repeat of the question you alrea"
type textarea "This sounds like a repeat of the question you alread"
type textarea "This sounds like a repeat of the question you already"
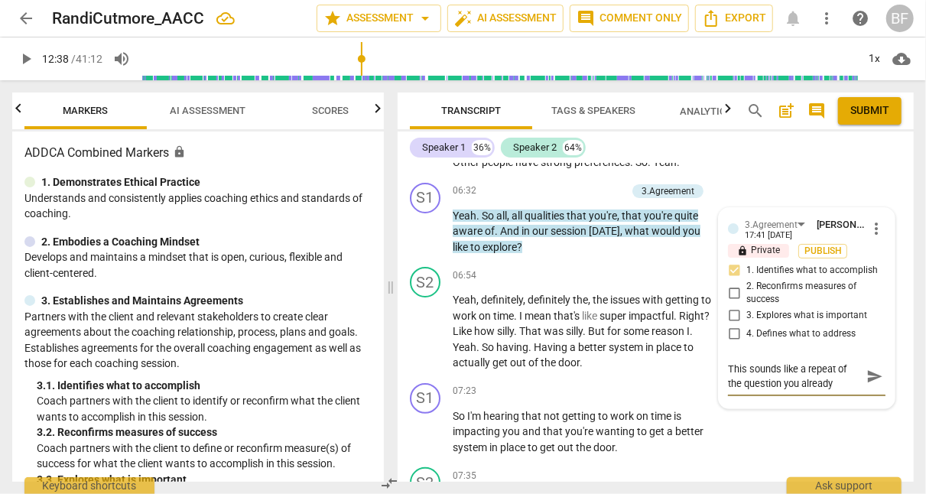
type textarea "This sounds like a repeat of the question you already"
type textarea "This sounds like a repeat of the question you alread"
type textarea "This sounds like a repeat of the question you alrea"
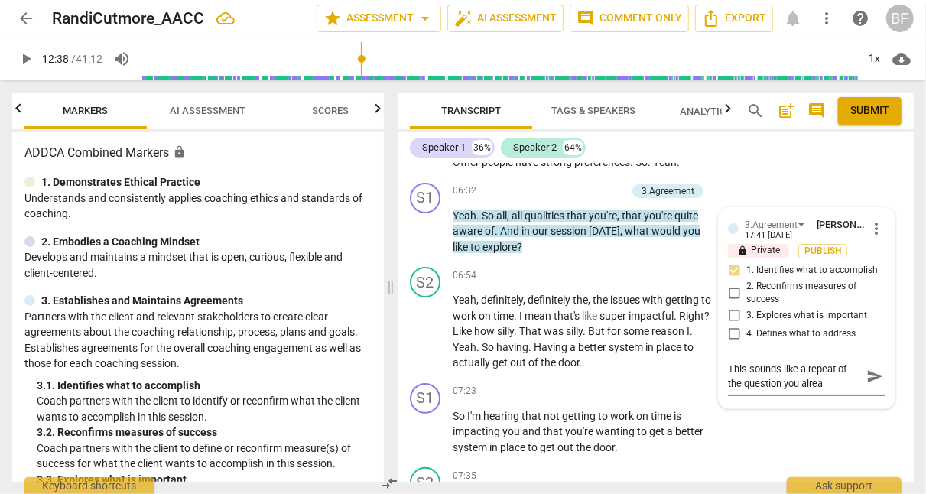
type textarea "This sounds like a repeat of the question you alre"
type textarea "This sounds like a repeat of the question you alr"
type textarea "This sounds like a repeat of the question you al"
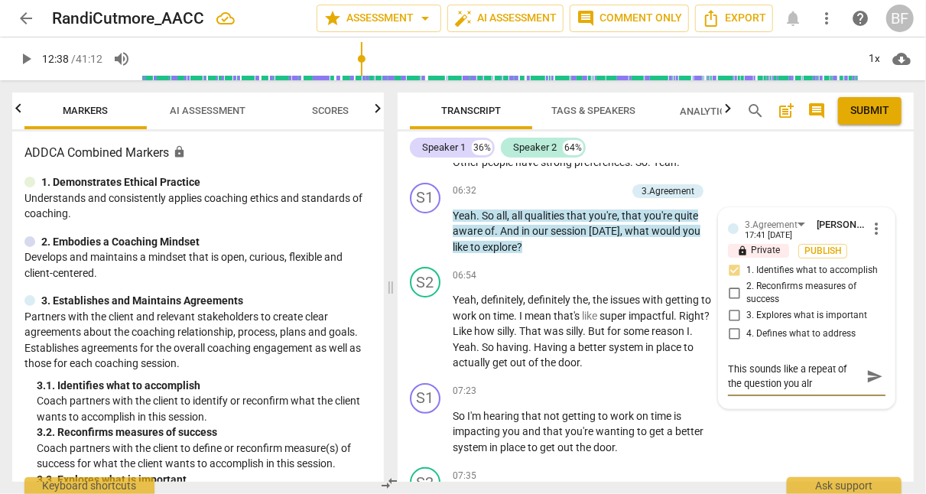
type textarea "This sounds like a repeat of the question you al"
type textarea "This sounds like a repeat of the question you a"
type textarea "This sounds like a repeat of the question you"
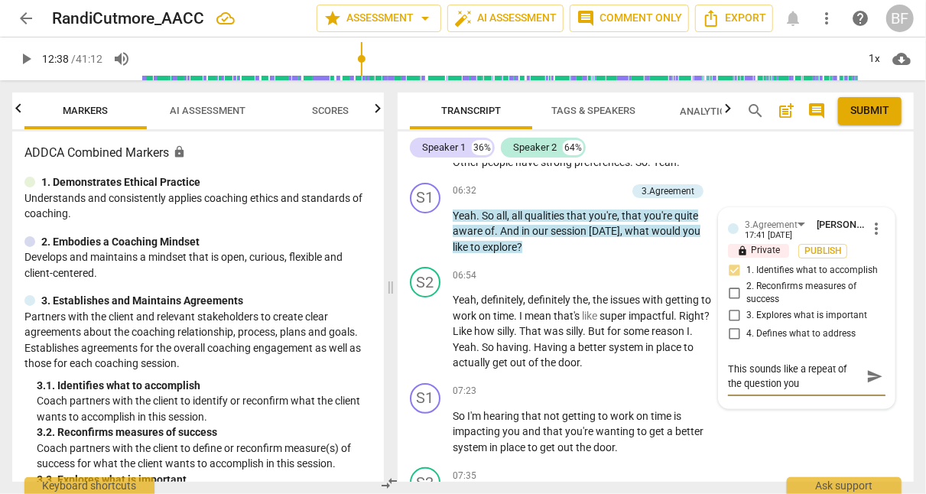
type textarea "This sounds like a repeat of the question you"
type textarea "This sounds like a repeat of the question yo"
type textarea "This sounds like a repeat of the question y"
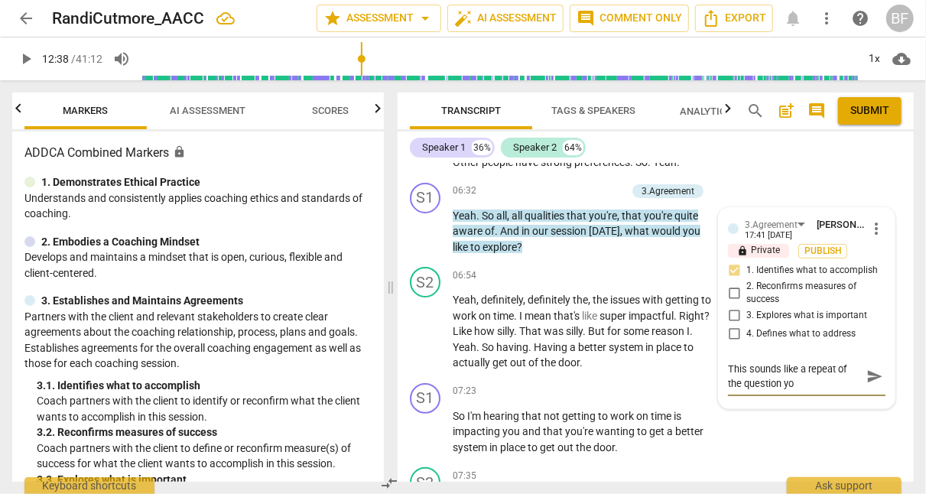
type textarea "This sounds like a repeat of the question y"
type textarea "This sounds like a repeat of the question"
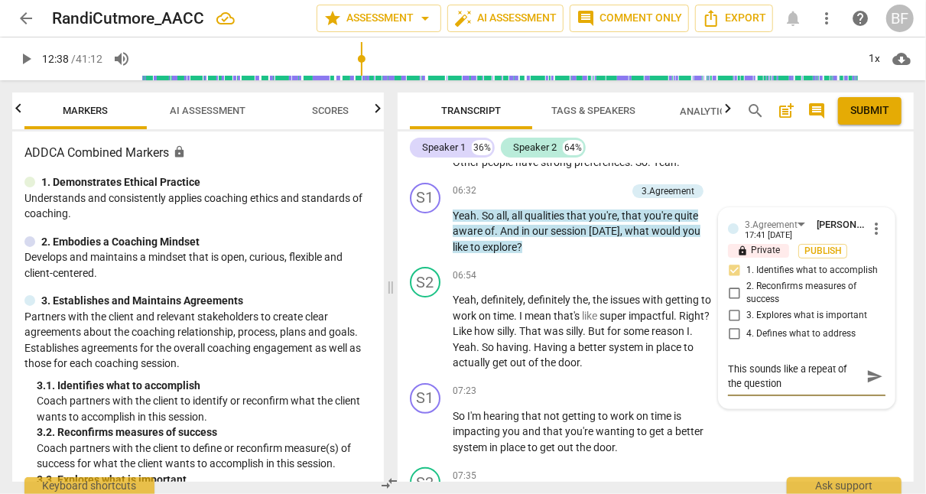
type textarea "This sounds like a repeat of the questio"
type textarea "This sounds like a repeat of the questi"
type textarea "This sounds like a repeat of the quest"
type textarea "This sounds like a repeat of the ques"
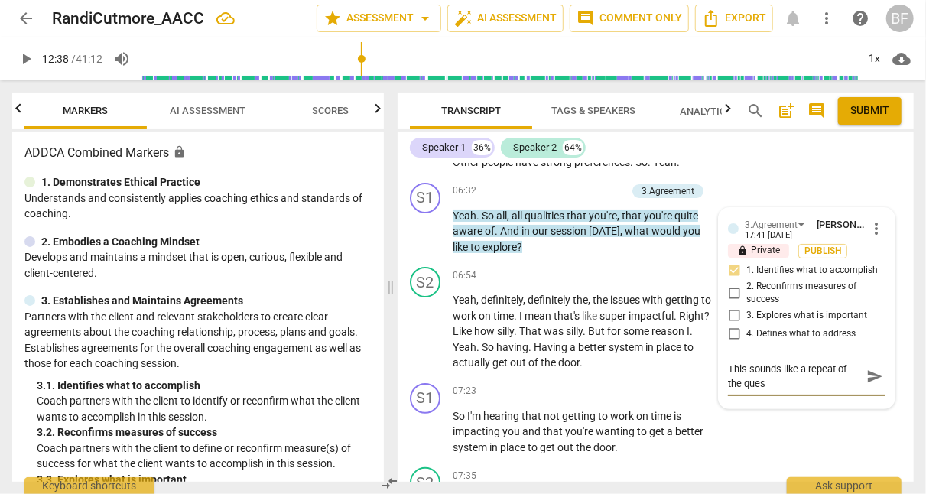
type textarea "This sounds like a repeat of the que"
type textarea "This sounds like a repeat of the qu"
type textarea "This sounds like a repeat of the q"
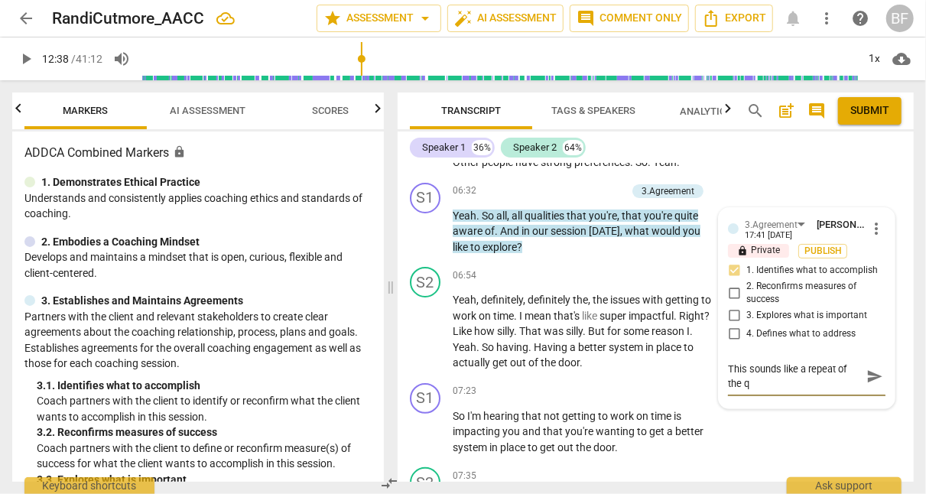
type textarea "This sounds like a repeat of the"
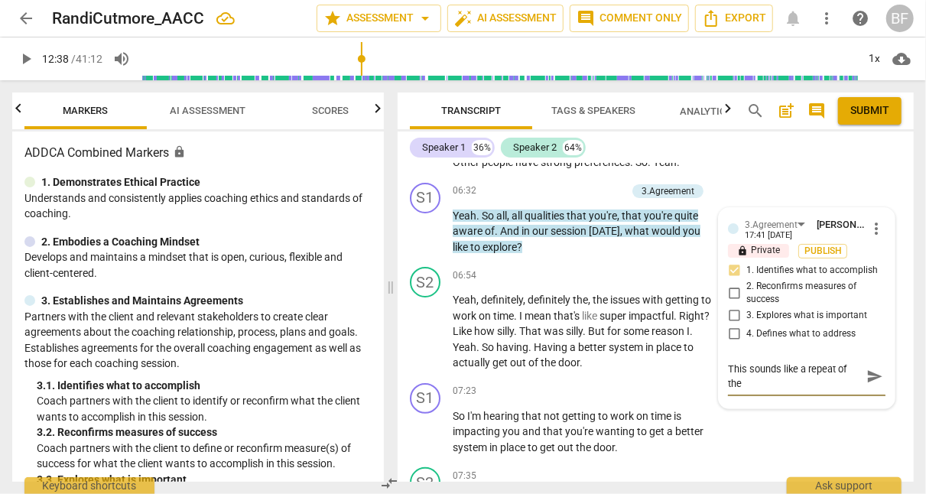
type textarea "This sounds like a repeat of th"
type textarea "This sounds like a repeat of t"
type textarea "This sounds like a repeat of"
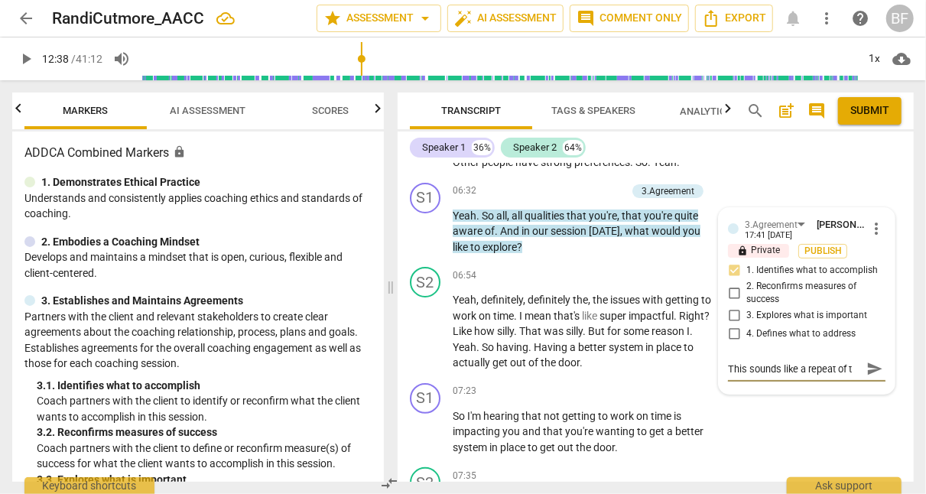
type textarea "This sounds like a repeat of"
type textarea "This sounds like a repeat o"
type textarea "This sounds like a repeat"
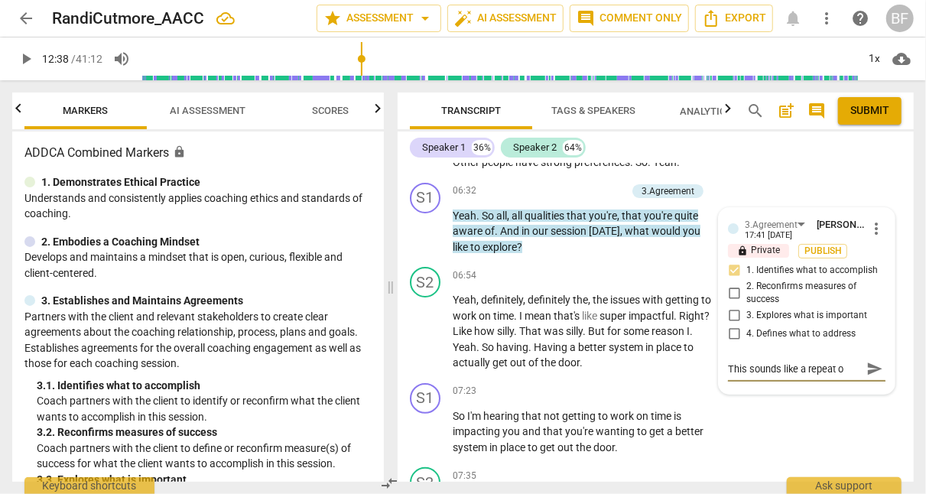
type textarea "This sounds like a repeat"
type textarea "This sounds like a repea"
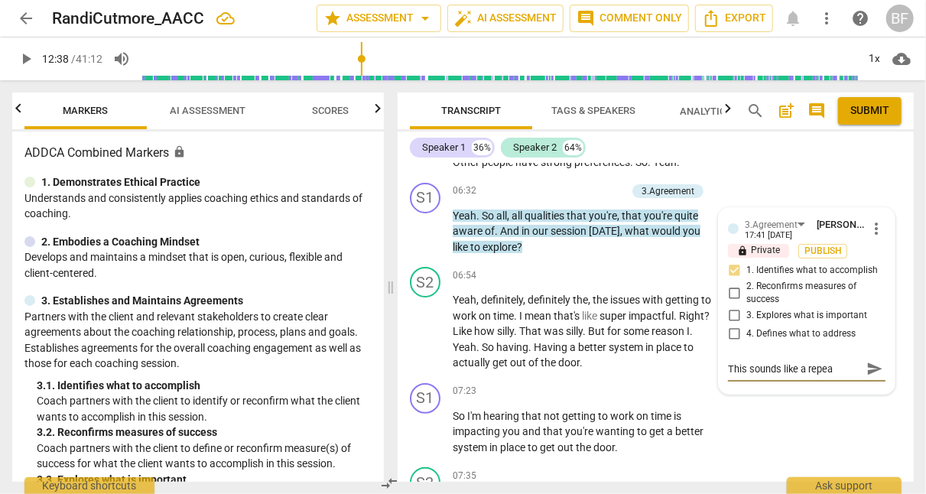
type textarea "This sounds like a repe"
type textarea "This sounds like a rep"
type textarea "This sounds like a re"
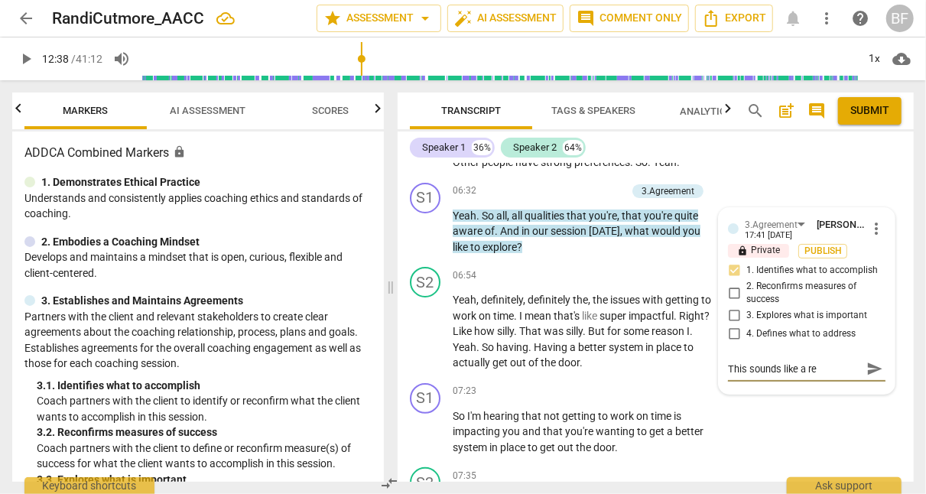
type textarea "This sounds like a r"
type textarea "This sounds like a"
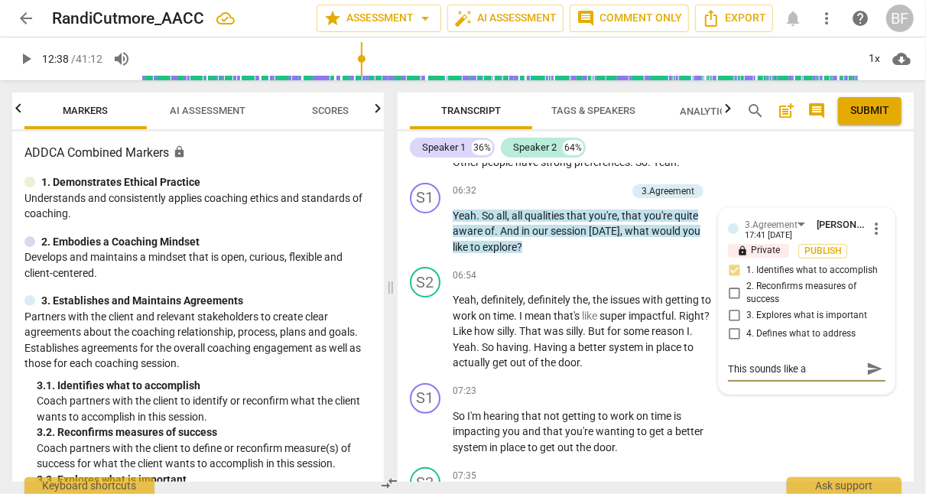
type textarea "This sounds like"
type textarea "This sounds lik"
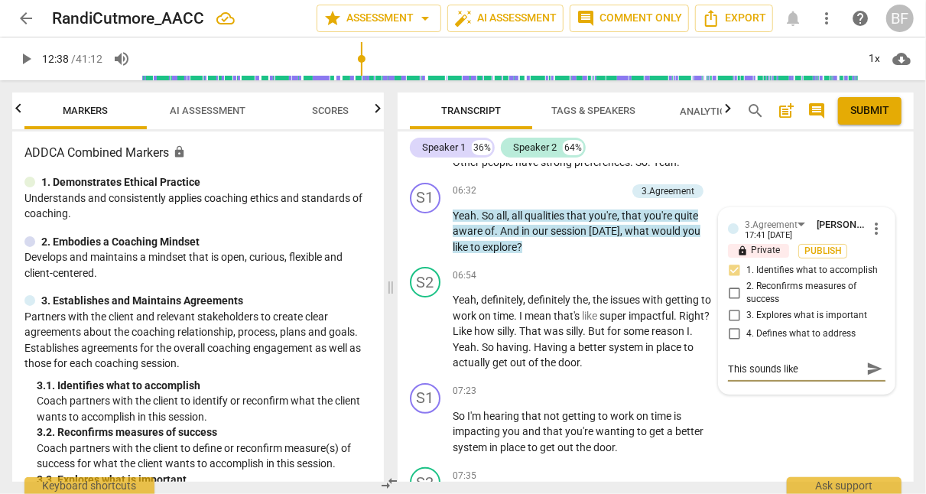
type textarea "This sounds lik"
type textarea "This sounds li"
type textarea "This sounds l"
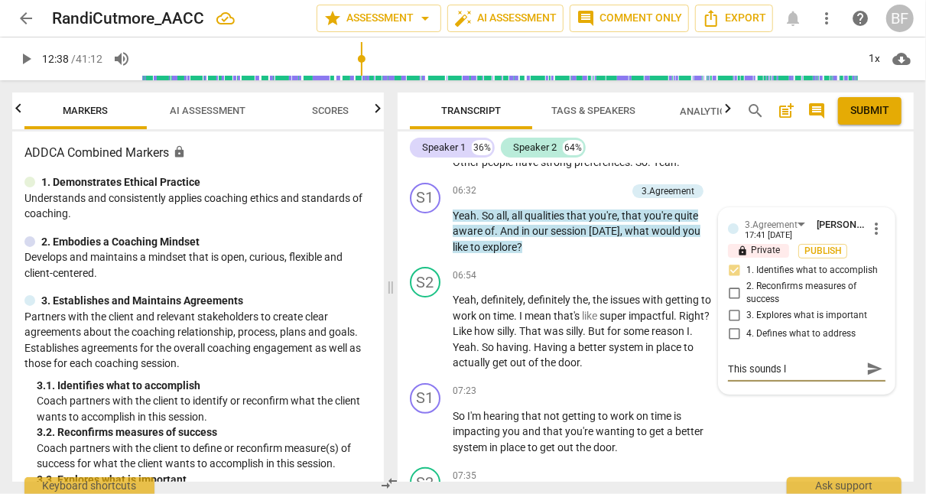
type textarea "This sounds"
type textarea "This sound"
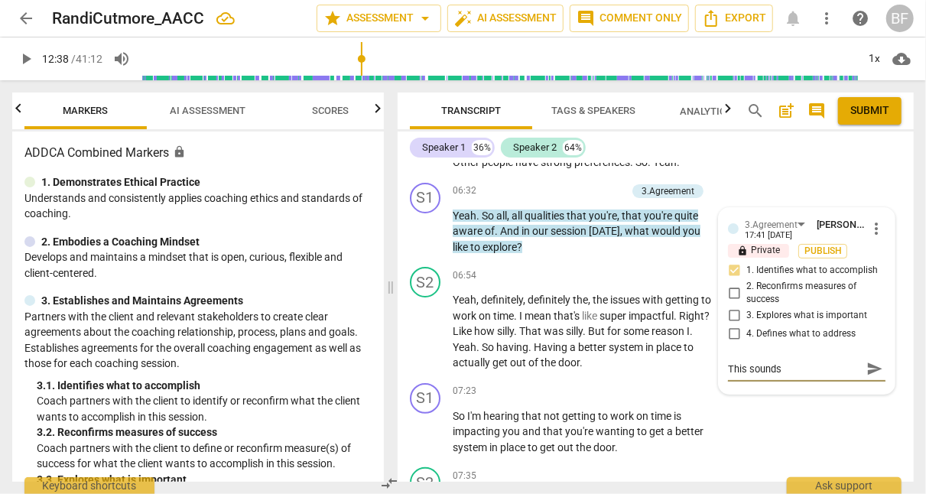
type textarea "This sound"
type textarea "This soun"
type textarea "This sou"
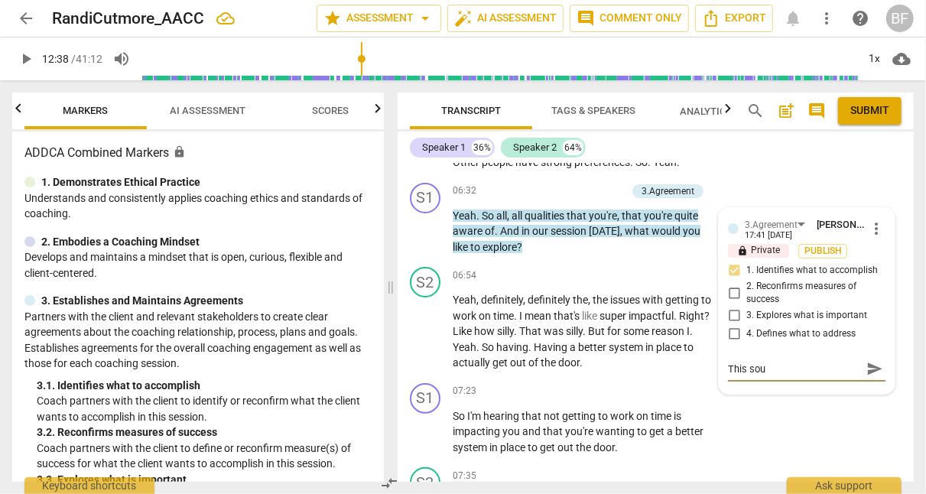
type textarea "This so"
type textarea "This s"
type textarea "This"
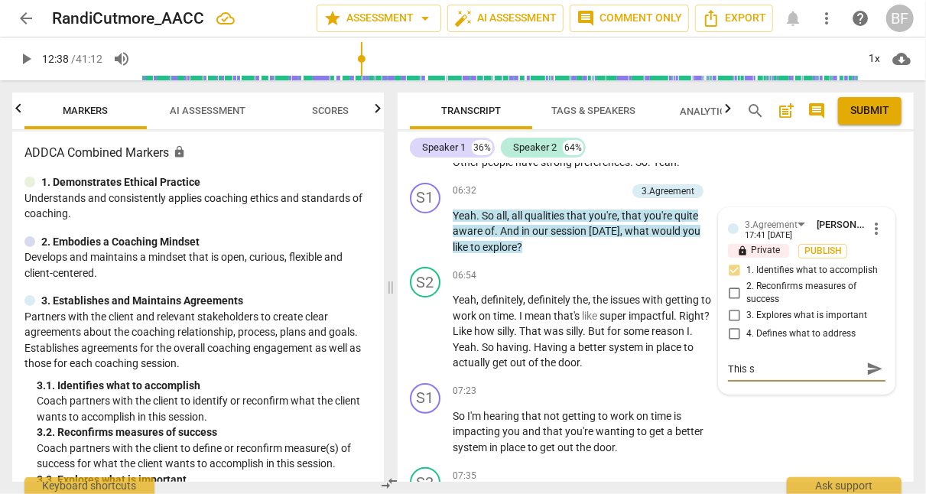
type textarea "This"
type textarea "Thi"
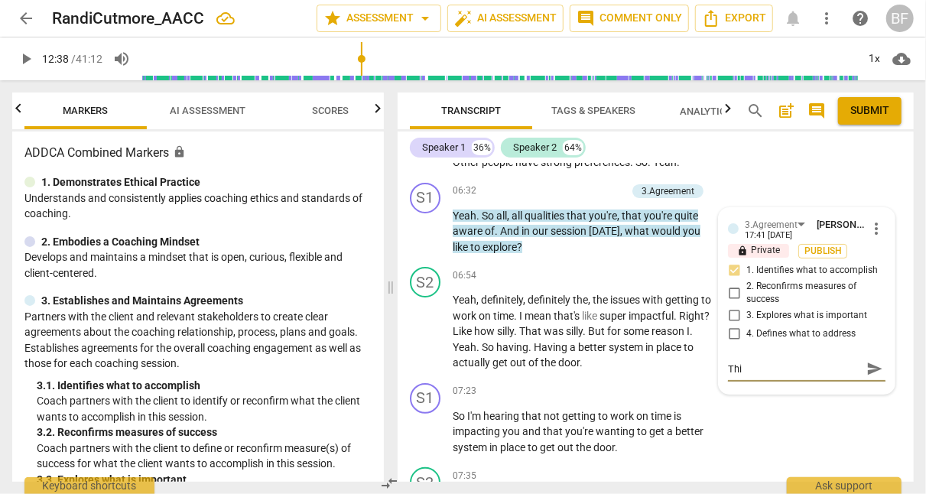
type textarea "Th"
type textarea "T"
type textarea "Y"
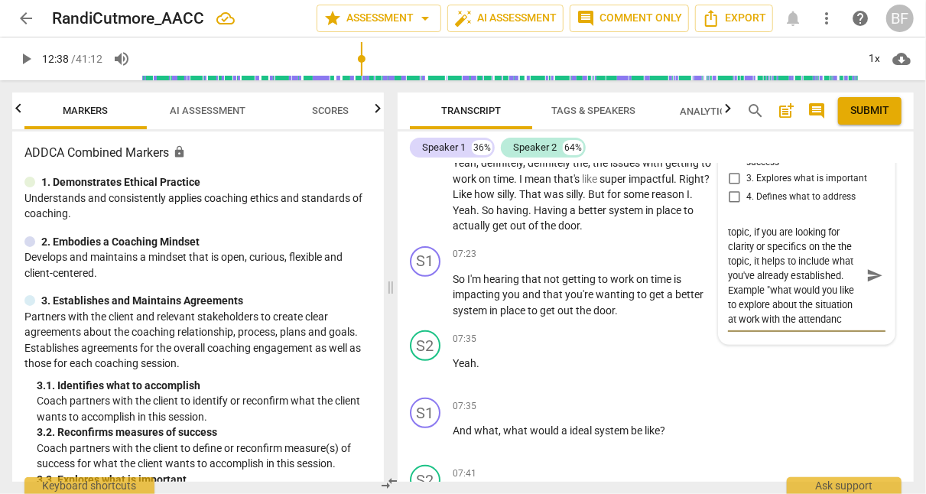
scroll to position [14, 0]
click at [872, 275] on span "send" at bounding box center [874, 283] width 17 height 17
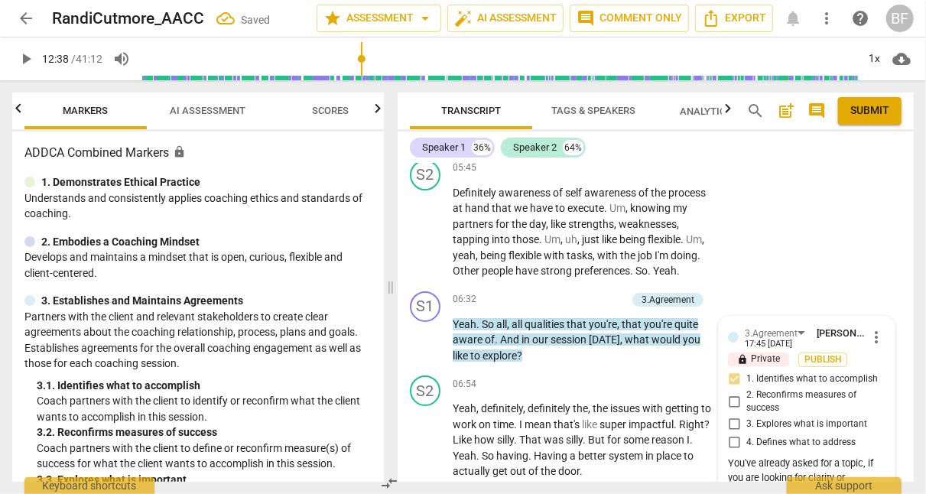
scroll to position [2675, 0]
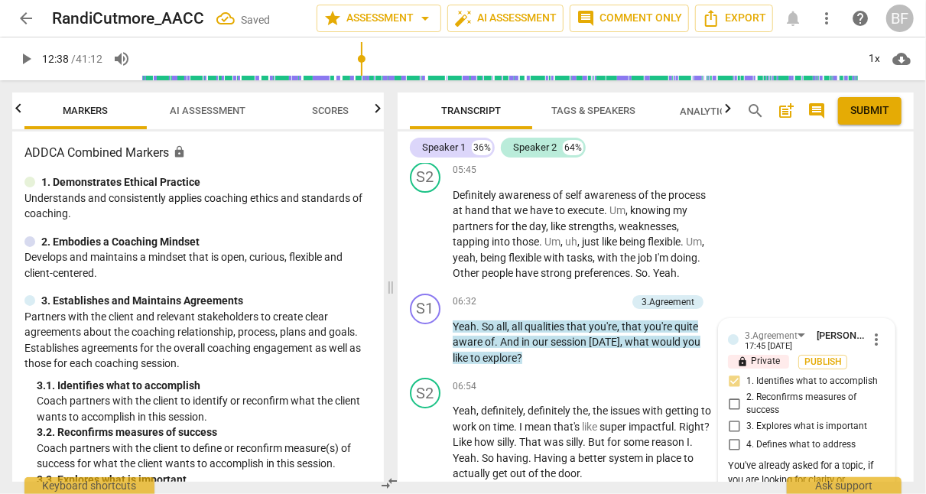
click at [877, 249] on div "S2 play_arrow pause 05:45 + Add competency keyboard_arrow_right Definitely awar…" at bounding box center [656, 222] width 516 height 132
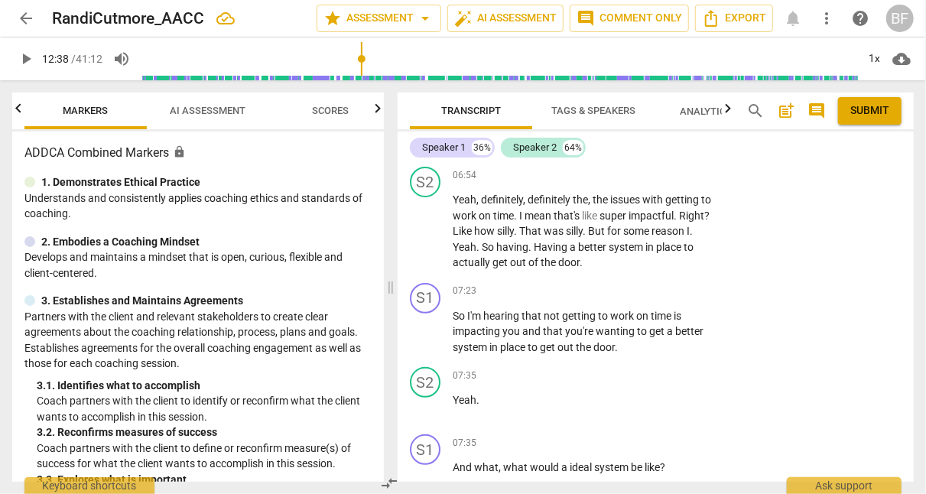
scroll to position [2879, 0]
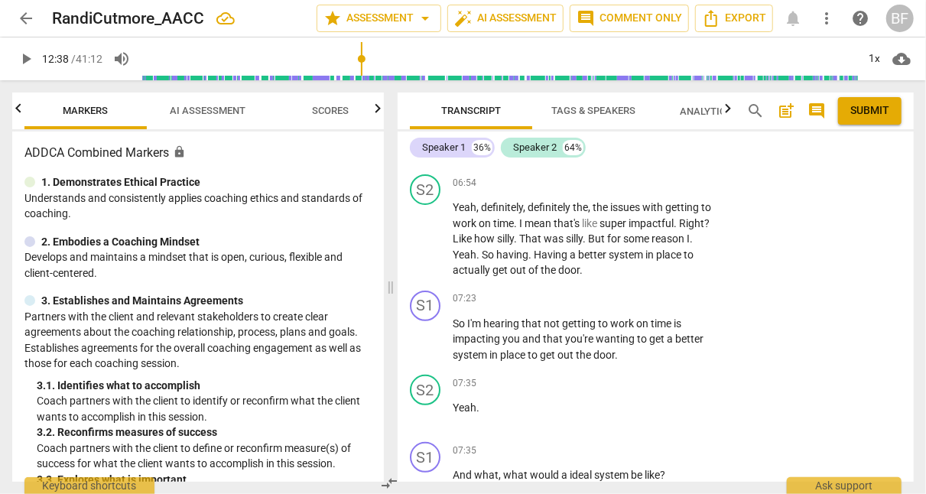
click at [616, 291] on div "+" at bounding box center [619, 298] width 15 height 15
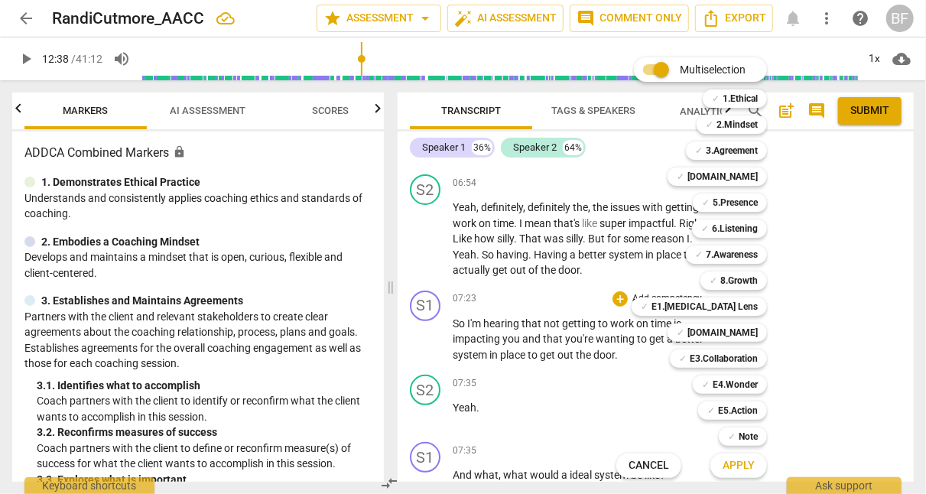
click at [759, 145] on div "✓ 3.Agreement" at bounding box center [726, 150] width 81 height 18
click at [733, 464] on span "Apply" at bounding box center [739, 465] width 32 height 15
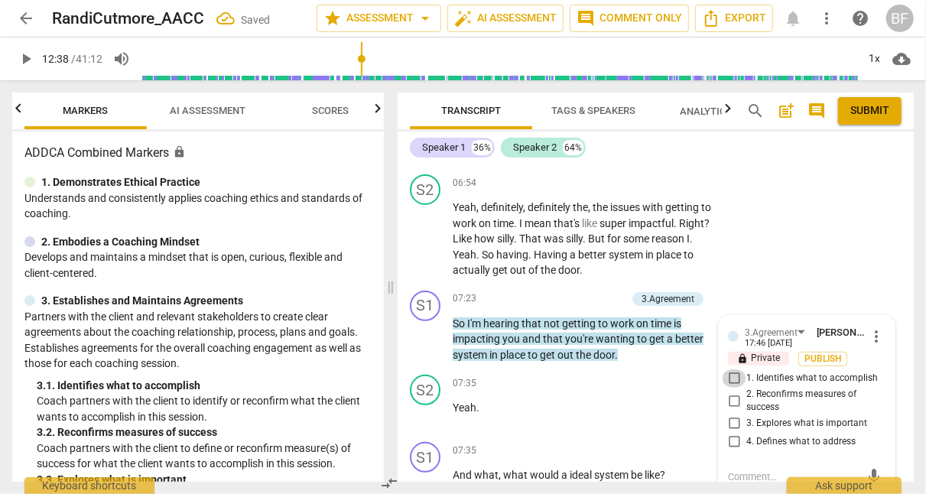
click at [729, 369] on input "1. Identifies what to accomplish" at bounding box center [734, 378] width 24 height 18
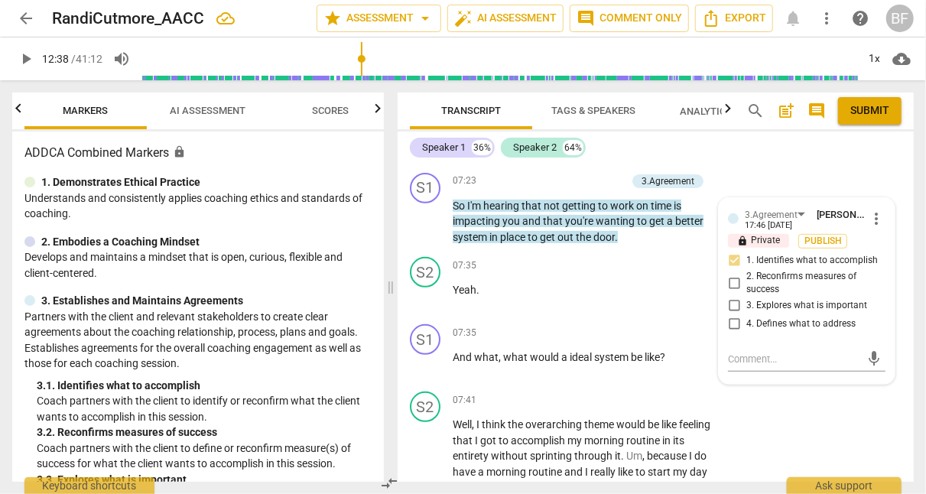
scroll to position [3010, 0]
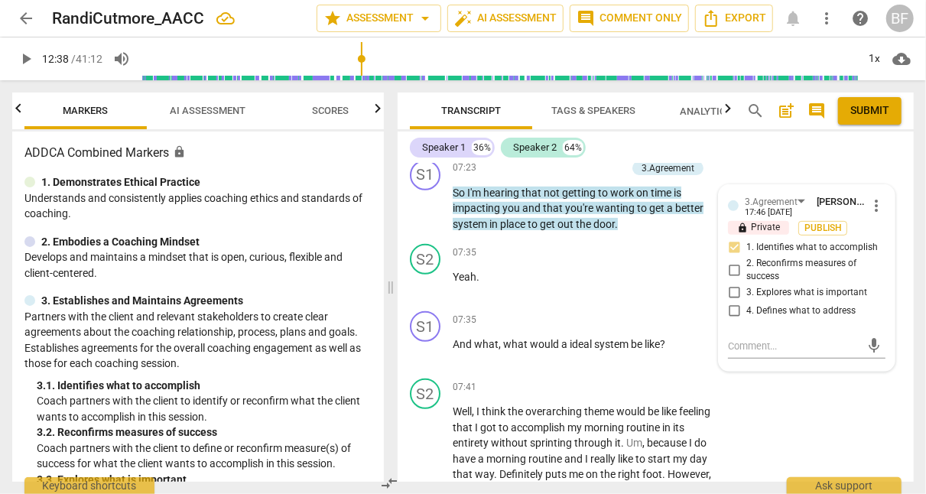
click at [742, 334] on div "mic" at bounding box center [807, 346] width 158 height 24
click at [741, 339] on textarea at bounding box center [794, 346] width 133 height 15
click at [786, 339] on textarea "Nice job recapping the desired outcome." at bounding box center [794, 353] width 133 height 29
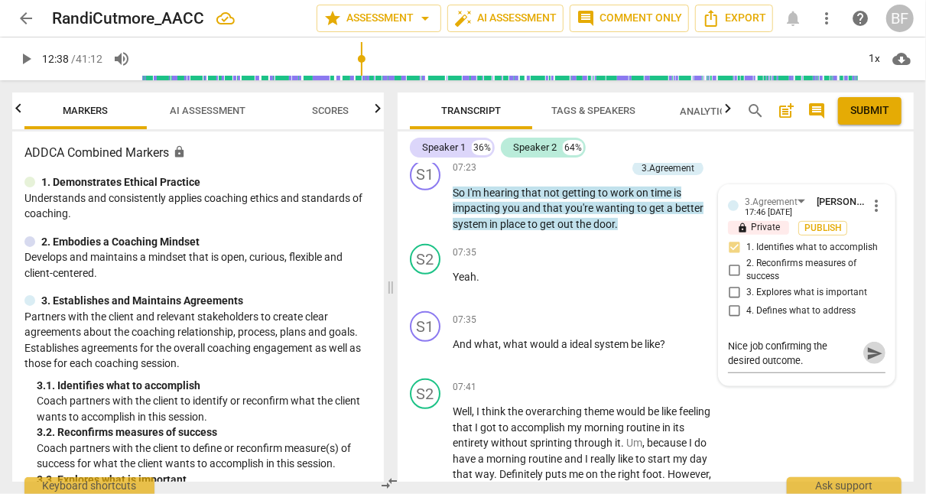
click at [870, 345] on span "send" at bounding box center [874, 353] width 17 height 17
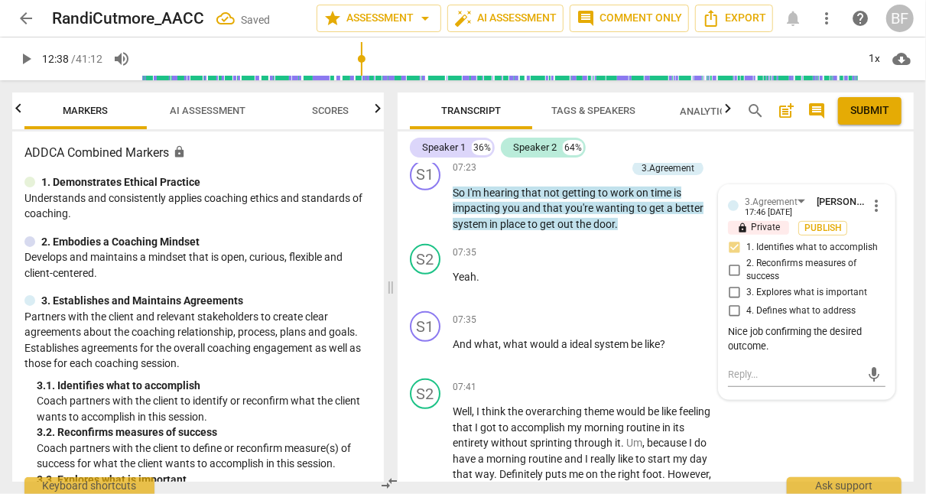
click at [861, 414] on div "S2 play_arrow pause 07:41 + Add competency keyboard_arrow_right Well , I think …" at bounding box center [656, 469] width 516 height 194
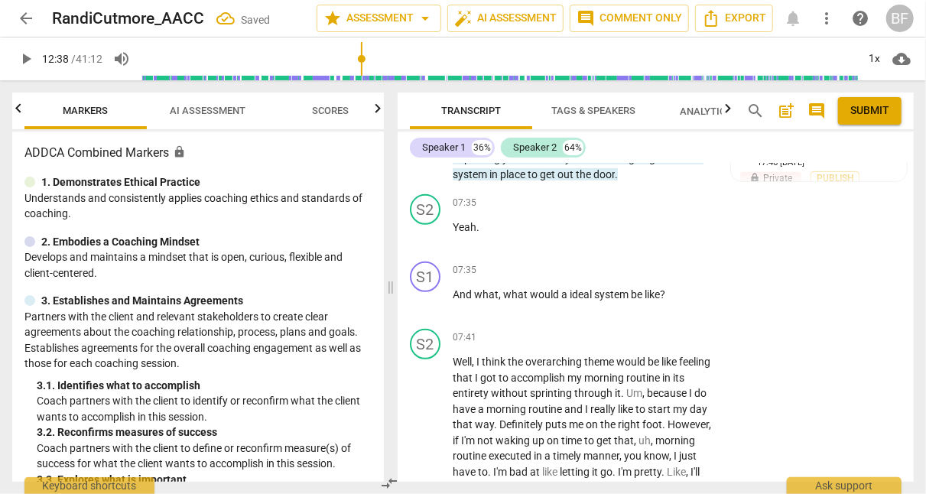
scroll to position [3062, 0]
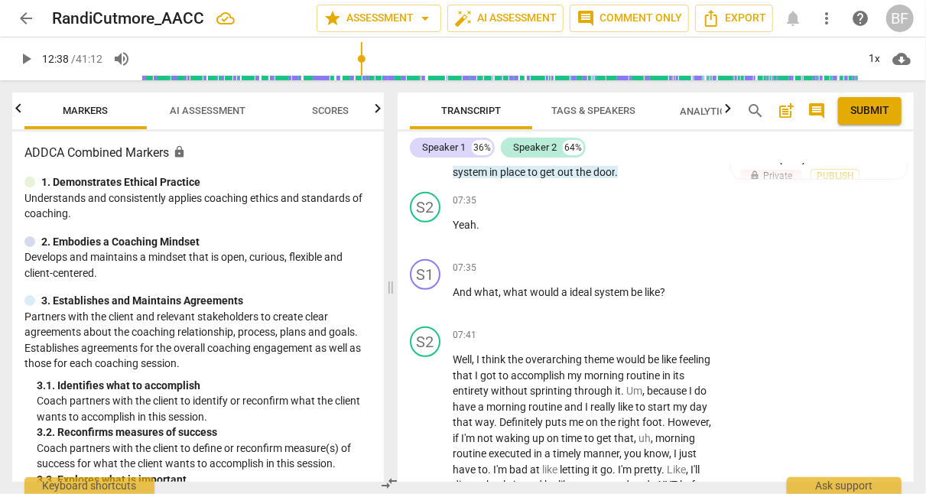
click at [618, 260] on div "+" at bounding box center [619, 267] width 15 height 15
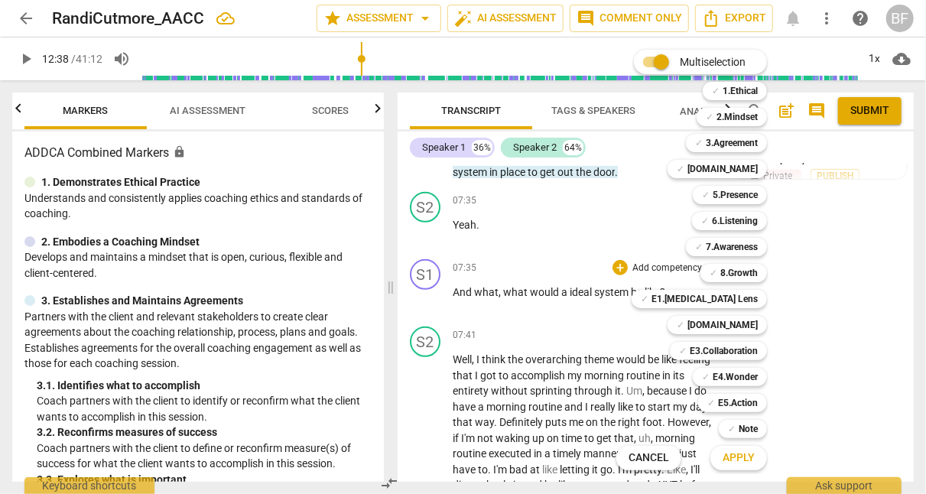
click at [737, 223] on b "6.Listening" at bounding box center [735, 221] width 46 height 18
click at [736, 193] on b "5.Presence" at bounding box center [735, 195] width 45 height 18
click at [746, 375] on b "E4.Wonder" at bounding box center [735, 377] width 45 height 18
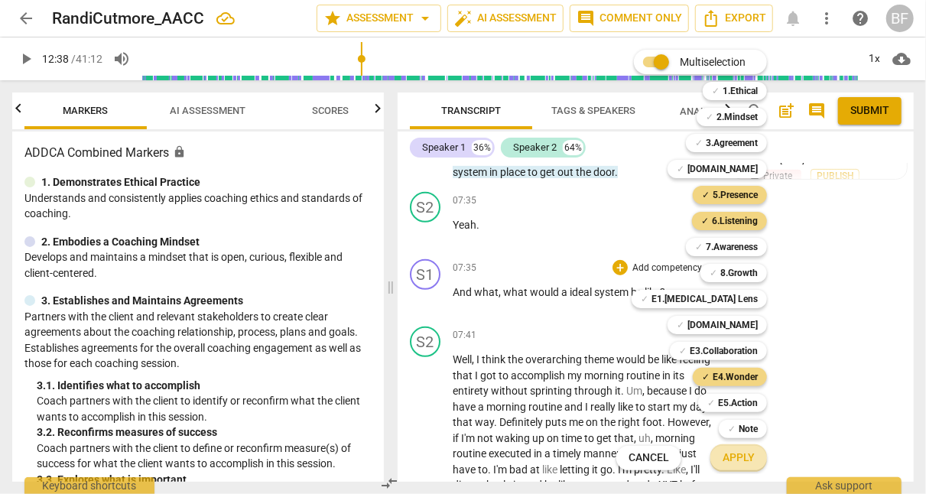
click at [738, 459] on span "Apply" at bounding box center [739, 457] width 32 height 15
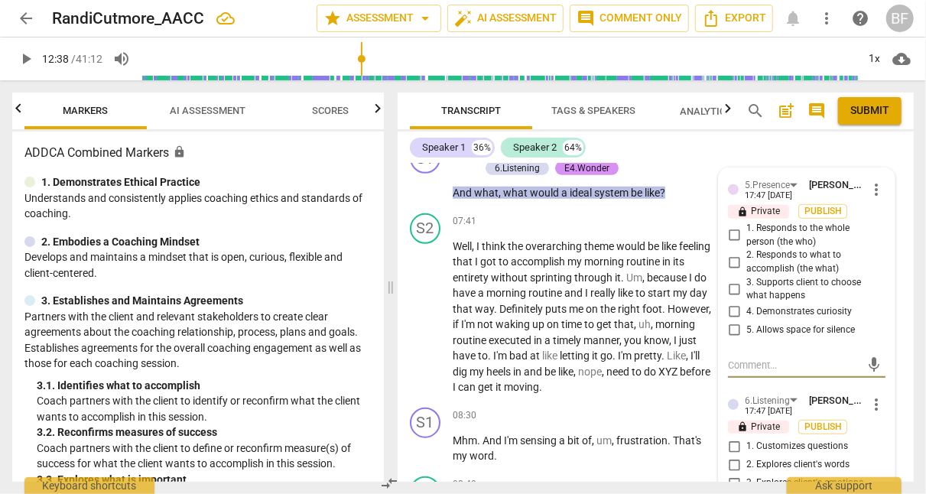
scroll to position [3189, 0]
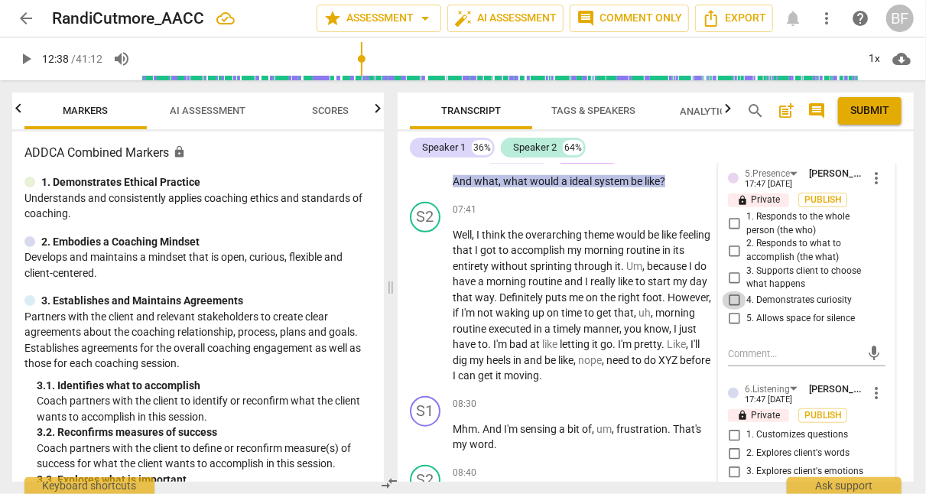
click at [732, 291] on input "4. Demonstrates curiosity" at bounding box center [734, 300] width 24 height 18
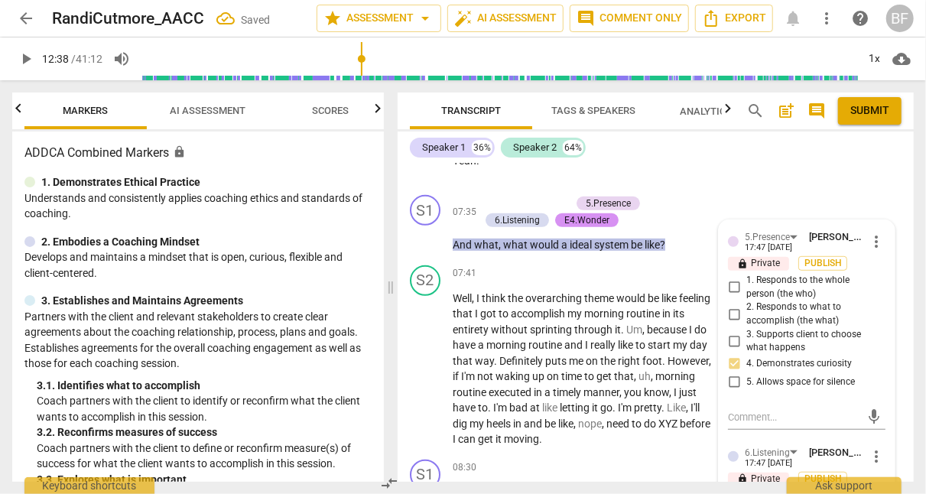
scroll to position [3127, 0]
click at [729, 305] on input "2. Responds to what to accomplish (the what)" at bounding box center [734, 313] width 24 height 18
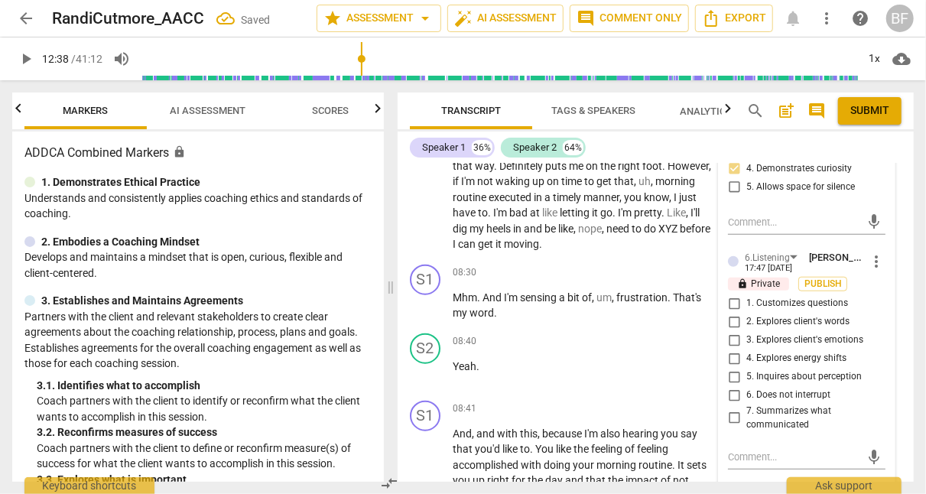
scroll to position [3322, 0]
click at [733, 312] on input "2. Explores client's words" at bounding box center [734, 321] width 24 height 18
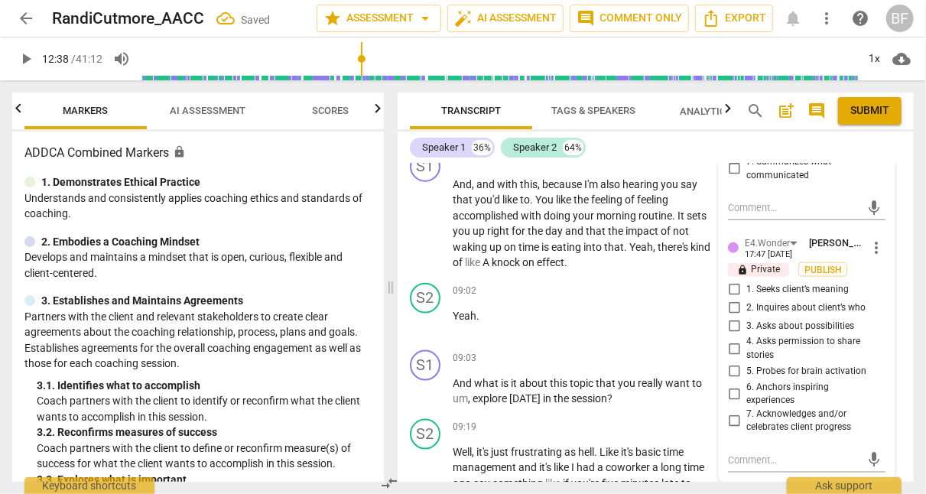
scroll to position [3599, 0]
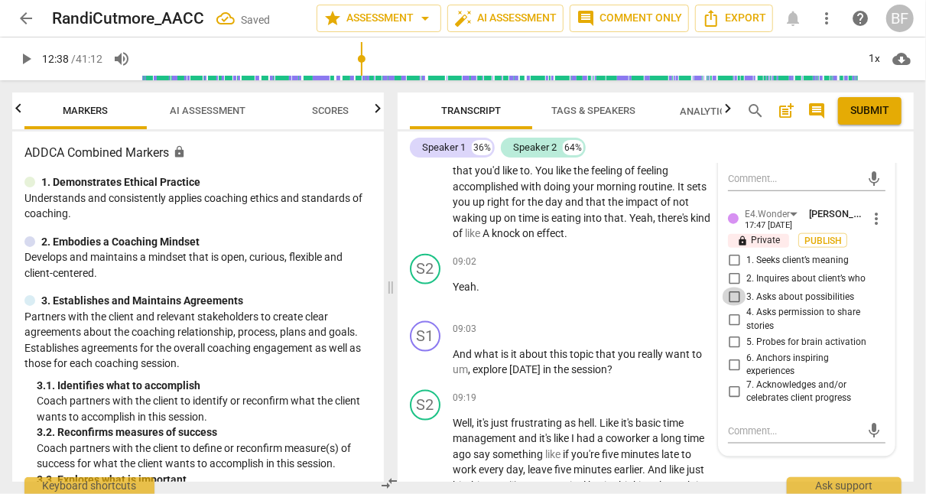
click at [733, 289] on input "3. Asks about possibilities" at bounding box center [734, 297] width 24 height 18
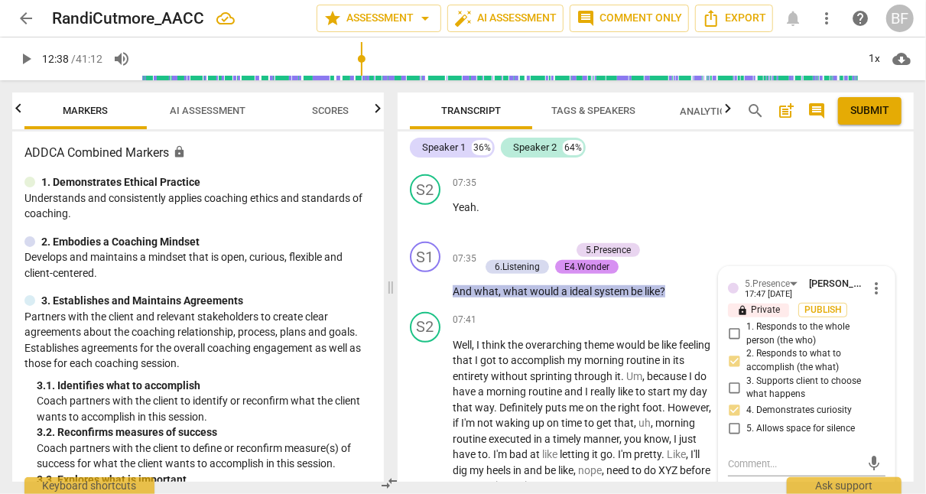
scroll to position [3078, 0]
click at [819, 206] on div "S2 play_arrow pause 07:35 + Add competency keyboard_arrow_right Yeah ." at bounding box center [656, 202] width 516 height 67
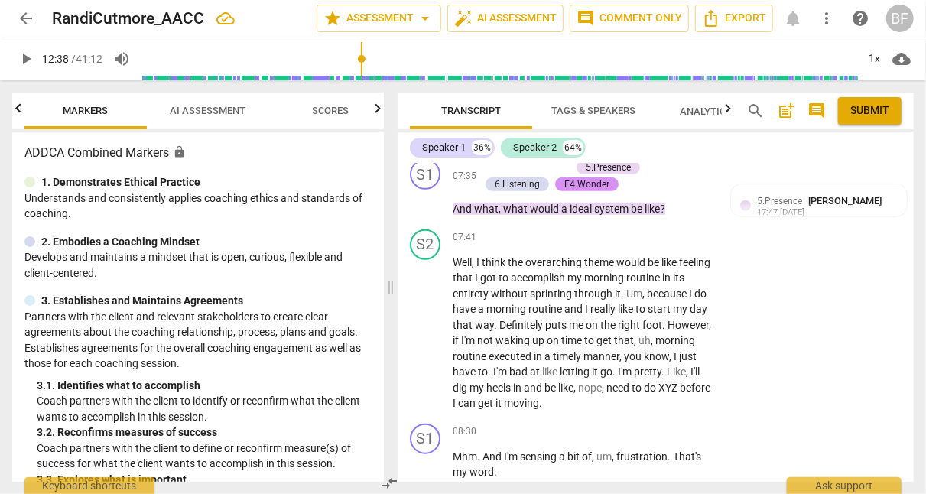
scroll to position [3165, 0]
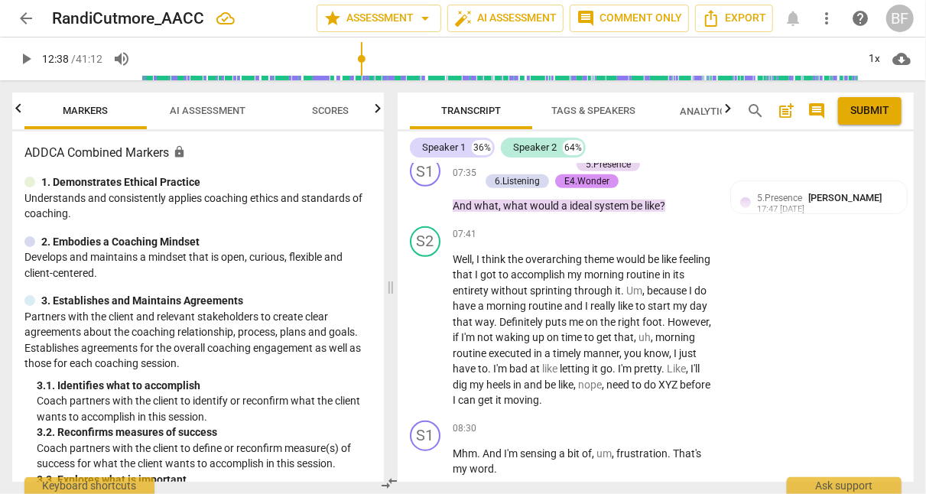
click at [802, 190] on div "5.Presence [PERSON_NAME]" at bounding box center [822, 197] width 131 height 15
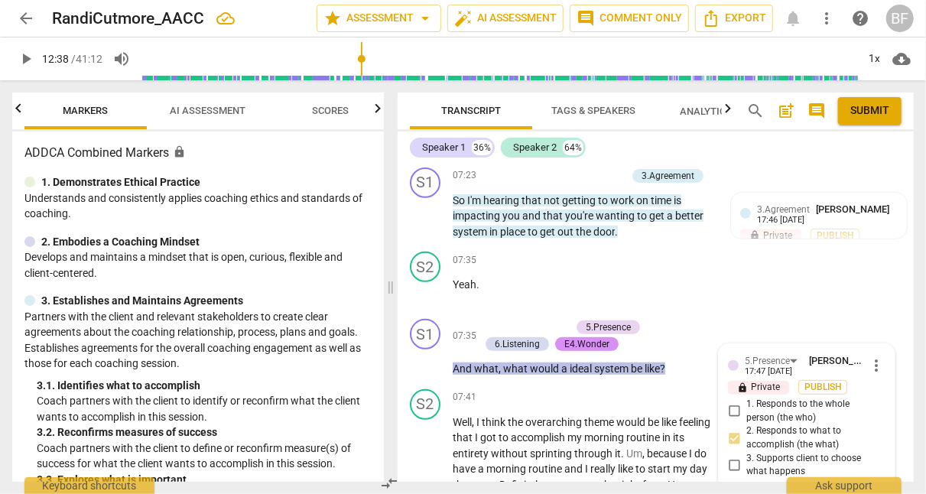
scroll to position [2997, 0]
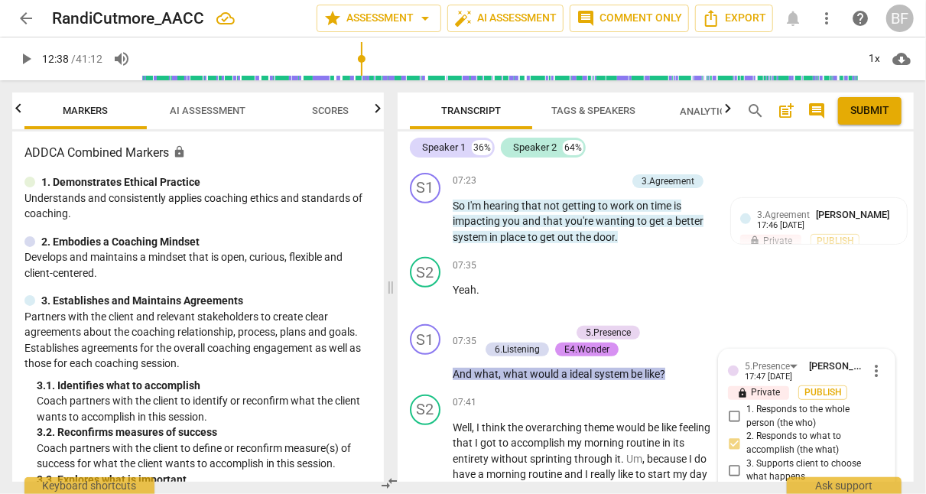
click at [482, 327] on div "+" at bounding box center [486, 332] width 15 height 15
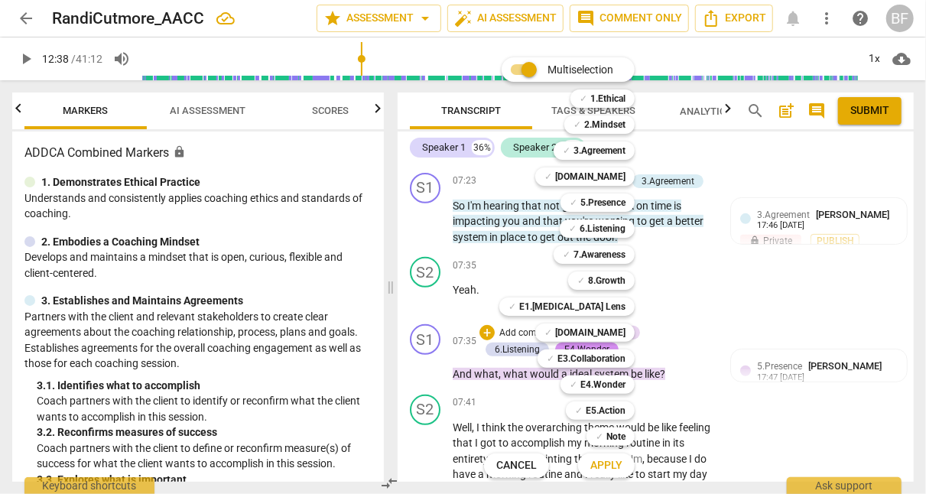
click at [608, 436] on b "Note" at bounding box center [615, 436] width 19 height 18
click at [601, 466] on span "Apply" at bounding box center [606, 465] width 32 height 15
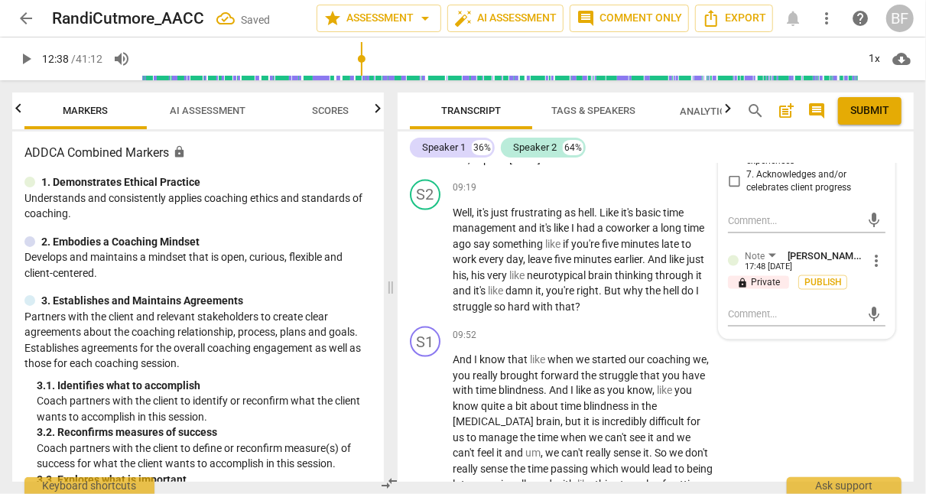
scroll to position [3811, 0]
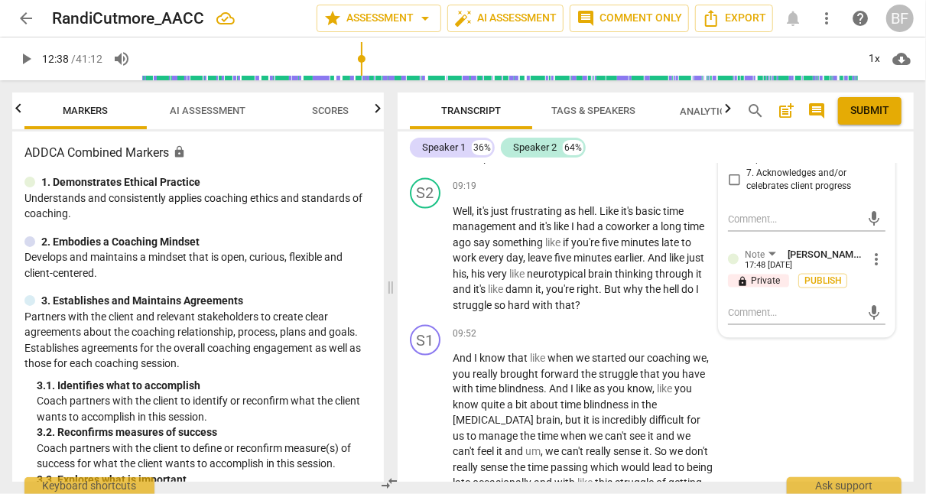
click at [778, 301] on div "mic" at bounding box center [807, 313] width 158 height 24
click at [771, 305] on textarea at bounding box center [794, 312] width 133 height 15
click at [867, 304] on span "send" at bounding box center [874, 312] width 17 height 17
click at [850, 366] on div "S1 play_arrow pause 09:52 + Add competency keyboard_arrow_right And I know that…" at bounding box center [656, 424] width 516 height 210
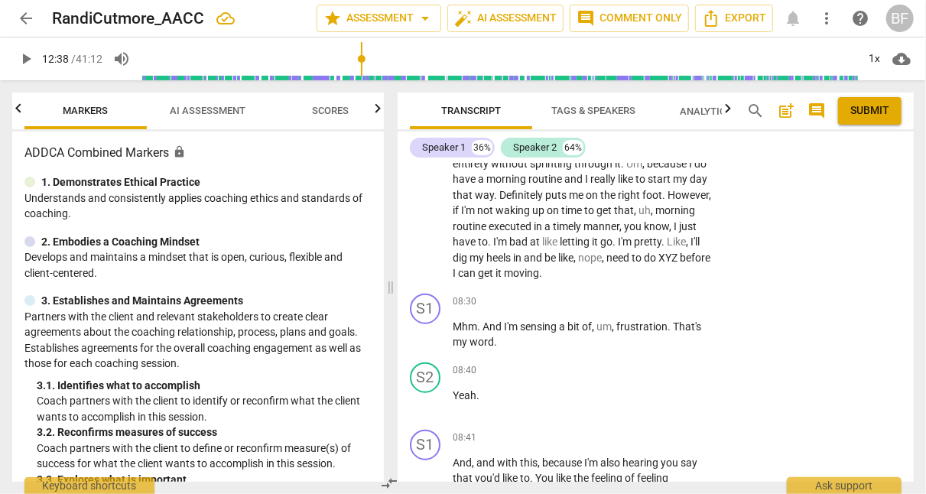
scroll to position [3272, 0]
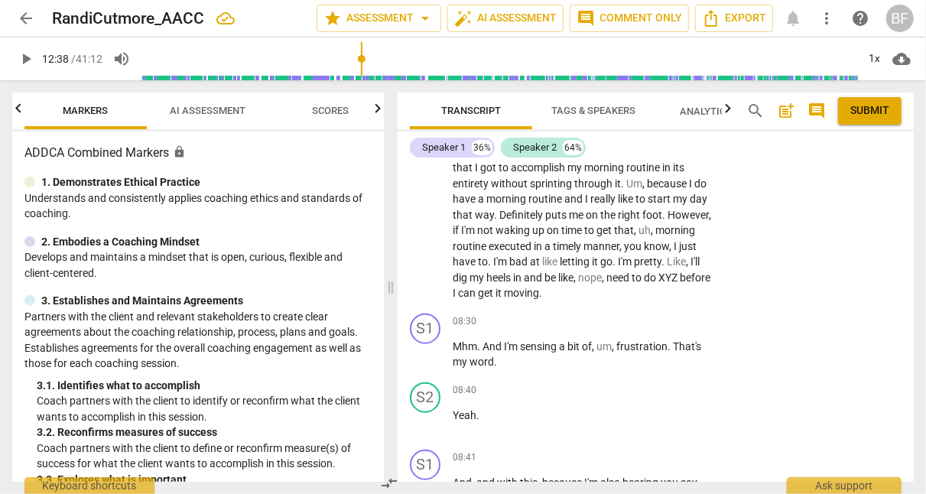
click at [618, 316] on div "+" at bounding box center [619, 321] width 15 height 15
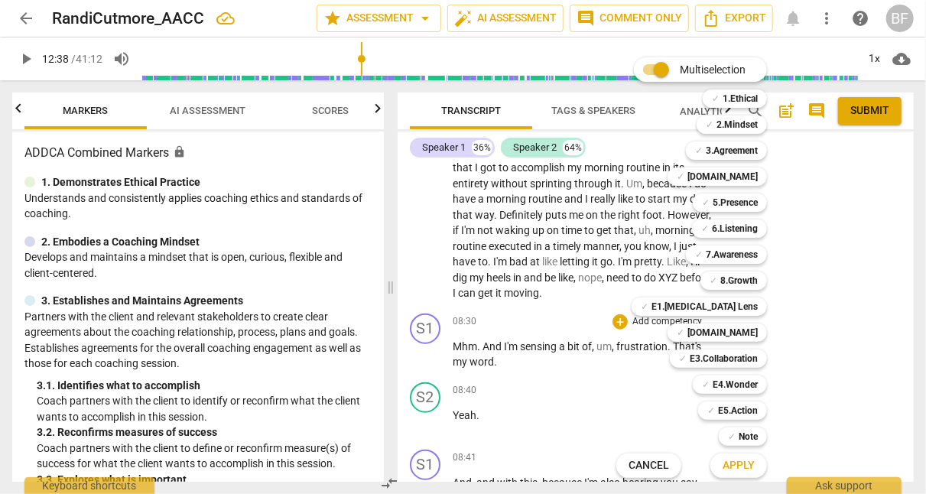
click at [740, 223] on b "6.Listening" at bounding box center [735, 228] width 46 height 18
click at [746, 463] on span "Apply" at bounding box center [739, 465] width 32 height 15
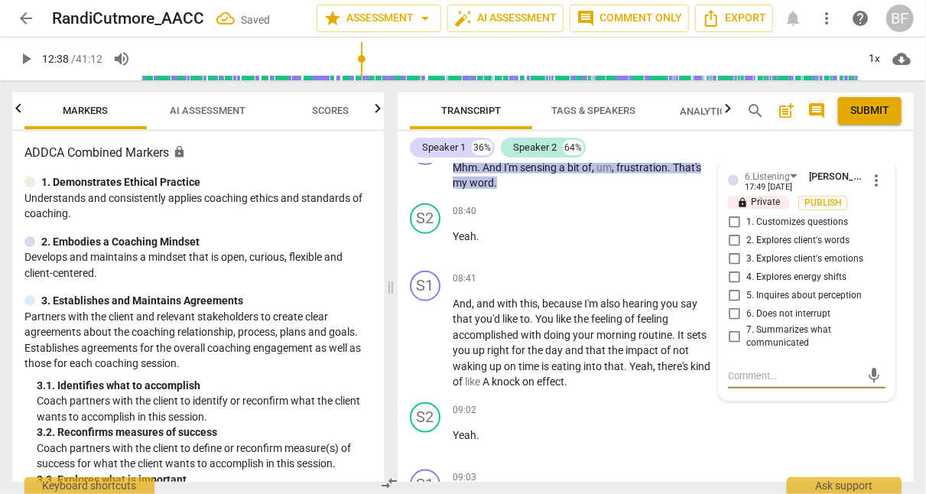
scroll to position [3449, 0]
drag, startPoint x: 732, startPoint y: 271, endPoint x: 732, endPoint y: 253, distance: 18.4
click at [732, 253] on div "1. Customizes questions 2. Explores client's words 3. Explores client's emotion…" at bounding box center [807, 283] width 158 height 137
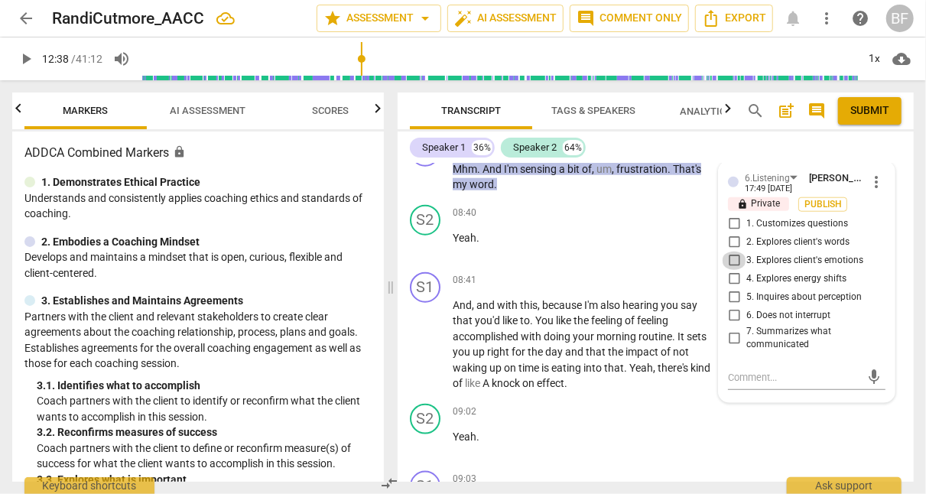
click at [732, 253] on input "3. Explores client's emotions" at bounding box center [734, 261] width 24 height 18
click at [731, 271] on input "4. Explores energy shifts" at bounding box center [734, 279] width 24 height 18
click at [905, 284] on div "S1 play_arrow pause 08:41 + Add competency keyboard_arrow_right And , and with …" at bounding box center [656, 332] width 516 height 132
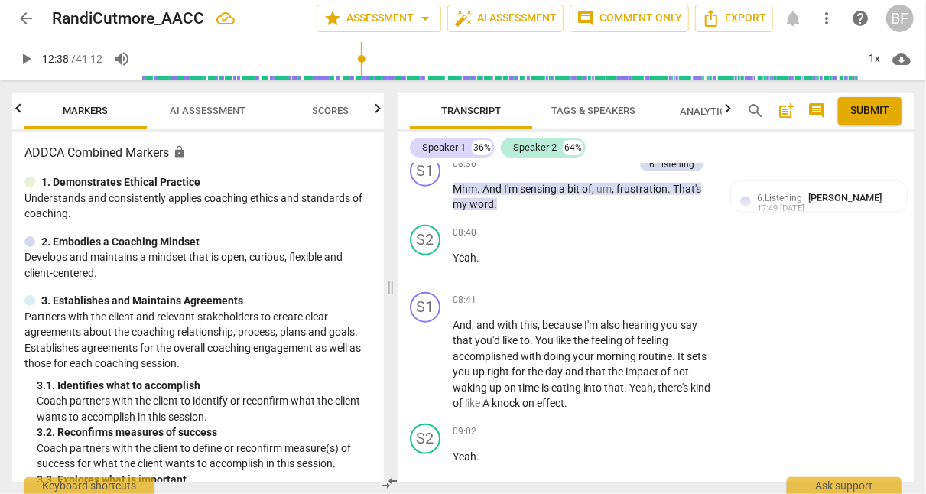
scroll to position [3430, 0]
click at [620, 292] on div "+" at bounding box center [619, 299] width 15 height 15
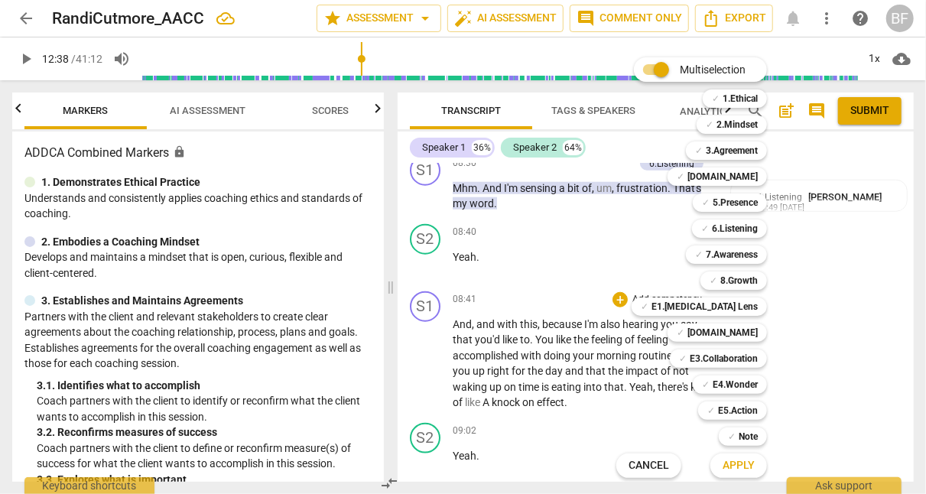
click at [739, 230] on b "6.Listening" at bounding box center [735, 228] width 46 height 18
click at [730, 308] on b "E1.[MEDICAL_DATA] Lens" at bounding box center [704, 306] width 106 height 18
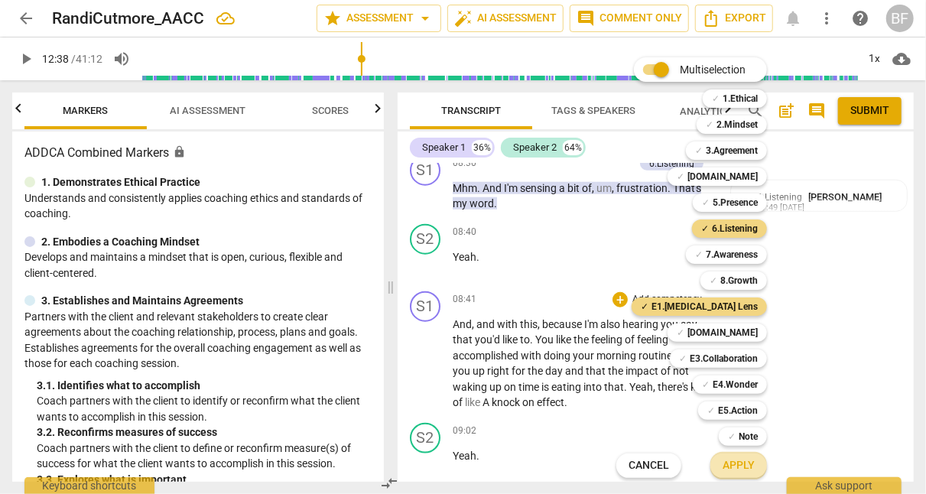
click at [739, 462] on span "Apply" at bounding box center [739, 465] width 32 height 15
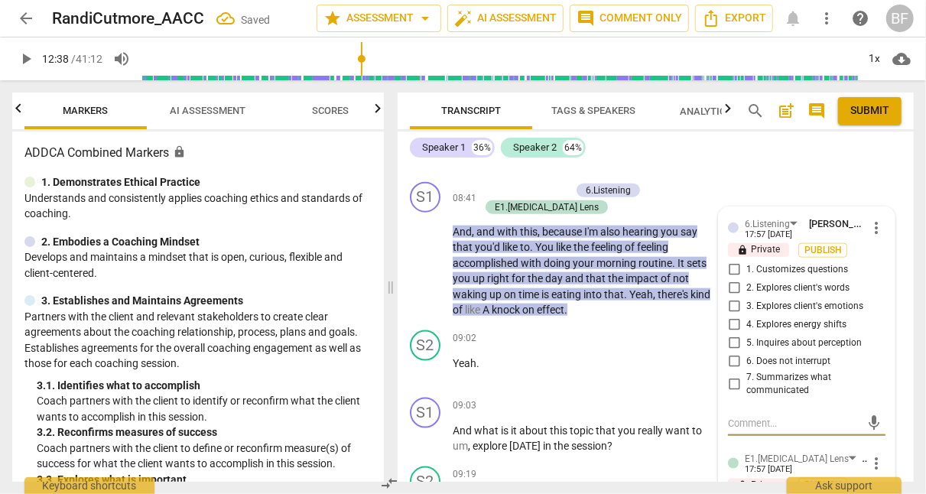
scroll to position [3539, 0]
click at [727, 375] on input "7. Summarizes what communicated" at bounding box center [734, 384] width 24 height 18
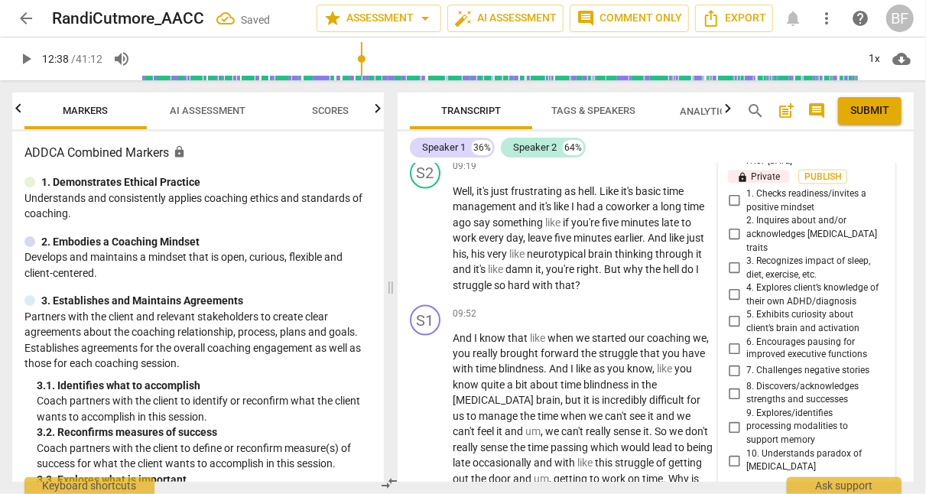
scroll to position [3848, 0]
click at [729, 225] on input "2. Inquires about and/or acknowledges [MEDICAL_DATA] traits" at bounding box center [734, 234] width 24 height 18
click at [731, 451] on input "10. Understands paradox of [MEDICAL_DATA]" at bounding box center [734, 460] width 24 height 18
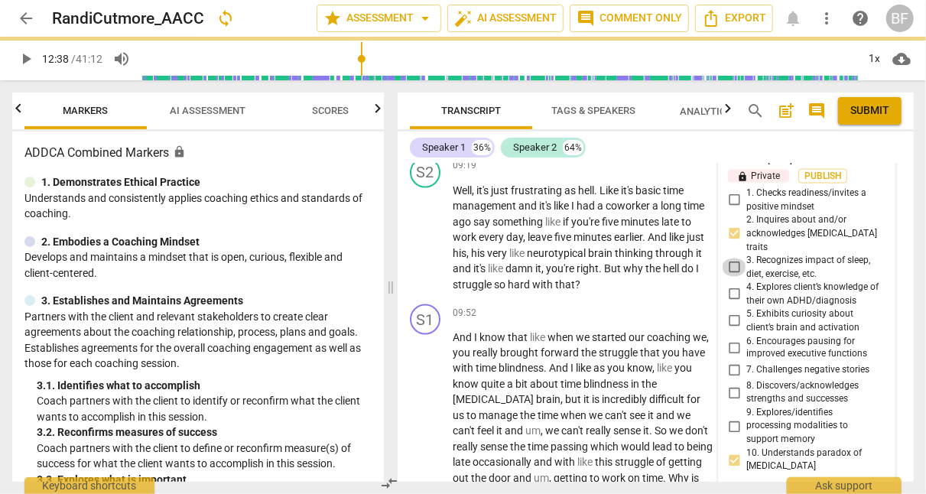
click at [731, 258] on input "3. Recognizes impact of sleep, diet, exercise, etc." at bounding box center [734, 267] width 24 height 18
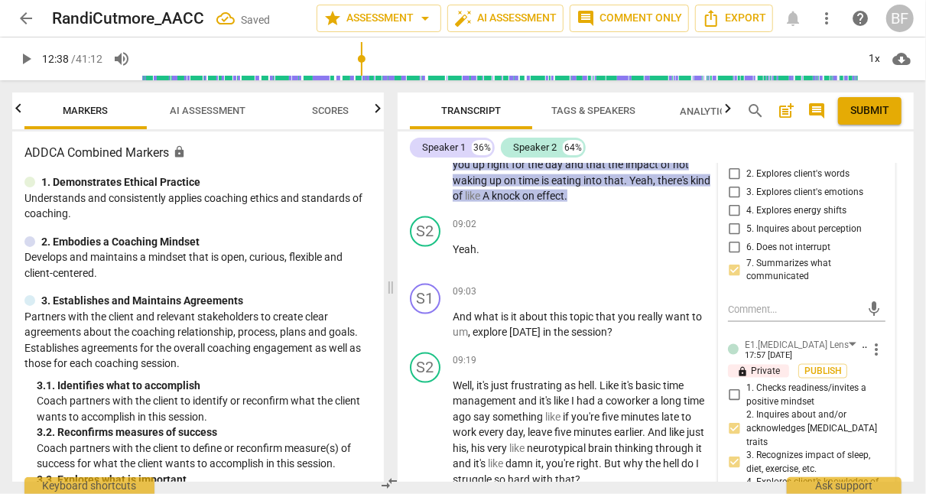
scroll to position [3653, 0]
click at [906, 187] on div "S1 play_arrow pause 08:41 + Add competency 6.Listening E1.[MEDICAL_DATA] Lens k…" at bounding box center [656, 137] width 516 height 148
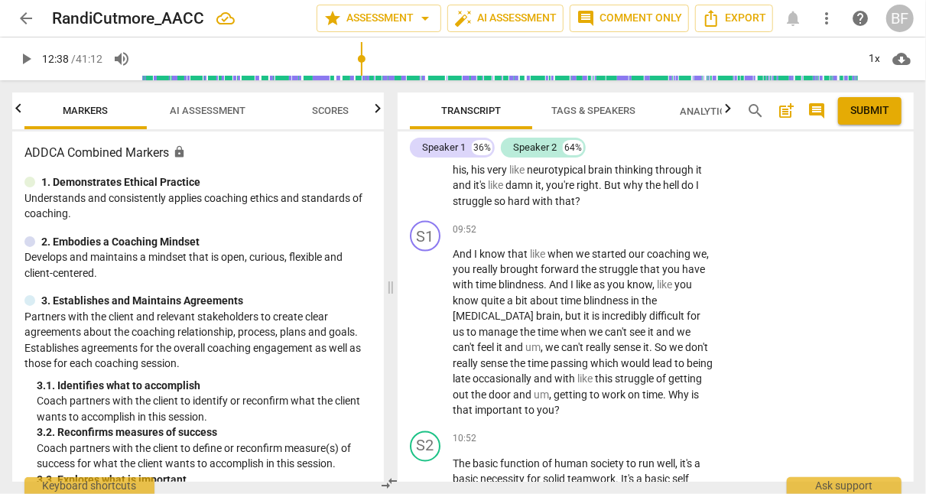
scroll to position [3930, 0]
click at [619, 223] on div "+" at bounding box center [619, 230] width 15 height 15
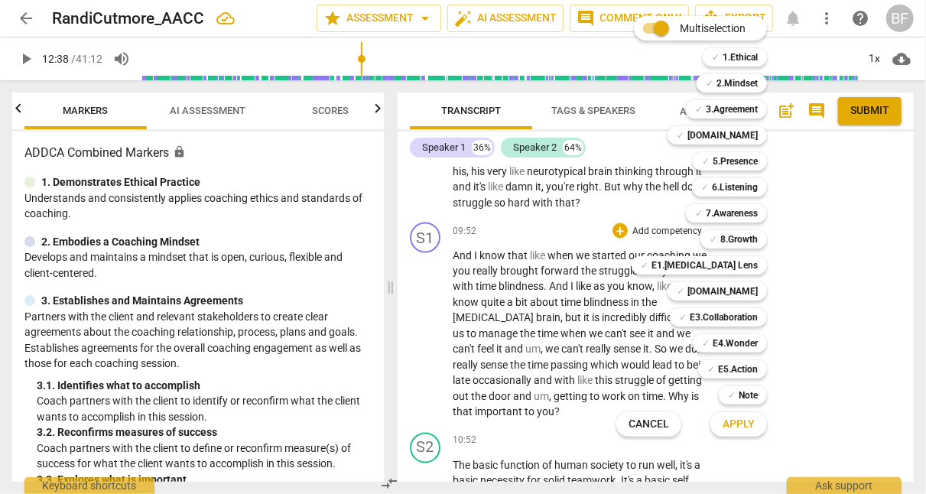
click at [760, 263] on div "✓ E1.[MEDICAL_DATA] Lens" at bounding box center [699, 265] width 135 height 18
click at [731, 423] on span "Apply" at bounding box center [739, 424] width 32 height 15
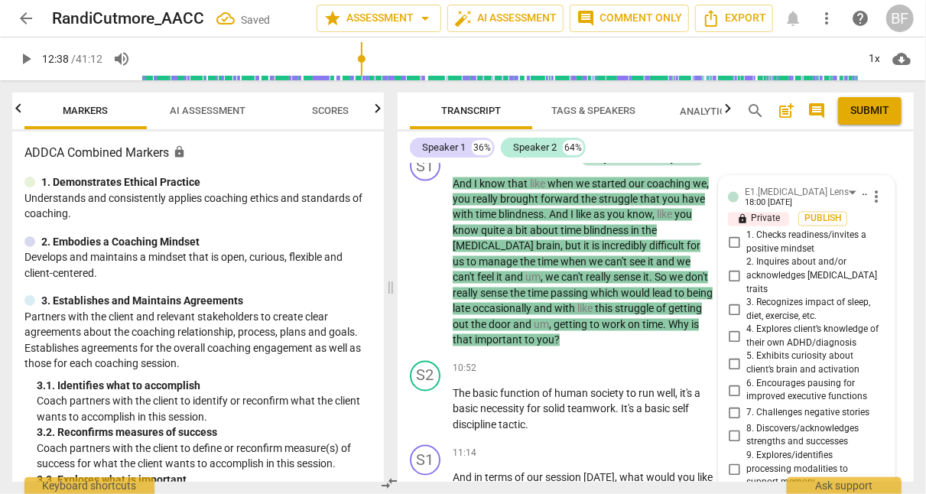
scroll to position [4002, 0]
click at [726, 268] on input "2. Inquires about and/or acknowledges [MEDICAL_DATA] traits" at bounding box center [734, 277] width 24 height 18
click at [899, 203] on div "S1 play_arrow pause 09:52 + Add competency E1.[MEDICAL_DATA] Lens keyboard_arro…" at bounding box center [656, 250] width 516 height 210
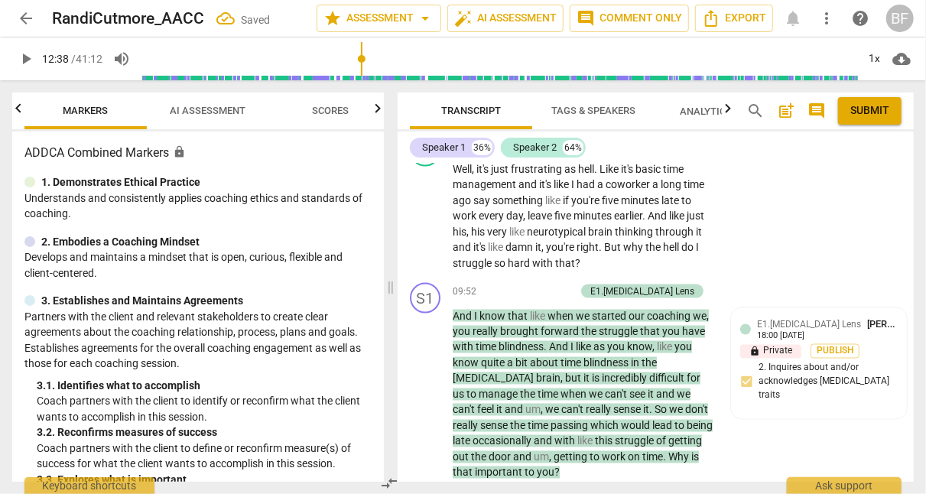
scroll to position [3869, 0]
click at [499, 285] on div "+" at bounding box center [491, 291] width 15 height 15
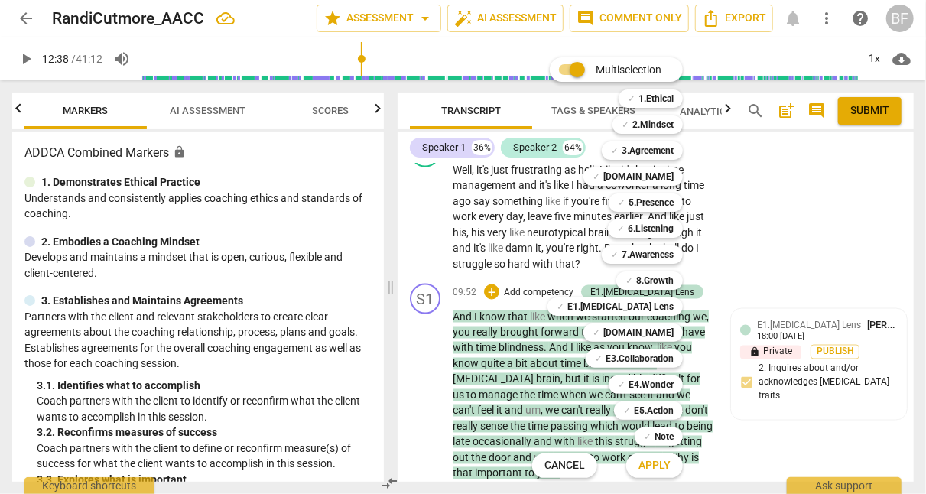
click at [664, 146] on b "3.Agreement" at bounding box center [648, 150] width 52 height 18
click at [641, 464] on span "Apply" at bounding box center [654, 465] width 32 height 15
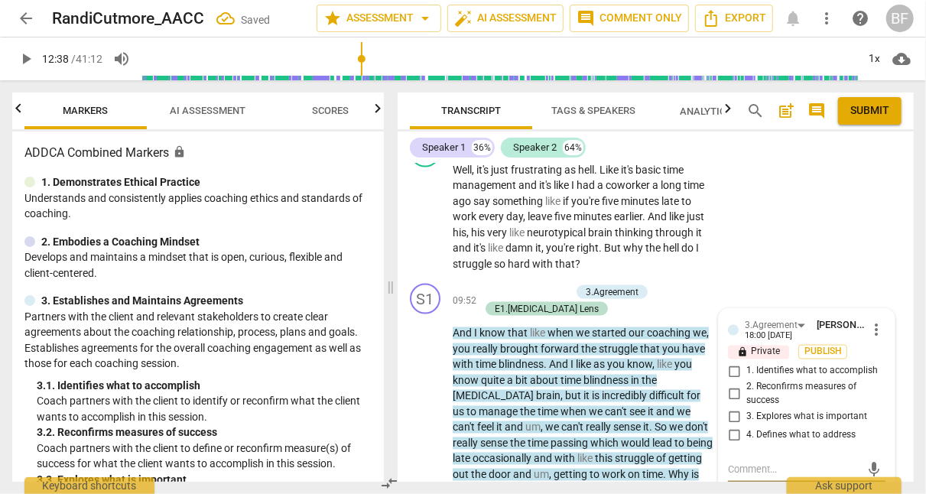
scroll to position [3954, 0]
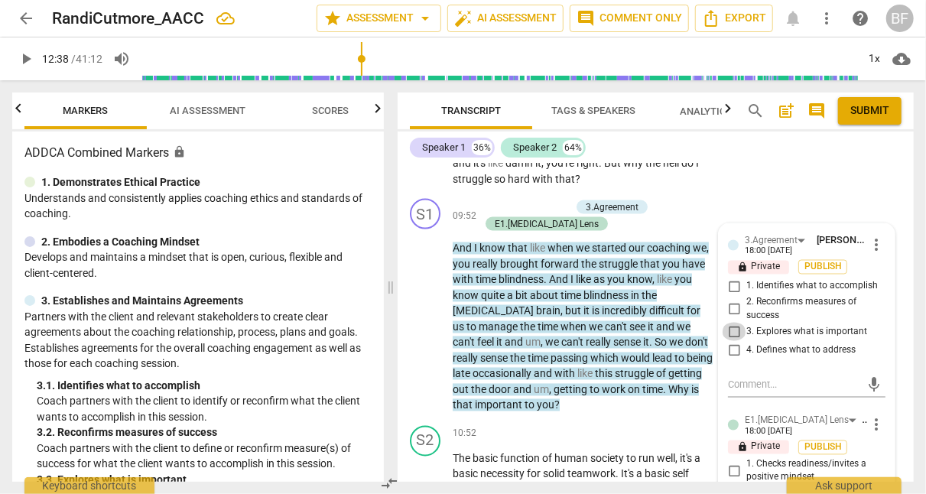
click at [733, 323] on input "3. Explores what is important" at bounding box center [734, 332] width 24 height 18
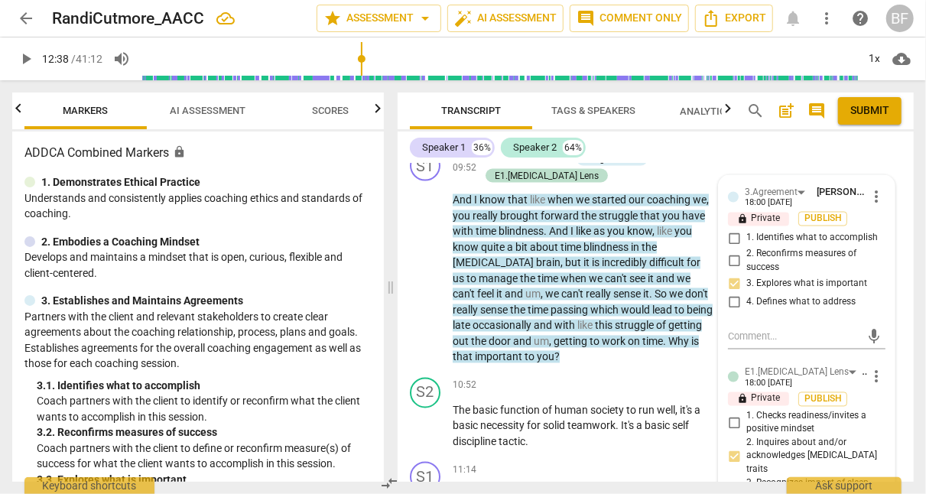
scroll to position [4003, 0]
click at [775, 324] on div "mic" at bounding box center [807, 336] width 158 height 24
click at [755, 329] on textarea at bounding box center [794, 336] width 133 height 15
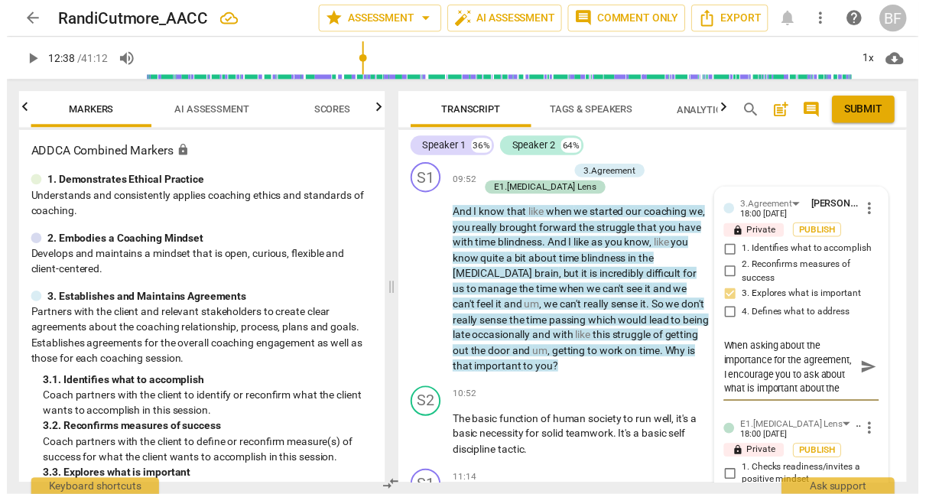
scroll to position [4075, 0]
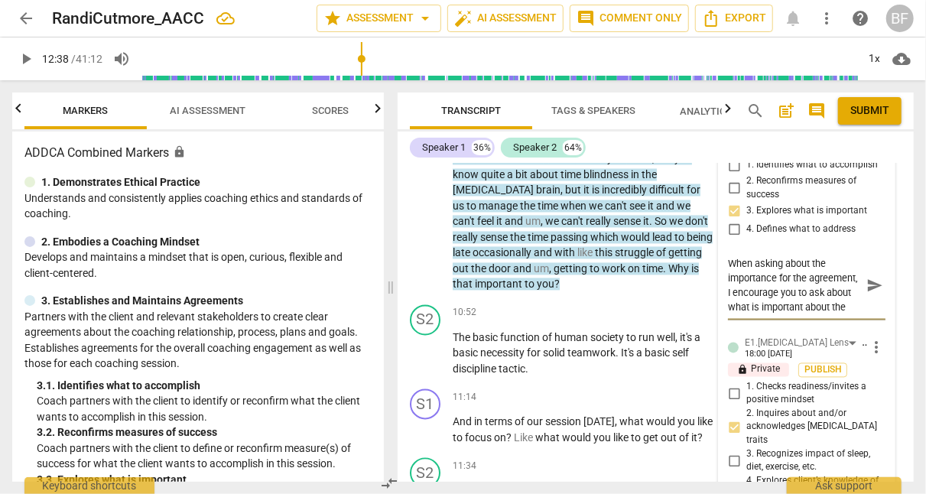
click at [820, 302] on textarea "When asking about the importance for the agreement, I encourage you to ask abou…" at bounding box center [794, 286] width 133 height 58
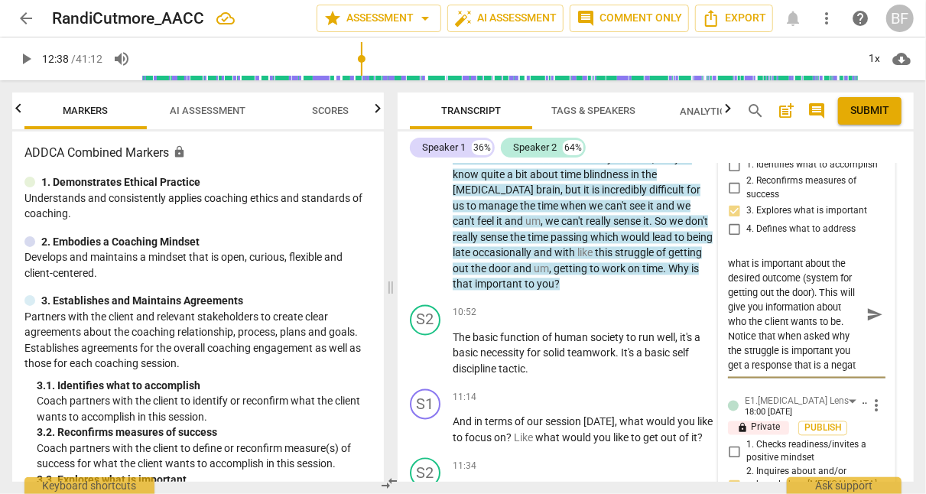
scroll to position [71, 0]
click at [798, 356] on textarea "When asking about the importance for the agreement, I encourage you to ask abou…" at bounding box center [794, 315] width 133 height 116
click at [808, 358] on textarea "When asking about the importance for the agreement, I encourage you to ask abou…" at bounding box center [794, 315] width 133 height 116
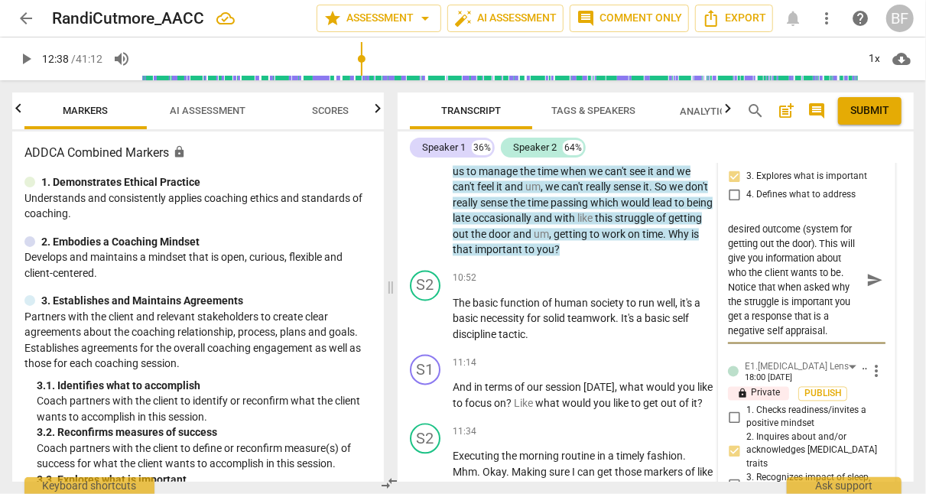
scroll to position [4111, 0]
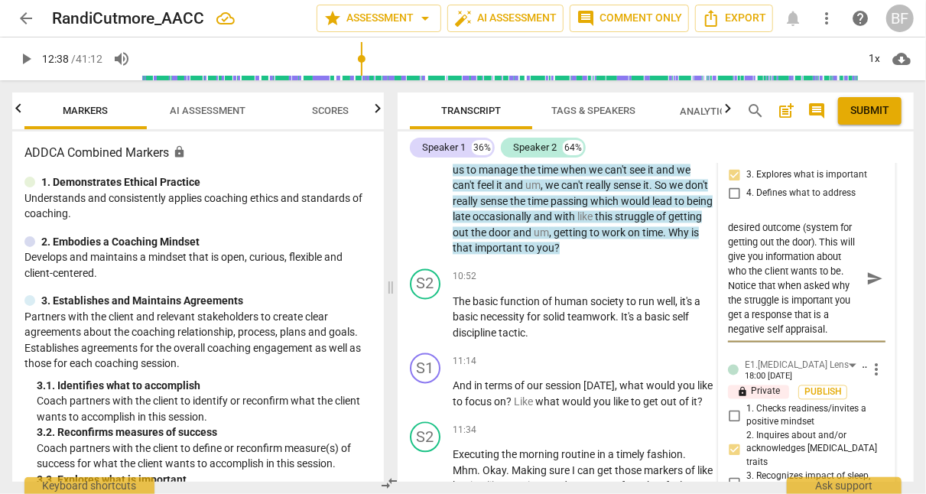
click at [816, 259] on textarea "When asking about the importance for the agreement, I encourage you to ask abou…" at bounding box center [794, 279] width 133 height 116
click at [804, 322] on textarea "When asking about the importance for the agreement, I encourage you to ask abou…" at bounding box center [794, 279] width 133 height 116
click at [869, 271] on span "send" at bounding box center [874, 279] width 17 height 17
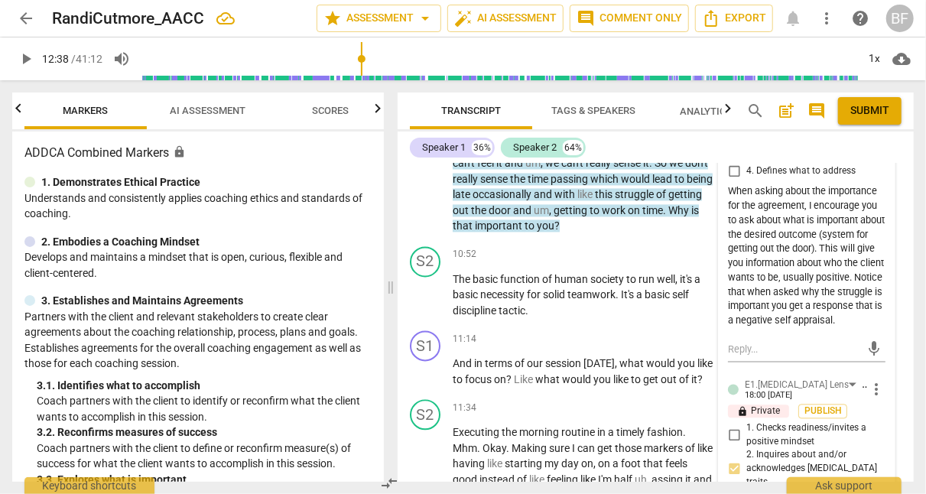
scroll to position [4139, 0]
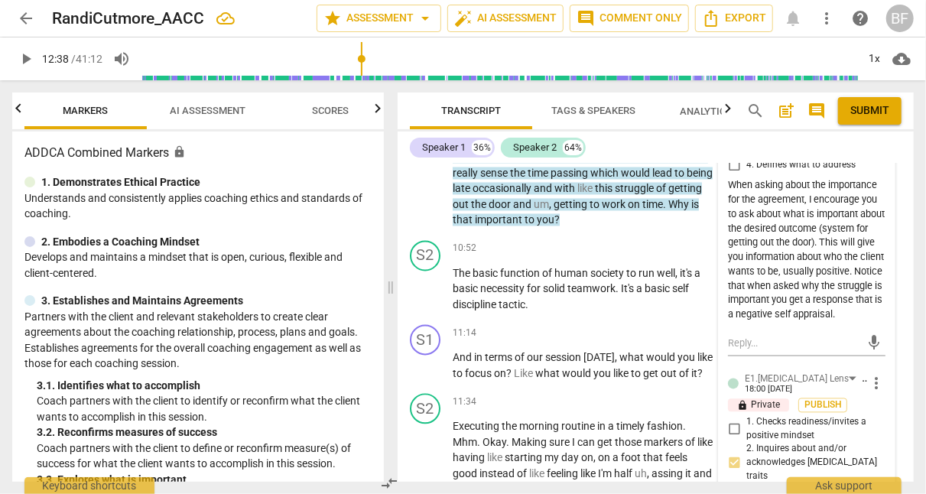
click at [898, 245] on div "S2 play_arrow pause 10:52 + Add competency keyboard_arrow_right The basic funct…" at bounding box center [656, 277] width 516 height 85
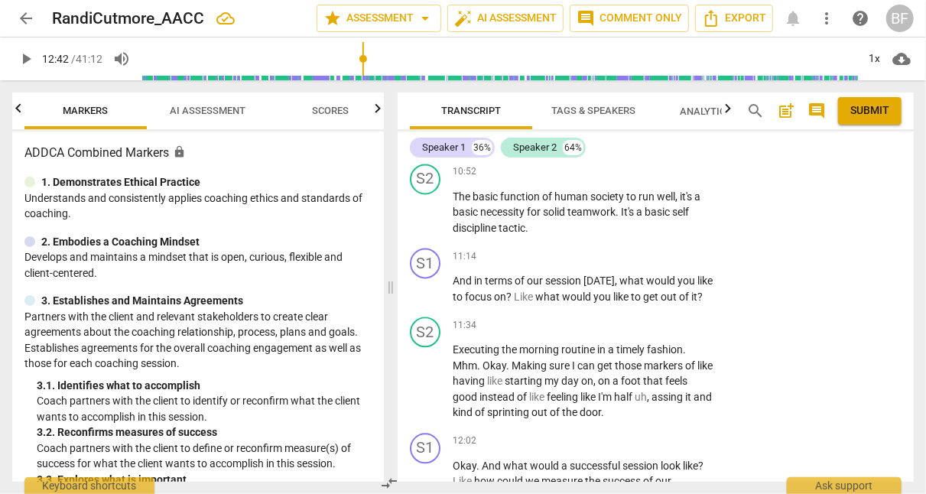
scroll to position [4228, 0]
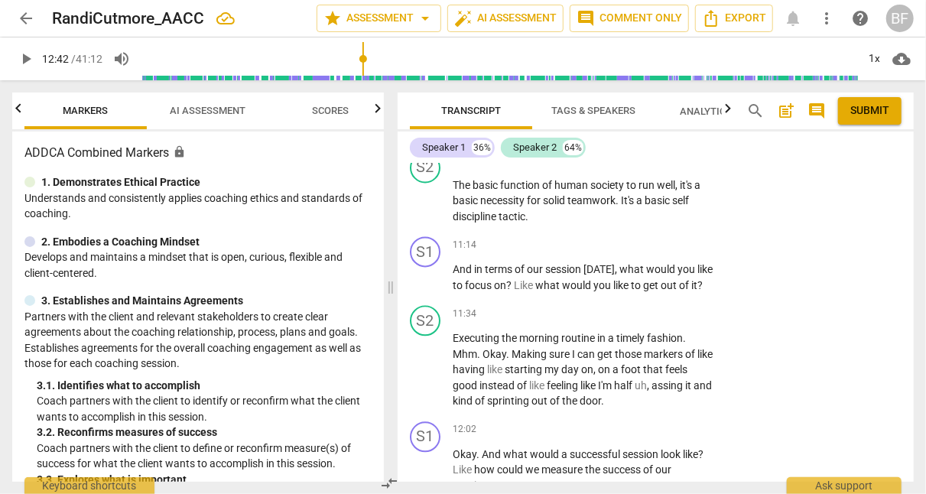
click at [617, 237] on div "+" at bounding box center [619, 244] width 15 height 15
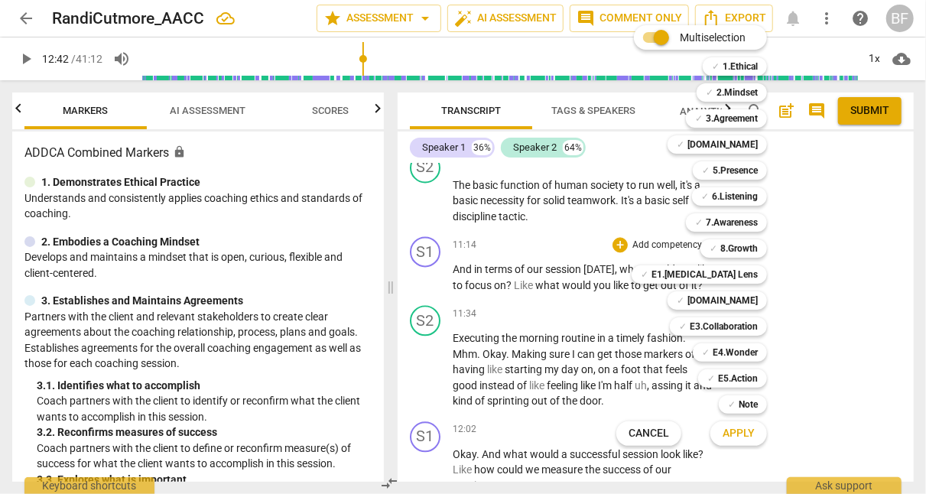
click at [730, 115] on b "3.Agreement" at bounding box center [732, 118] width 52 height 18
click at [748, 436] on span "Apply" at bounding box center [739, 433] width 32 height 15
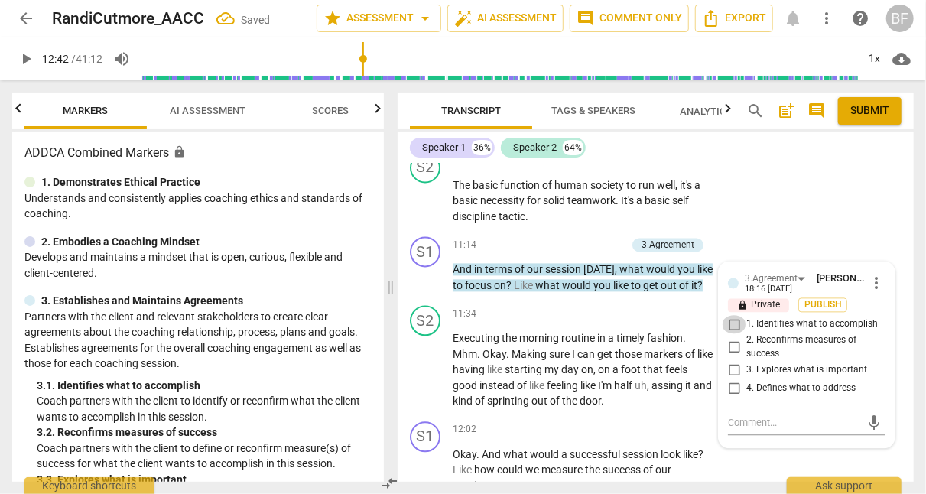
click at [733, 315] on input "1. Identifies what to accomplish" at bounding box center [734, 324] width 24 height 18
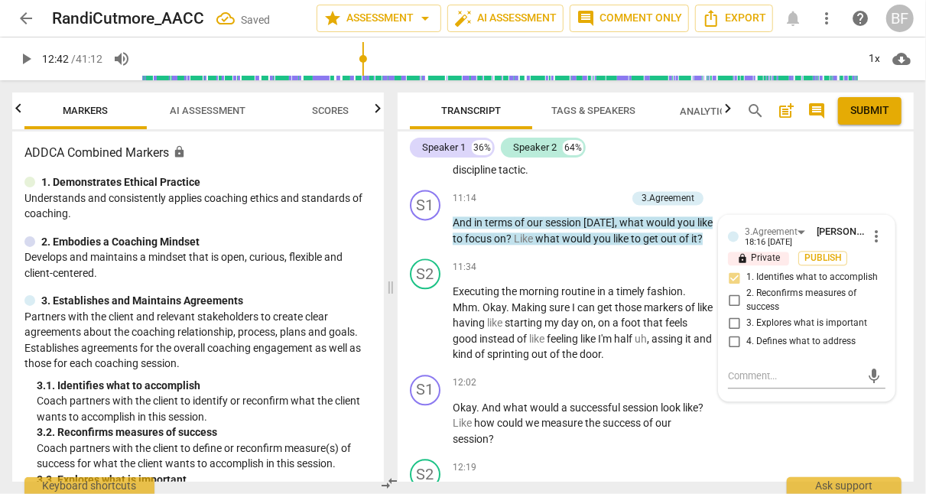
scroll to position [4275, 0]
click at [791, 368] on textarea at bounding box center [794, 375] width 133 height 15
click at [787, 368] on textarea at bounding box center [794, 375] width 133 height 15
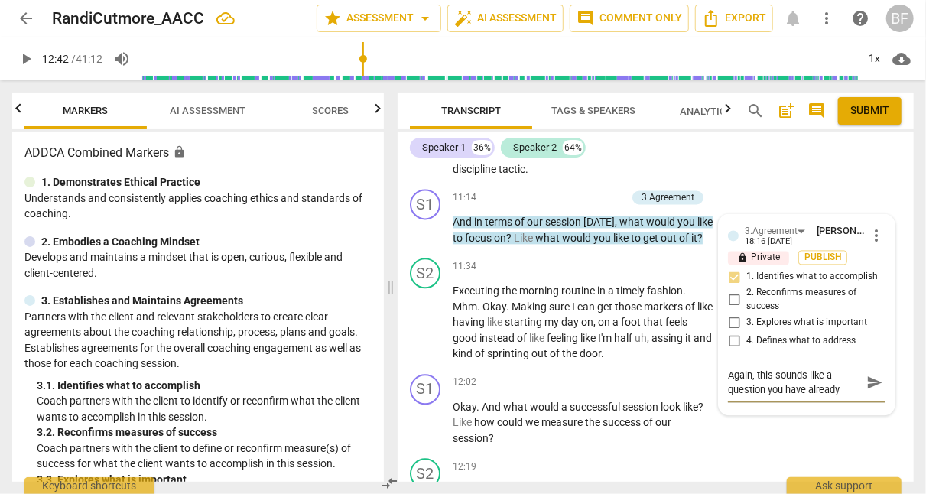
click at [730, 368] on textarea "Again, this sounds like a question you have already asked" at bounding box center [794, 382] width 133 height 29
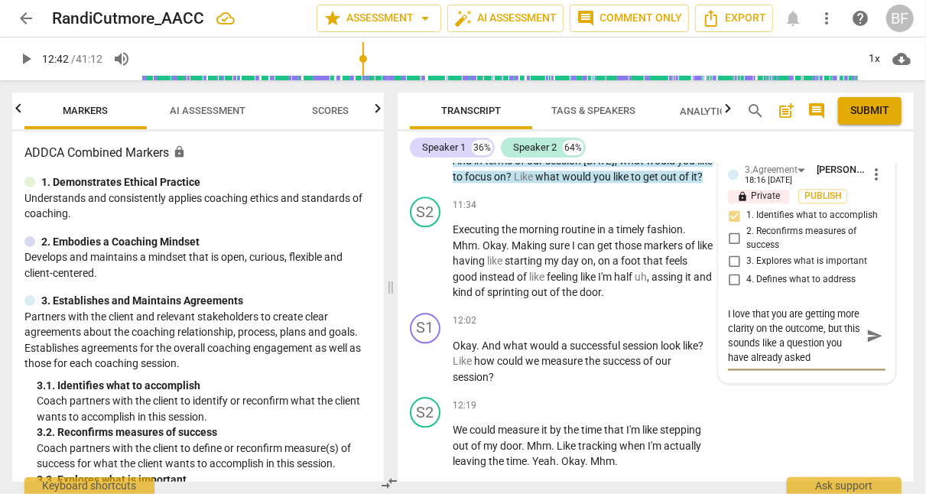
scroll to position [14, 0]
click at [788, 343] on textarea "I love that you are getting more clarity on the outcome, but this sounds like a…" at bounding box center [794, 336] width 133 height 58
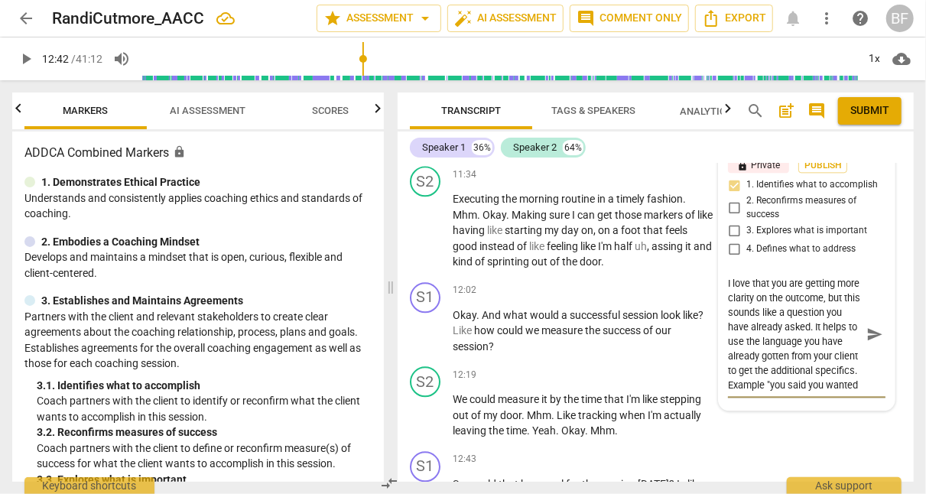
scroll to position [4368, 0]
click at [840, 374] on textarea "I love that you are getting more clarity on the outcome, but this sounds like a…" at bounding box center [794, 333] width 133 height 116
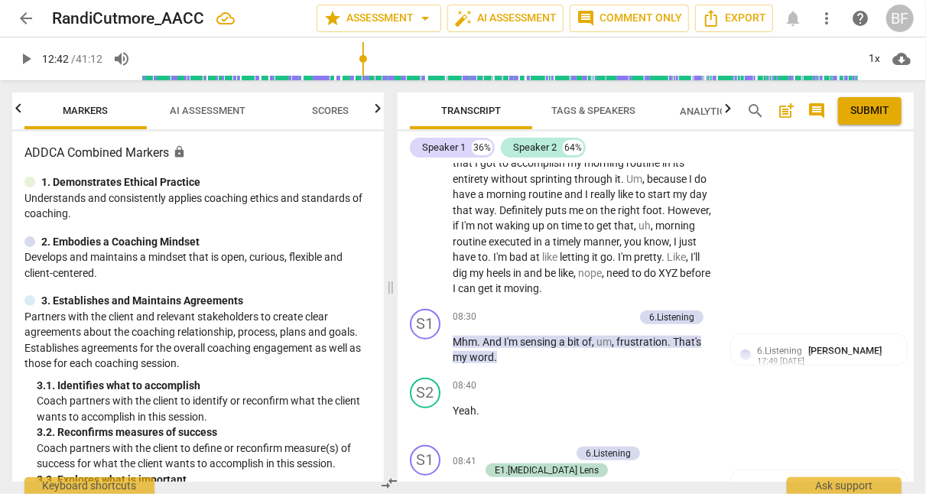
scroll to position [3278, 0]
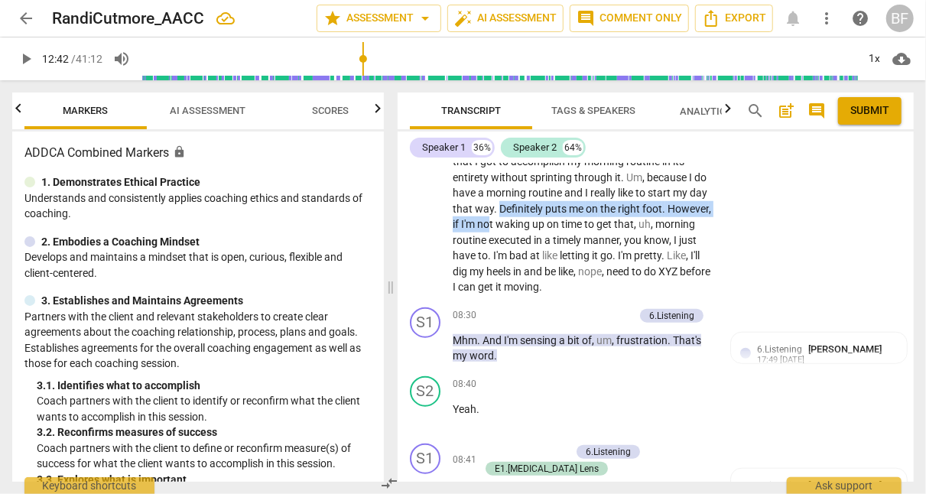
drag, startPoint x: 517, startPoint y: 197, endPoint x: 533, endPoint y: 208, distance: 19.3
click at [533, 208] on p "Well , I think the overarching theme would be like feeling that I got to accomp…" at bounding box center [584, 216] width 262 height 157
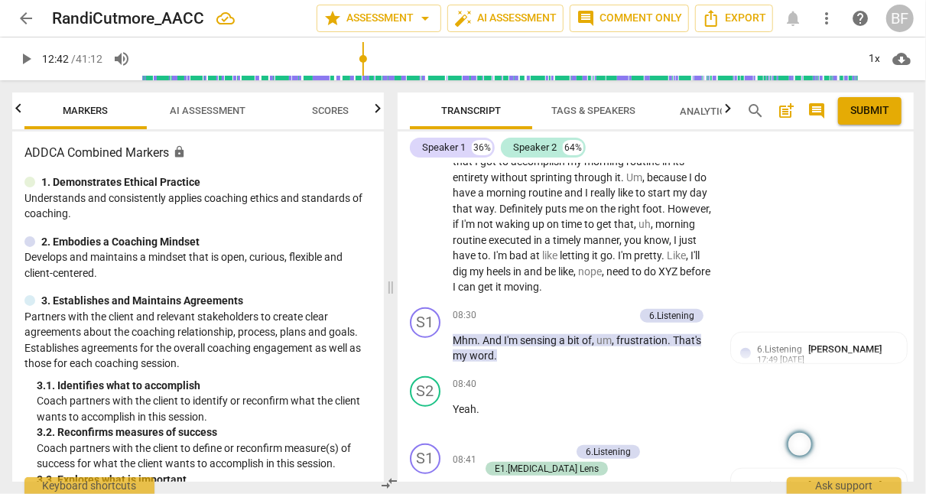
click at [532, 223] on span "waking" at bounding box center [513, 224] width 37 height 12
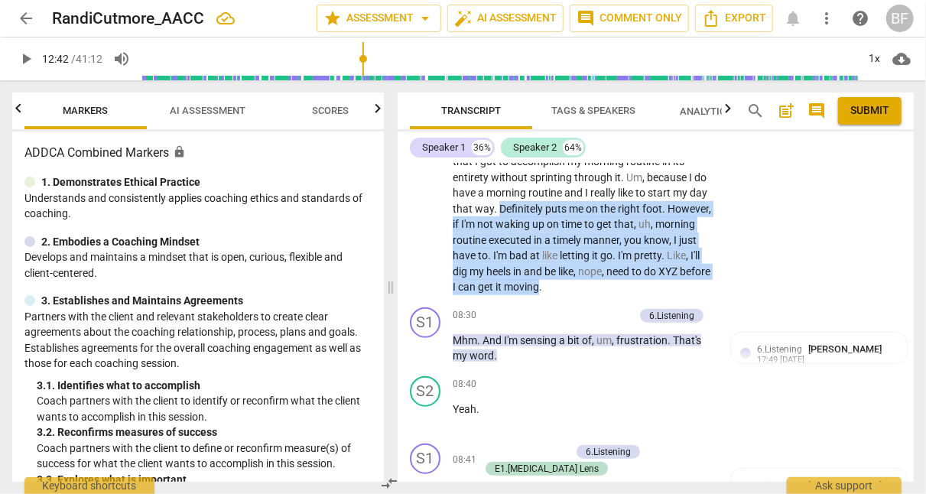
drag, startPoint x: 516, startPoint y: 199, endPoint x: 619, endPoint y: 273, distance: 127.1
click at [619, 273] on p "Well , I think the overarching theme would be like feeling that I got to accomp…" at bounding box center [584, 216] width 262 height 157
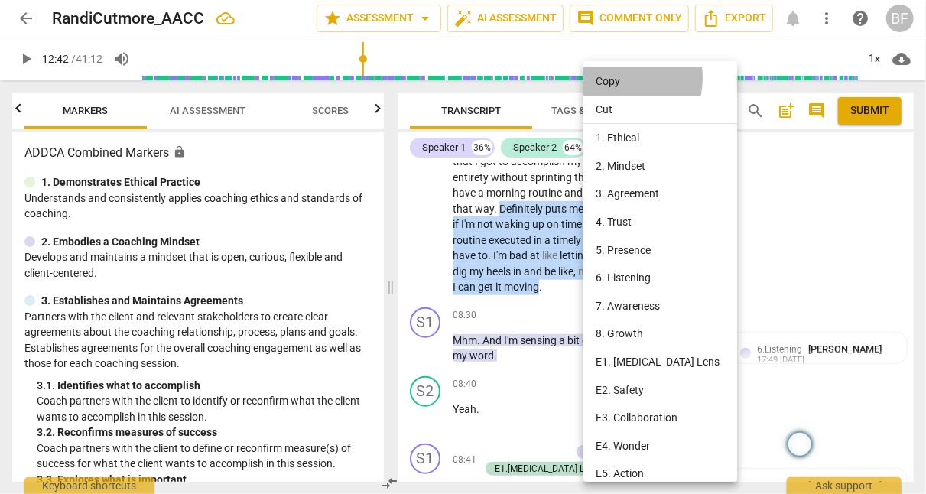
click at [620, 78] on li "Copy" at bounding box center [662, 81] width 159 height 28
copy p "Definitely puts me on the right foot . However , if I'm not waking up on time t…"
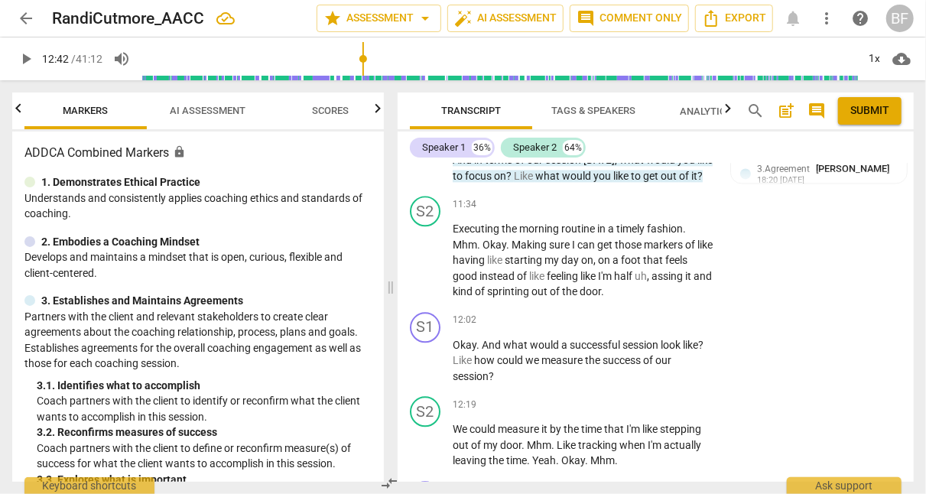
scroll to position [4338, 0]
click at [820, 356] on div "I love that you are getting more clarity on the outcome, but this sounds like a…" at bounding box center [819, 300] width 158 height 144
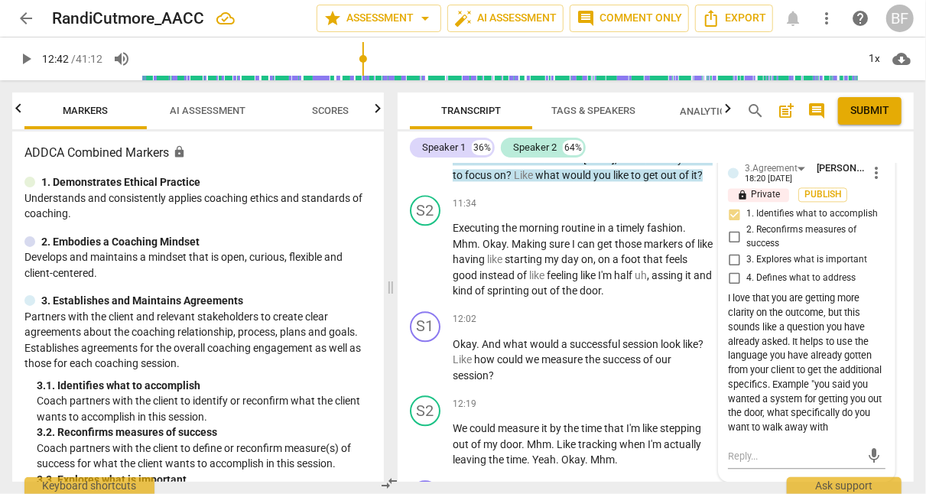
click at [820, 356] on div "I love that you are getting more clarity on the outcome, but this sounds like a…" at bounding box center [807, 363] width 158 height 144
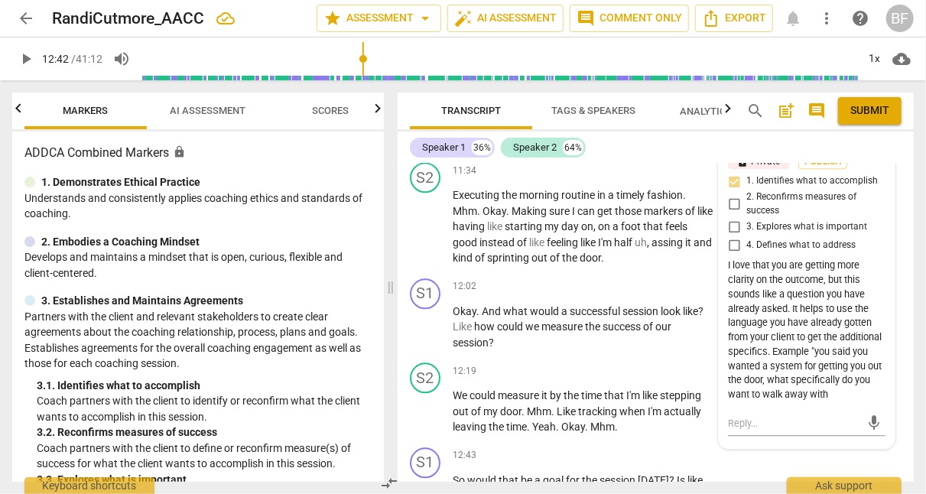
scroll to position [4371, 0]
click at [801, 399] on div "I love that you are getting more clarity on the outcome, but this sounds like a…" at bounding box center [807, 330] width 158 height 144
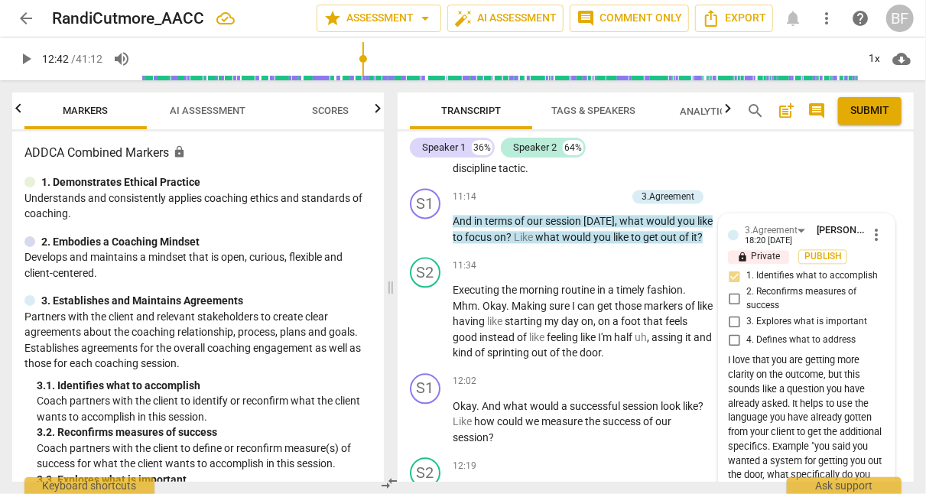
scroll to position [4272, 0]
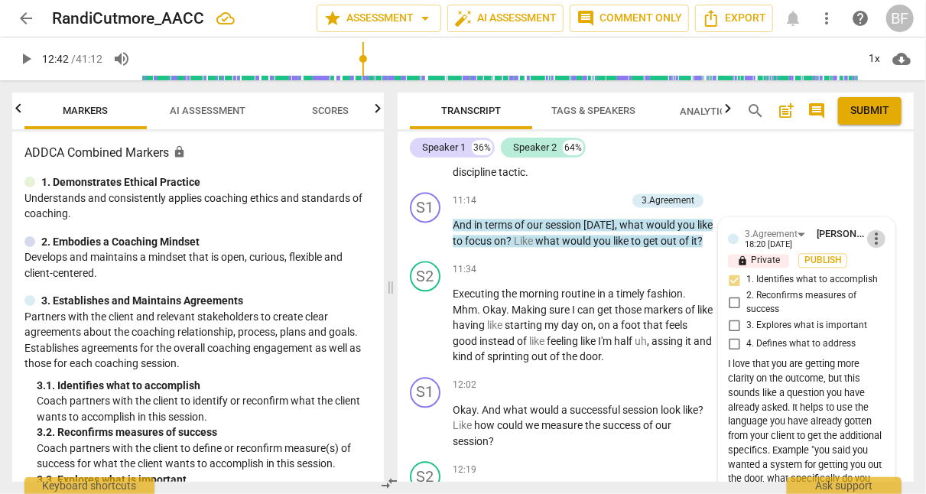
click at [871, 229] on span "more_vert" at bounding box center [876, 238] width 18 height 18
click at [885, 229] on li "Edit" at bounding box center [886, 229] width 53 height 29
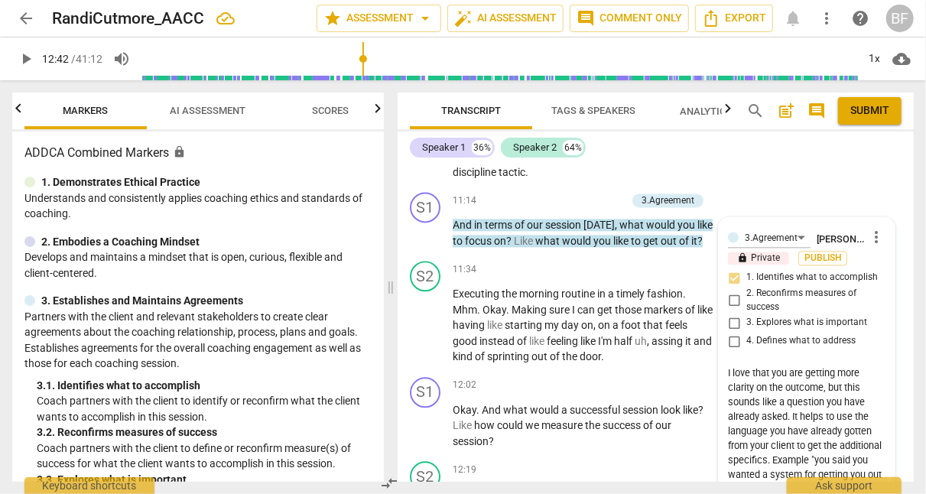
scroll to position [43, 0]
click at [788, 472] on textarea "I love that you are getting more clarity on the outcome, but this sounds like a…" at bounding box center [807, 423] width 158 height 116
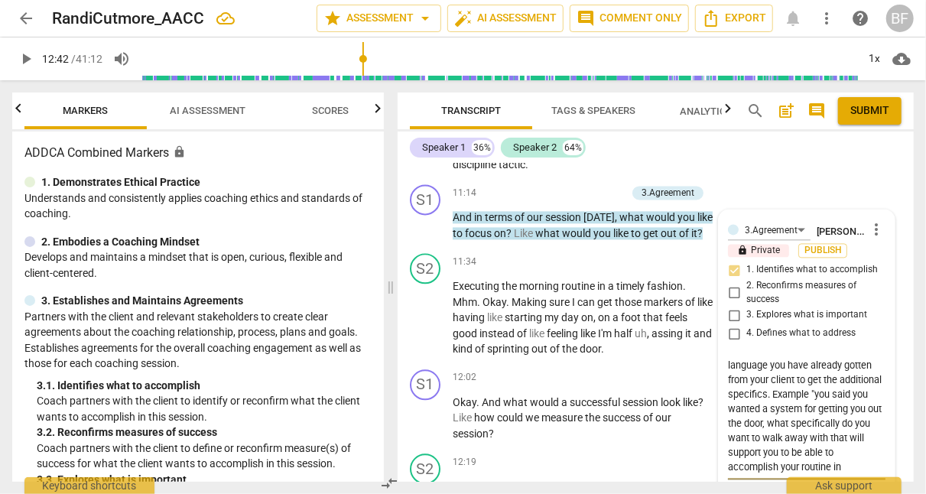
scroll to position [4283, 0]
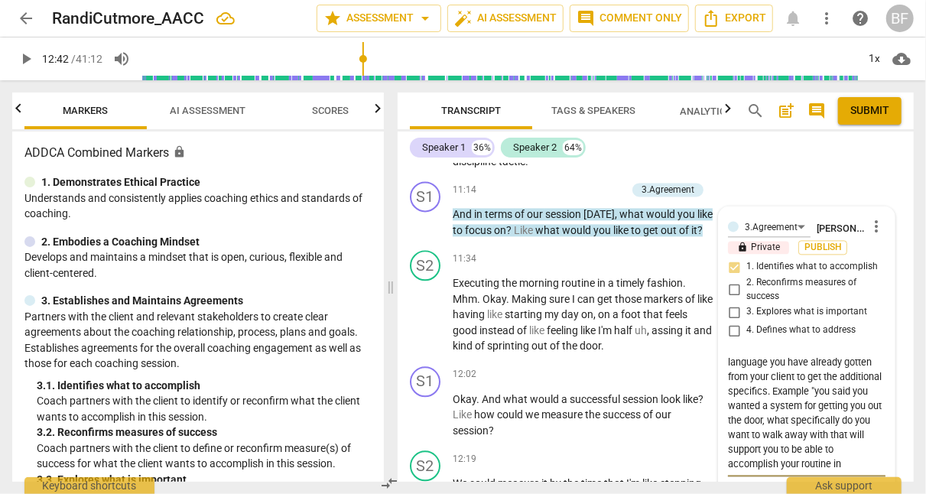
click at [756, 455] on textarea "I love that you are getting more clarity on the outcome, but this sounds like a…" at bounding box center [807, 413] width 158 height 116
click at [803, 425] on textarea "I love that you are getting more clarity on the outcome, but this sounds like a…" at bounding box center [807, 413] width 158 height 116
click at [788, 453] on div at bounding box center [799, 444] width 23 height 23
click at [768, 453] on textarea "I love that you are getting more clarity on the outcome, but this sounds like a…" at bounding box center [807, 413] width 158 height 116
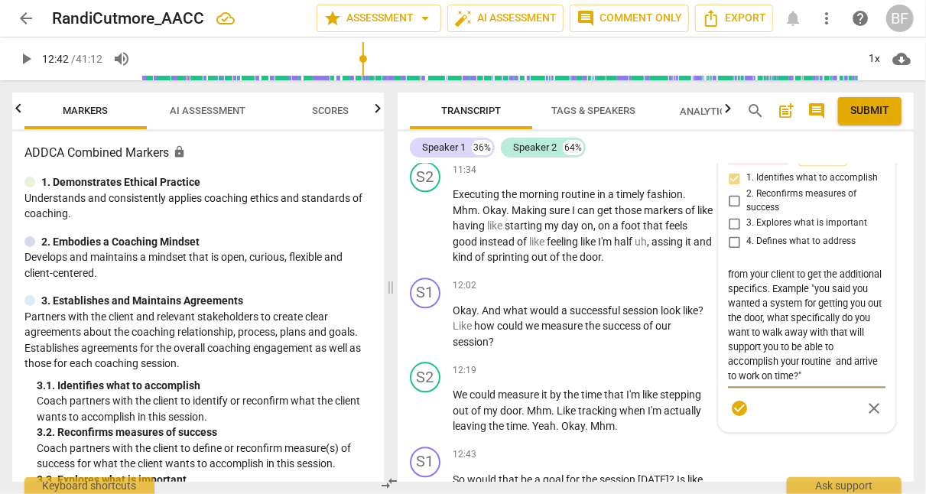
scroll to position [4372, 0]
click at [738, 401] on span "check_circle" at bounding box center [739, 407] width 18 height 18
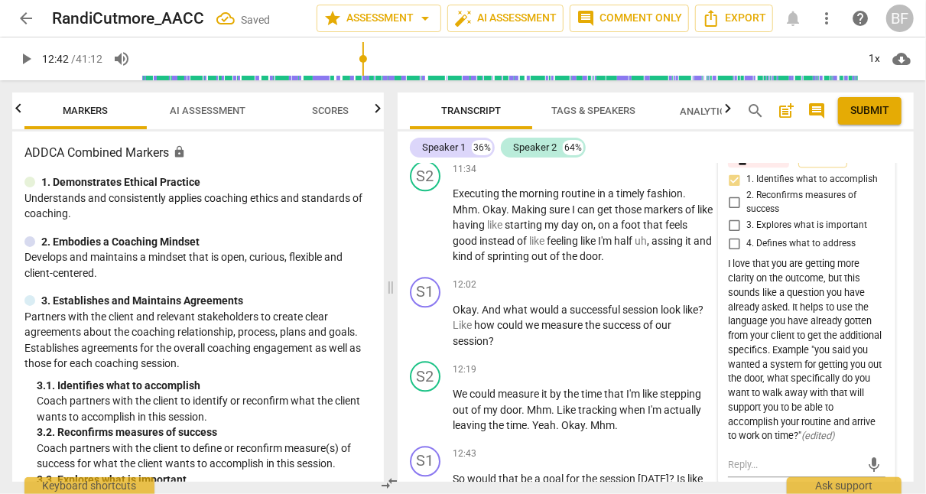
click at [902, 203] on div "S2 play_arrow pause 11:34 + Add competency keyboard_arrow_right Executing the m…" at bounding box center [656, 212] width 516 height 116
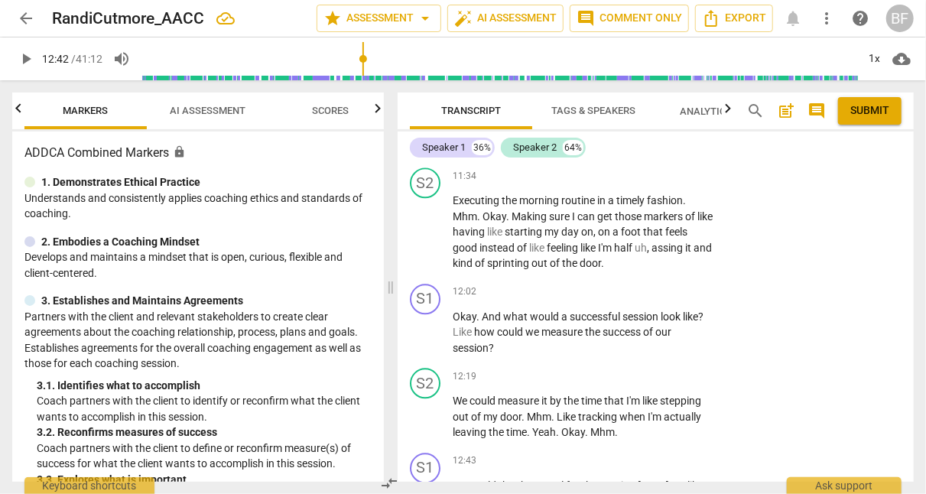
scroll to position [4363, 0]
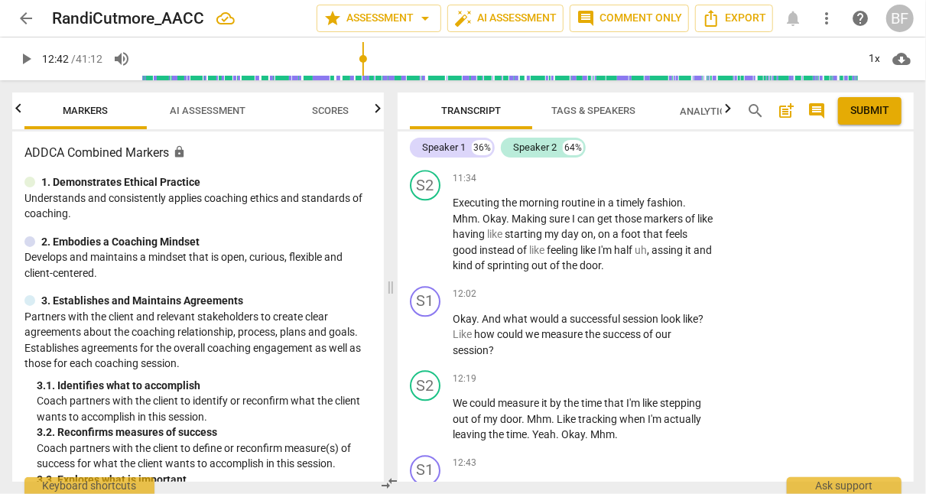
click at [616, 287] on div "+" at bounding box center [619, 294] width 15 height 15
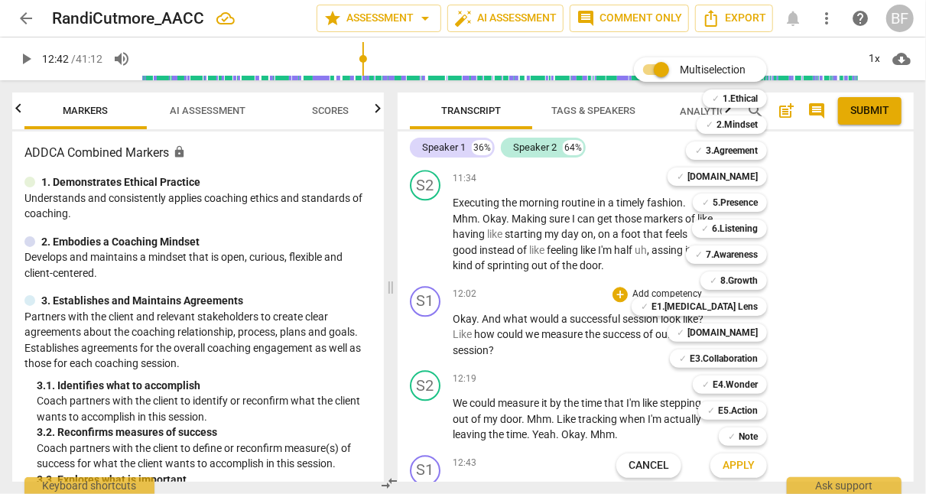
click at [717, 150] on b "3.Agreement" at bounding box center [732, 150] width 52 height 18
click at [740, 461] on span "Apply" at bounding box center [739, 465] width 32 height 15
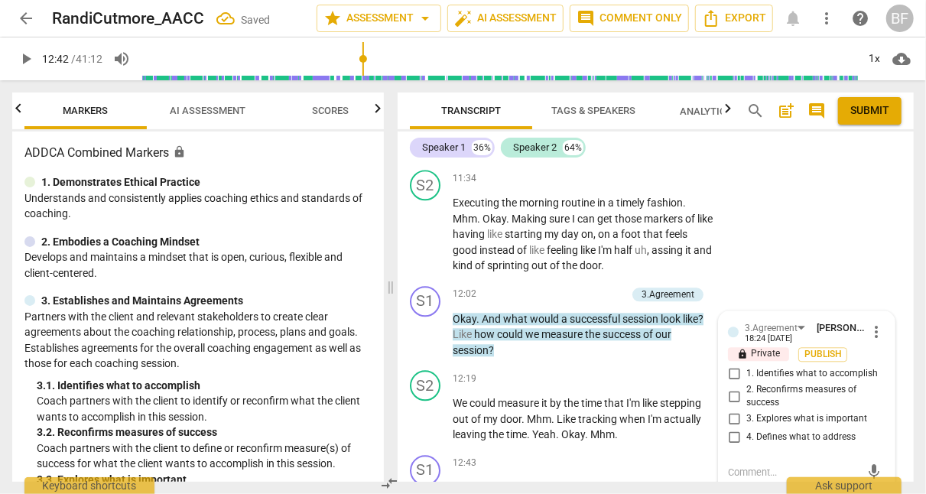
click at [731, 388] on input "2. Reconfirms measures of success" at bounding box center [734, 396] width 24 height 18
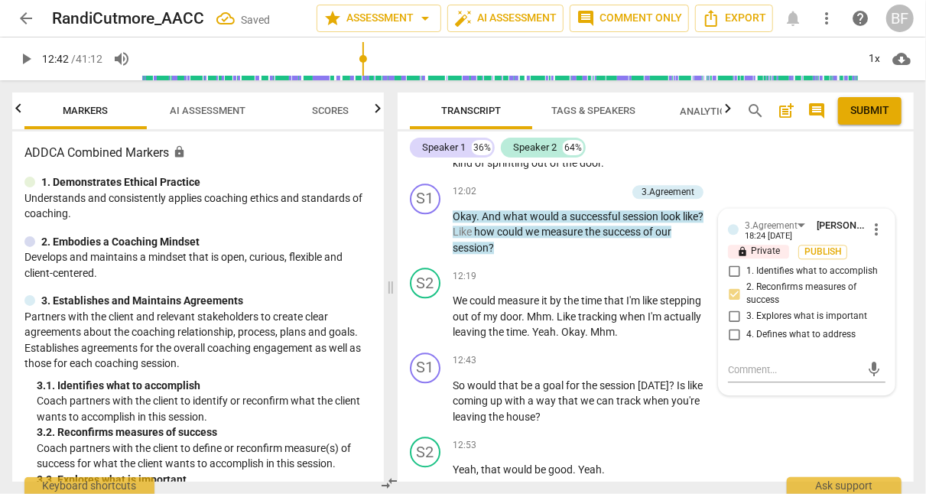
scroll to position [4470, 0]
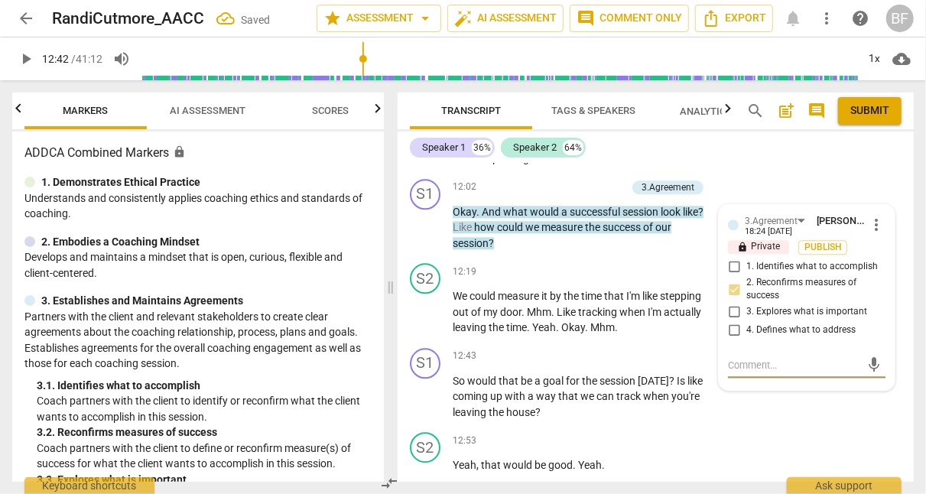
click at [738, 358] on textarea at bounding box center [794, 365] width 133 height 15
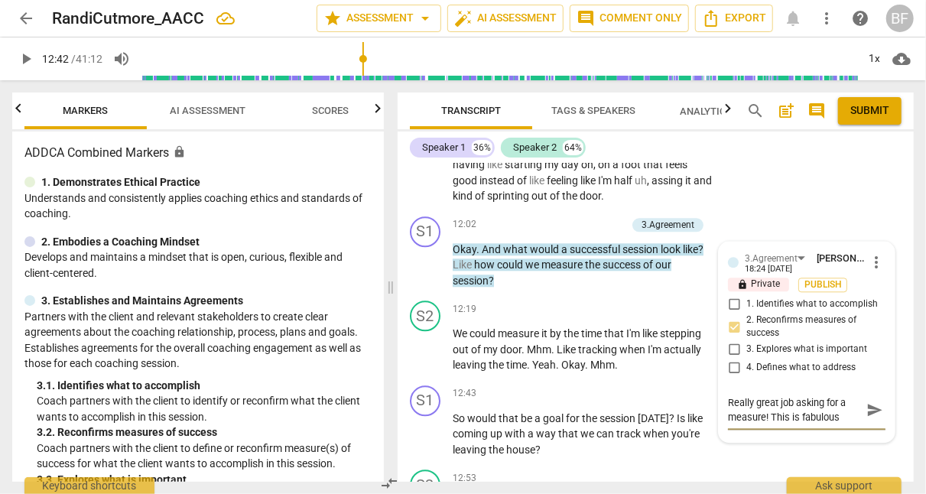
scroll to position [4418, 0]
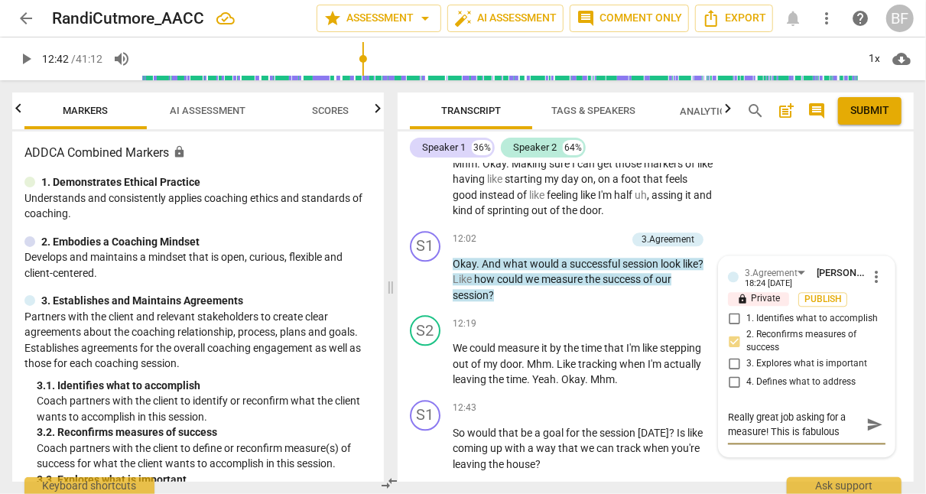
click at [839, 420] on textarea "Really great job asking for a measure! This is fabulous" at bounding box center [794, 424] width 133 height 29
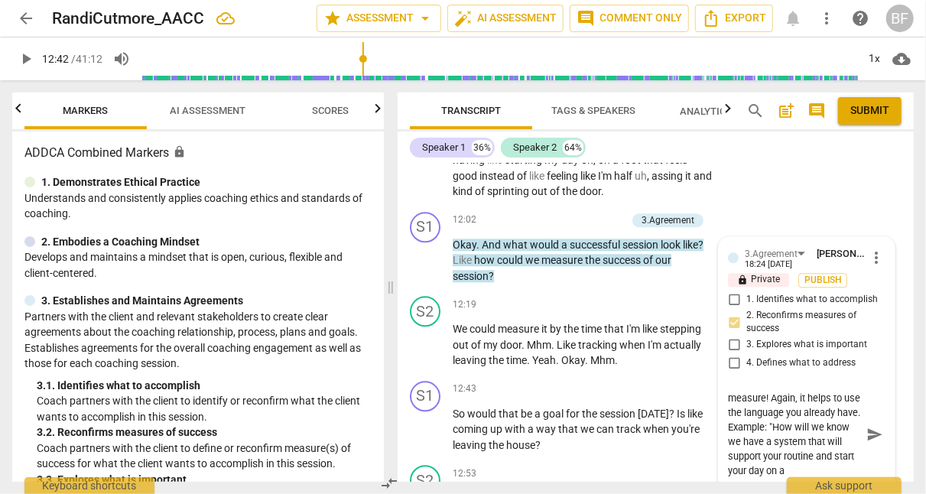
scroll to position [28, 0]
click at [791, 460] on textarea "Really great job asking for a measure! Again, it helps to use the language you …" at bounding box center [794, 434] width 133 height 87
click at [747, 431] on textarea "Really great job asking for a measure! Again, it helps to use the language you …" at bounding box center [794, 442] width 133 height 102
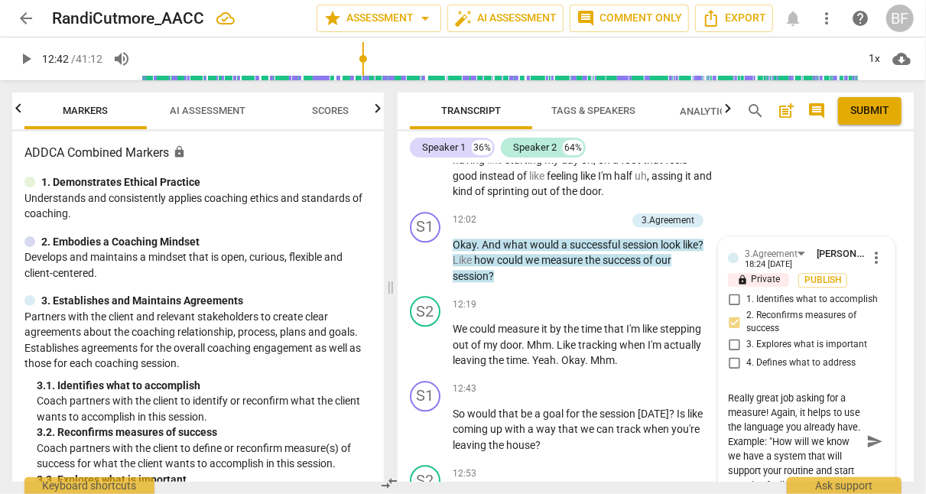
click at [747, 431] on textarea "Really great job asking for a measure! Again, it helps to use the language you …" at bounding box center [794, 442] width 133 height 102
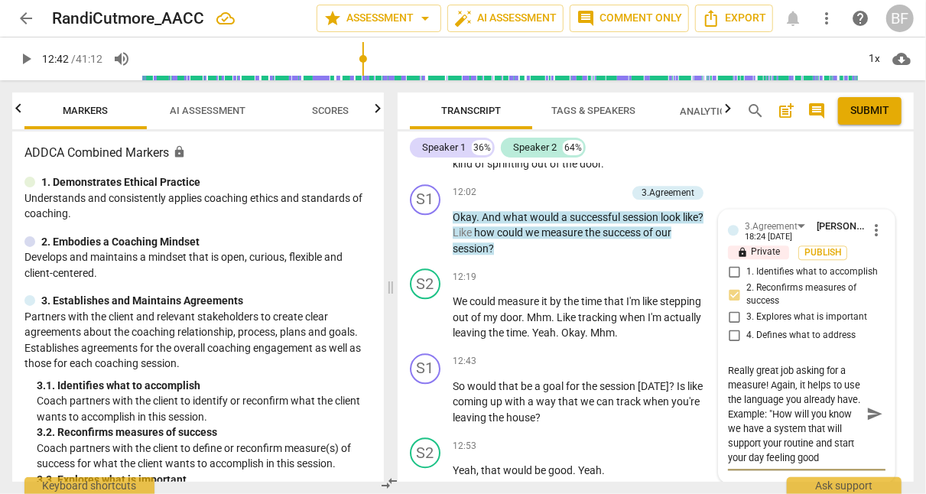
scroll to position [4469, 0]
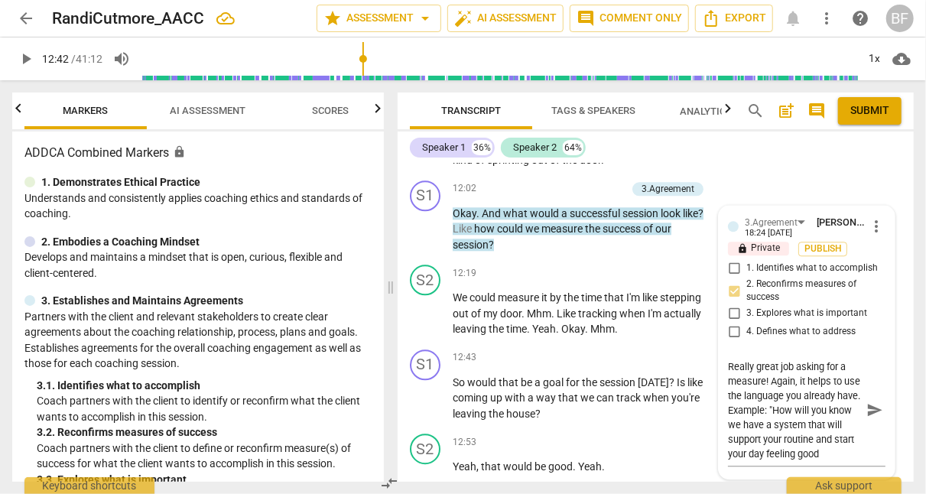
click at [794, 447] on div at bounding box center [799, 444] width 23 height 23
click at [781, 401] on textarea "Really great job asking for a measure! Again, it helps to use the language you …" at bounding box center [794, 410] width 133 height 102
click at [802, 415] on textarea "Really great job asking for a measure! Again, it helps to use the language you …" at bounding box center [794, 417] width 133 height 116
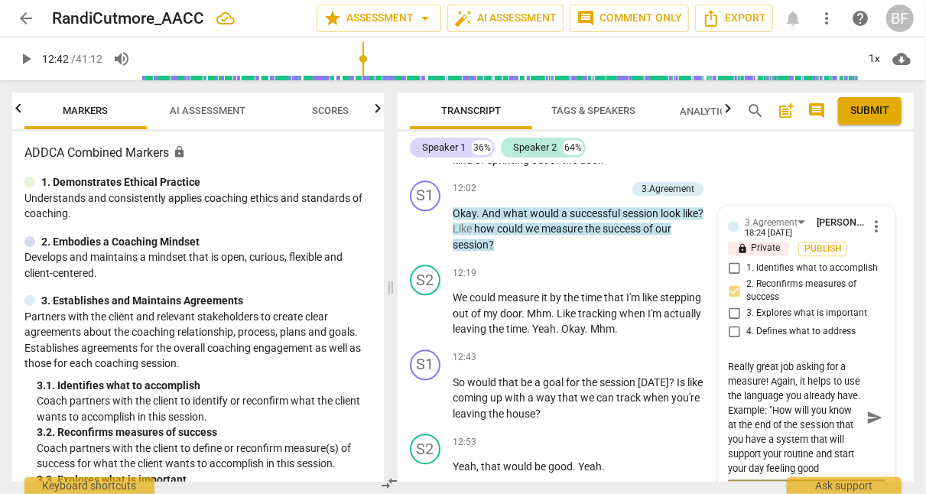
click at [792, 459] on textarea "Really great job asking for a measure! Again, it helps to use the language you …" at bounding box center [794, 417] width 133 height 116
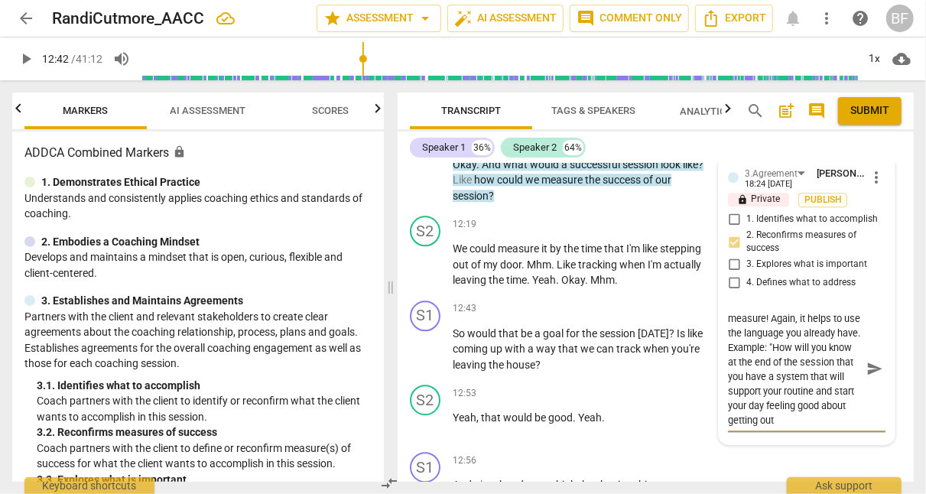
scroll to position [28, 0]
click at [866, 364] on span "send" at bounding box center [874, 368] width 17 height 17
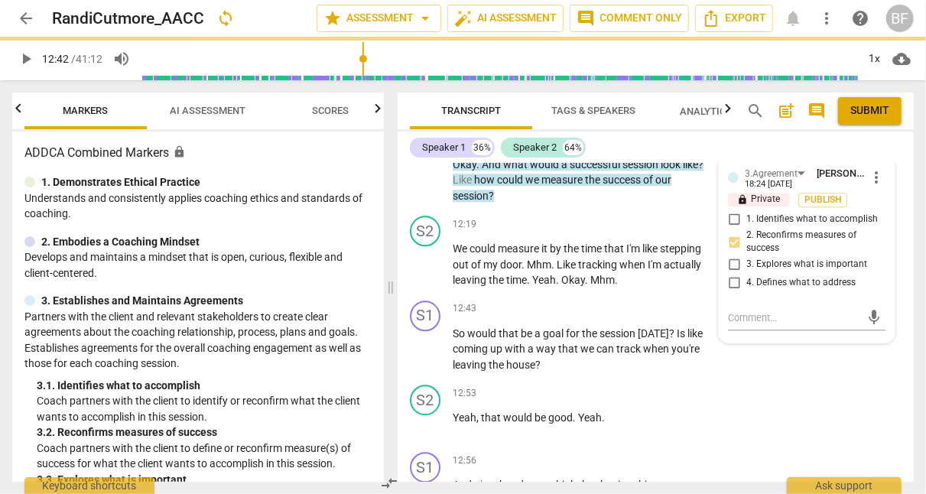
scroll to position [0, 0]
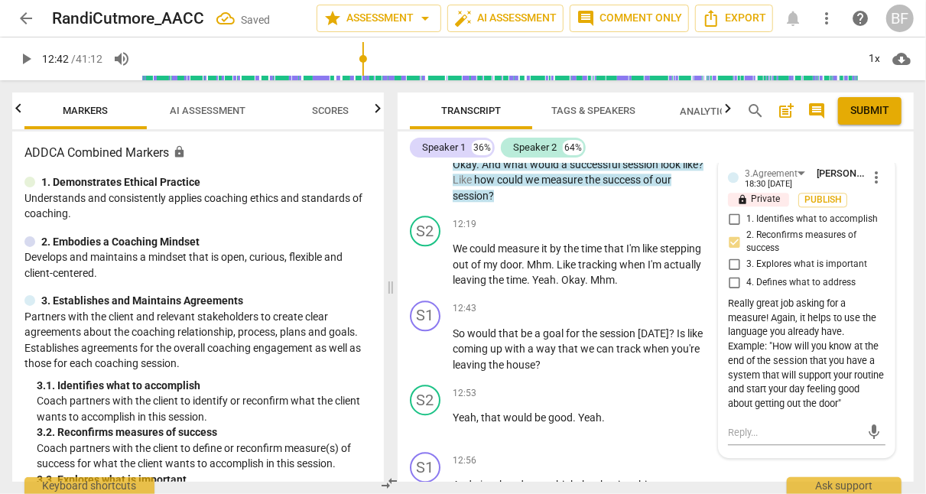
click at [865, 364] on div "Really great job asking for a measure! Again, it helps to use the language you …" at bounding box center [807, 354] width 158 height 115
